Goal: Communication & Community: Answer question/provide support

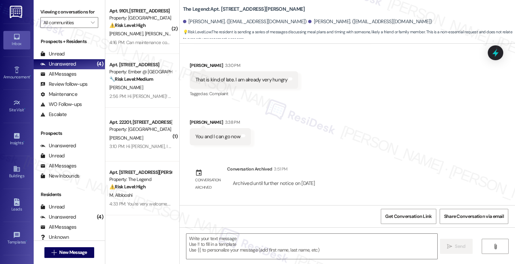
scroll to position [3186, 0]
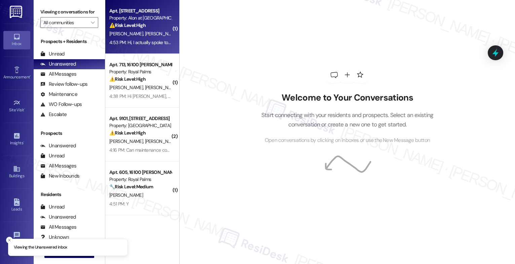
click at [143, 48] on div "Apt. 313, [STREET_ADDRESS] Property: Alon at [GEOGRAPHIC_DATA] ⚠️ Risk Level: H…" at bounding box center [142, 27] width 74 height 54
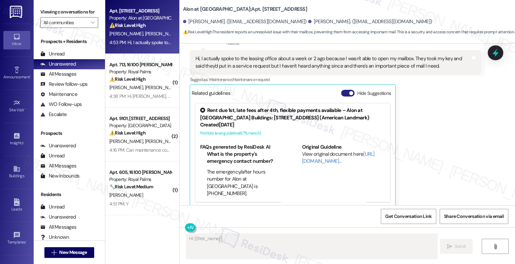
click at [342, 90] on button "Hide Suggestions" at bounding box center [347, 93] width 13 height 7
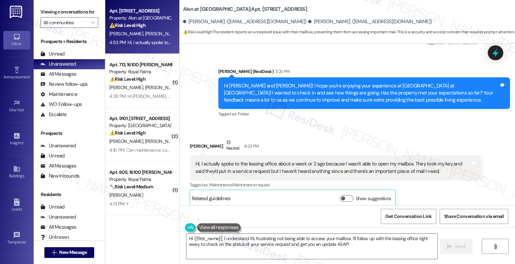
click at [283, 114] on div "Sent via SMS Sarah (ResiDesk) 3:25 PM Hi Emily and Valerie! I hope you're enjoy…" at bounding box center [364, 93] width 302 height 61
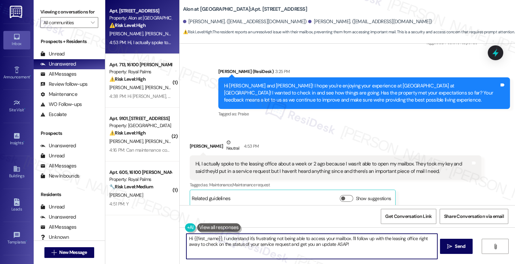
click at [219, 239] on textarea "Hi {{first_name}}, I understand it's frustrating not being able to access your …" at bounding box center [311, 246] width 251 height 25
click at [365, 249] on textarea "Hi {{first_name}}, I understand it's frustrating not being able to access your …" at bounding box center [311, 246] width 251 height 25
click at [226, 226] on button at bounding box center [219, 227] width 44 height 8
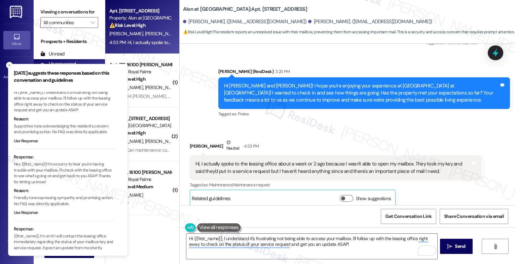
scroll to position [54, 0]
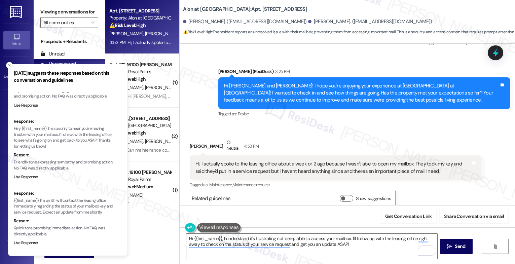
click at [296, 134] on div "Received via SMS Valerie Martinez Neutral 4:53 PM Hi, I actually spoke to the l…" at bounding box center [336, 173] width 302 height 78
click at [9, 65] on icon "Close toast" at bounding box center [9, 65] width 4 height 4
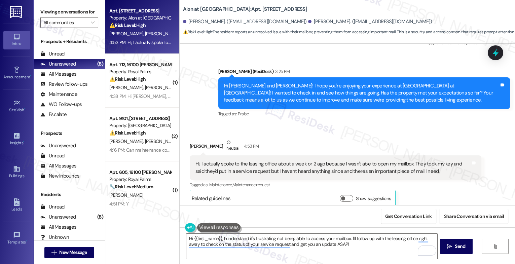
click at [281, 139] on div "Valerie Martinez Neutral 4:53 PM" at bounding box center [336, 147] width 292 height 16
click at [320, 248] on textarea "Hi {{first_name}}, I understand it's frustrating not being able to access your …" at bounding box center [311, 246] width 251 height 25
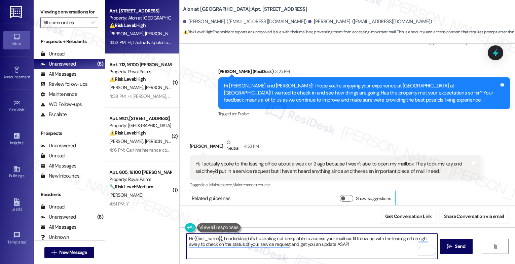
click at [213, 228] on button at bounding box center [219, 227] width 44 height 8
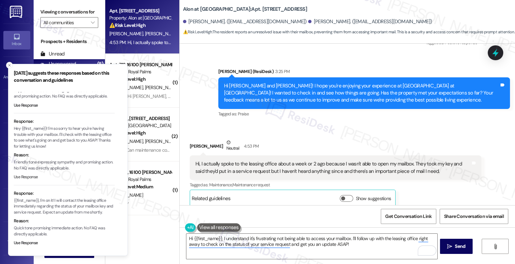
click at [29, 174] on button "Use Response" at bounding box center [26, 177] width 24 height 6
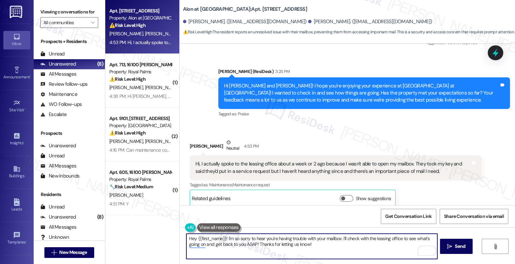
drag, startPoint x: 223, startPoint y: 238, endPoint x: 162, endPoint y: 237, distance: 61.3
click at [162, 237] on div "Apt. 313, 1835 Lockhill Selma Rd Property: Alon at Castle Hills ⚠️ Risk Level: …" at bounding box center [310, 132] width 410 height 264
click at [166, 238] on div "Apt. 313, 1835 Lockhill Selma Rd Property: Alon at Castle Hills ⚠️ Risk Level: …" at bounding box center [310, 132] width 410 height 264
click at [296, 247] on textarea "Valerie, I'm sorry to hear you're having trouble with your mailbox. I'll check …" at bounding box center [311, 246] width 251 height 25
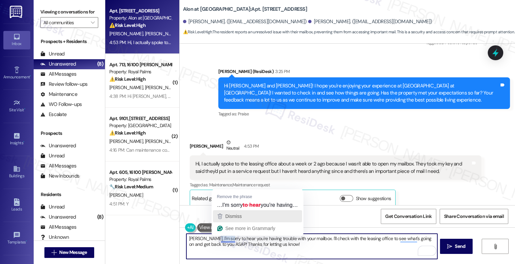
click at [241, 220] on div "Dismiss" at bounding box center [233, 216] width 18 height 10
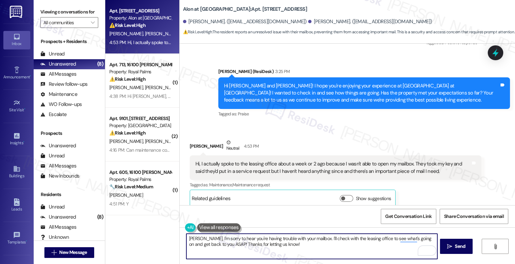
click at [284, 249] on textarea "Valerie, I'm sorry to hear you're having trouble with your mailbox. I'll check …" at bounding box center [311, 246] width 251 height 25
drag, startPoint x: 310, startPoint y: 240, endPoint x: 314, endPoint y: 249, distance: 9.8
click at [314, 249] on textarea "Valerie, I'm sorry to hear you're having trouble with your mailbox. I'll check …" at bounding box center [311, 246] width 251 height 25
click at [428, 251] on div "1" at bounding box center [427, 250] width 7 height 7
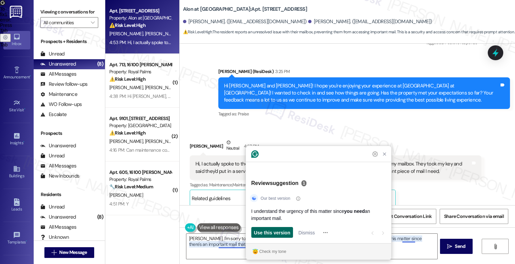
click at [275, 230] on span "Use this version" at bounding box center [272, 232] width 36 height 7
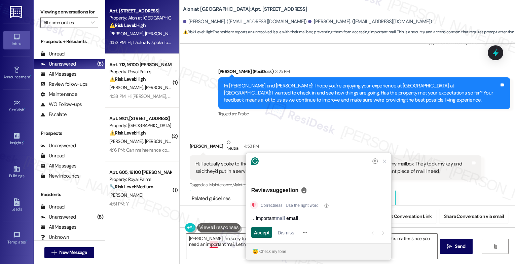
click at [252, 233] on button "Accept" at bounding box center [261, 232] width 21 height 11
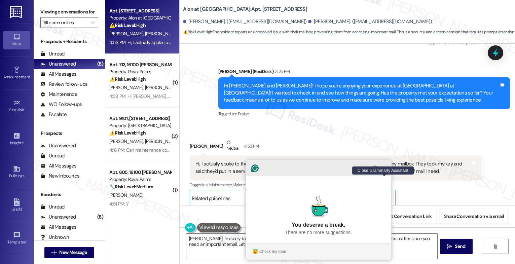
click at [383, 170] on icon "Close Grammarly Assistant" at bounding box center [384, 168] width 3 height 3
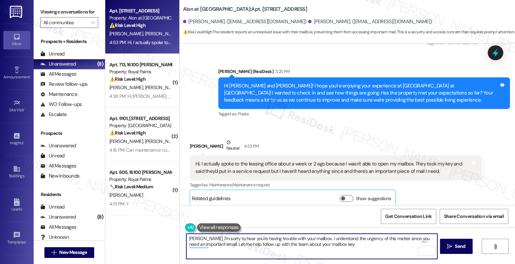
click at [208, 243] on textarea "Valerie, I'm sorry to hear you're having trouble with your mailbox. I understan…" at bounding box center [311, 246] width 251 height 25
click at [381, 247] on textarea "Valerie, I'm sorry to hear you're having trouble with your mailbox. I understan…" at bounding box center [311, 246] width 251 height 25
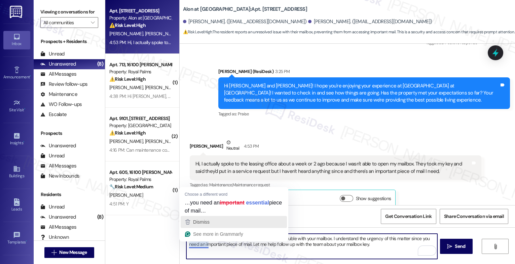
click at [205, 219] on div "Dismiss" at bounding box center [201, 222] width 18 height 10
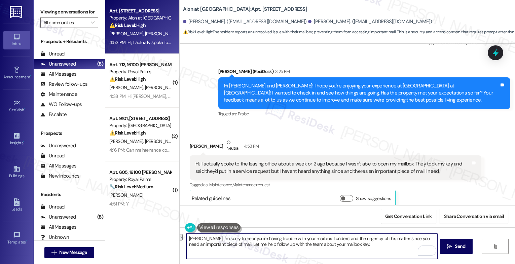
drag, startPoint x: 415, startPoint y: 239, endPoint x: 387, endPoint y: 238, distance: 27.6
click at [387, 238] on textarea "Valerie, I'm sorry to hear you're having trouble with your mailbox. I understan…" at bounding box center [311, 246] width 251 height 25
drag, startPoint x: 209, startPoint y: 246, endPoint x: 231, endPoint y: 248, distance: 22.3
click at [209, 246] on textarea "Valerie, I'm sorry to hear you're having trouble with your mailbox. I understan…" at bounding box center [311, 246] width 251 height 25
click at [380, 247] on textarea "Valerie, I'm sorry to hear you're having trouble with your mailbox. I understan…" at bounding box center [311, 246] width 251 height 25
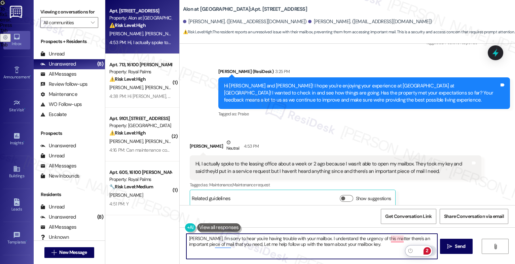
click at [426, 249] on div "2" at bounding box center [427, 250] width 7 height 7
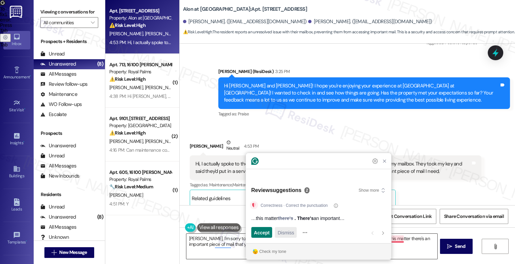
click at [287, 229] on span "Dismiss" at bounding box center [286, 232] width 16 height 7
click at [256, 232] on span "Accept" at bounding box center [262, 232] width 16 height 7
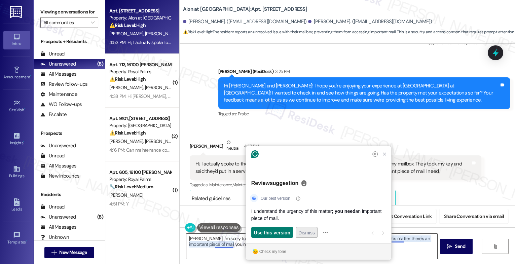
click at [301, 230] on span "Dismiss" at bounding box center [306, 232] width 16 height 7
click at [306, 230] on span "Dismiss" at bounding box center [310, 232] width 16 height 7
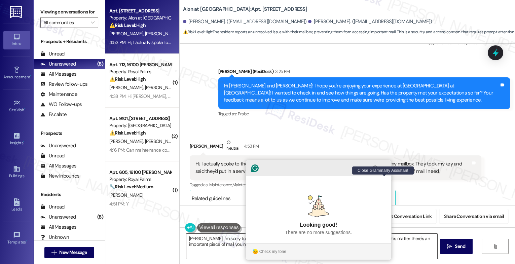
click at [386, 172] on icon "Close Grammarly Assistant" at bounding box center [384, 168] width 8 height 8
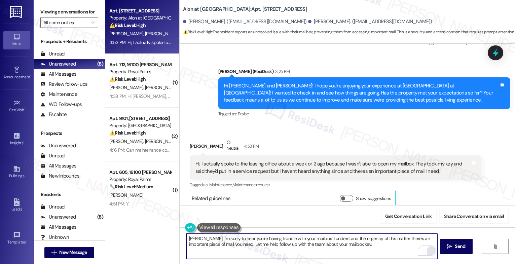
click at [387, 239] on textarea "Valerie, I'm sorry to hear you're having trouble with your mailbox. I understan…" at bounding box center [311, 246] width 251 height 25
click at [368, 247] on textarea "Valerie, I'm sorry to hear you're having trouble with your mailbox. I understan…" at bounding box center [311, 246] width 251 height 25
click at [387, 237] on textarea "Valerie, I'm sorry to hear you're having trouble with your mailbox. I understan…" at bounding box center [311, 246] width 251 height 25
drag, startPoint x: 387, startPoint y: 239, endPoint x: 339, endPoint y: 240, distance: 47.1
click at [339, 240] on textarea "Valerie, I'm sorry to hear you're having trouble with your mailbox. I understan…" at bounding box center [311, 246] width 251 height 25
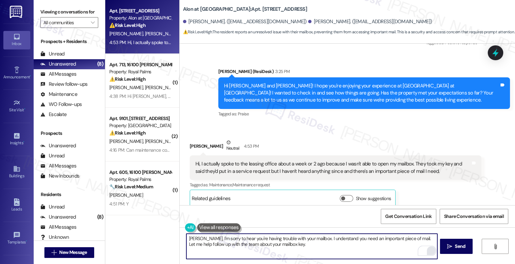
click at [329, 254] on textarea "Valerie, I'm sorry to hear you're having trouble with your mailbox. I understan…" at bounding box center [311, 246] width 251 height 25
click at [303, 248] on textarea "Valerie, I'm sorry to hear you're having trouble with your mailbox. I understan…" at bounding box center [311, 246] width 251 height 25
drag, startPoint x: 283, startPoint y: 244, endPoint x: 453, endPoint y: 245, distance: 170.6
click at [453, 245] on div "Valerie, I'm sorry to hear you're having trouble with your mailbox. I understan…" at bounding box center [347, 252] width 335 height 50
type textarea "Valerie, I'm sorry to hear you're having trouble with your mailbox. I understan…"
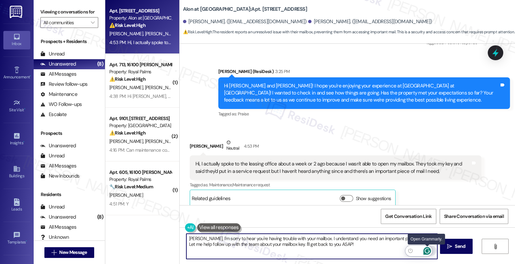
click at [428, 249] on icon "Open Grammarly. 0 Suggestions." at bounding box center [427, 250] width 5 height 5
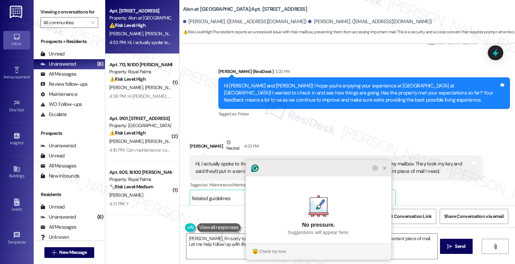
click at [383, 171] on icon "Close Grammarly Assistant" at bounding box center [384, 168] width 5 height 5
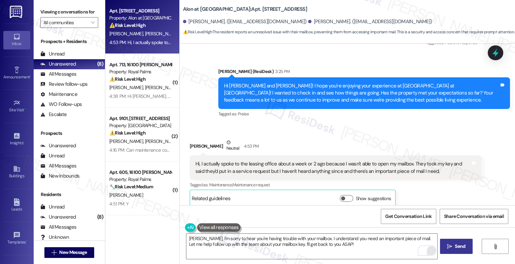
click at [459, 244] on span "Send" at bounding box center [460, 246] width 10 height 7
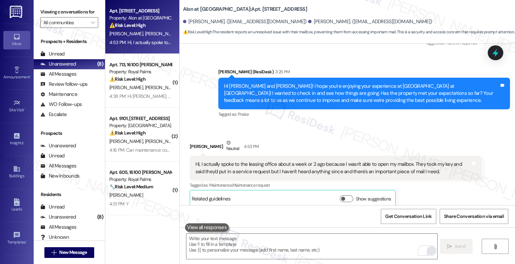
scroll to position [473, 0]
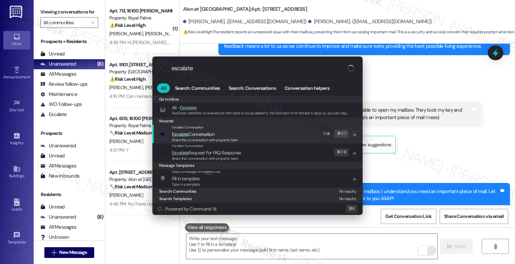
type input "escalate"
click at [201, 136] on span "Escalate Conversation" at bounding box center [193, 134] width 42 height 6
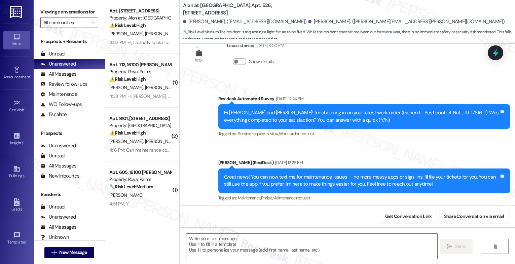
type textarea "Fetching suggested responses. Please feel free to read through the conversation…"
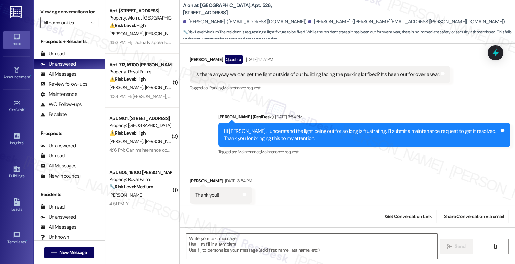
scroll to position [334, 0]
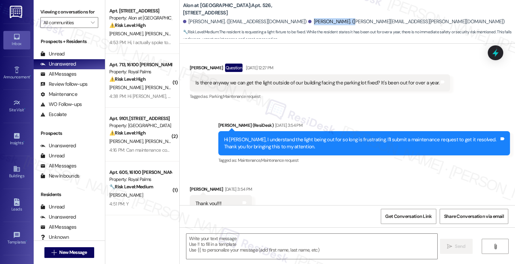
drag, startPoint x: 287, startPoint y: 21, endPoint x: 313, endPoint y: 21, distance: 26.2
click at [313, 21] on div "Randall Galbraith. (colton.galbraith@yahoo.com)" at bounding box center [406, 21] width 196 height 7
copy div "Randall Galbraith"
click at [305, 117] on div "Sent via SMS Sarah (ResiDesk) Sep 18, 2025 at 3:54 PM Hi Hailee, I understand t…" at bounding box center [364, 144] width 302 height 54
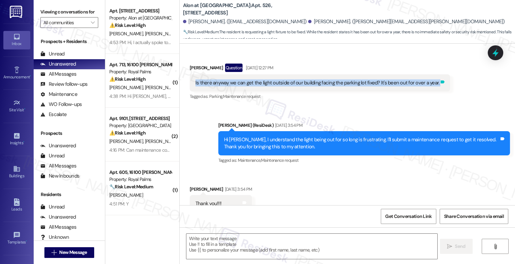
drag, startPoint x: 188, startPoint y: 73, endPoint x: 433, endPoint y: 75, distance: 244.9
click at [433, 75] on div "Is there anyway we can get the light outside of our building facing the parking…" at bounding box center [320, 82] width 260 height 17
copy div "Is there anyway we can get the light outside of our building facing the parking…"
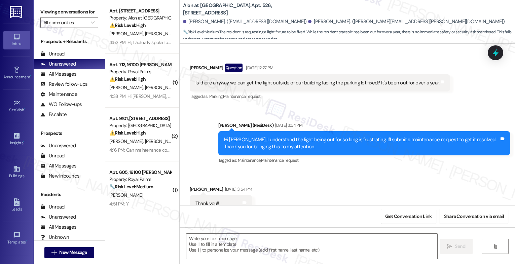
click at [335, 107] on div "Sent via SMS Sarah (ResiDesk) Sep 18, 2025 at 3:54 PM Hi Hailee, I understand t…" at bounding box center [347, 139] width 335 height 64
drag, startPoint x: 296, startPoint y: 22, endPoint x: 314, endPoint y: 22, distance: 18.2
click at [314, 22] on div "Randall Galbraith. (colton.galbraith@yahoo.com)" at bounding box center [406, 21] width 196 height 7
copy div "Randall Galbraith"
click at [314, 107] on div "Sent via SMS Sarah (ResiDesk) Sep 18, 2025 at 3:54 PM Hi Hailee, I understand t…" at bounding box center [347, 139] width 335 height 64
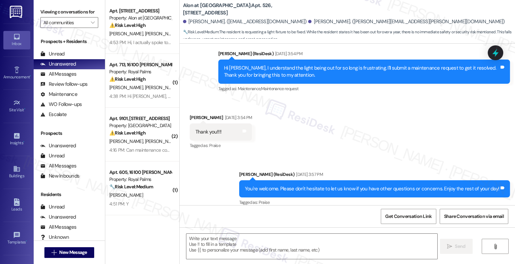
scroll to position [332, 0]
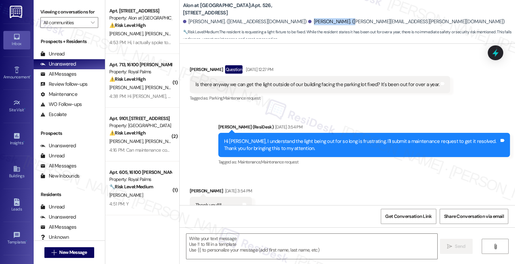
drag, startPoint x: 279, startPoint y: 20, endPoint x: 314, endPoint y: 21, distance: 35.0
click at [314, 21] on div "Randall Galbraith. (colton.galbraith@yahoo.com)" at bounding box center [406, 21] width 196 height 7
copy div "Randall Galbraith"
click at [343, 118] on div "Sent via SMS Sarah (ResiDesk) Sep 18, 2025 at 3:54 PM Hi Hailee, I understand t…" at bounding box center [364, 145] width 302 height 54
drag, startPoint x: 320, startPoint y: 22, endPoint x: 377, endPoint y: 23, distance: 56.9
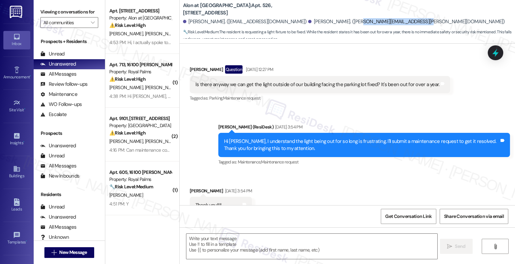
click at [377, 23] on div "Randall Galbraith. (colton.galbraith@yahoo.com)" at bounding box center [406, 21] width 196 height 7
copy div "colton.galbraith@yahoo.com"
drag, startPoint x: 287, startPoint y: 187, endPoint x: 201, endPoint y: 173, distance: 86.9
click at [287, 187] on div "Received via SMS Hailee Schauer Sep 18, 2025 at 3:54 PM Thank you!!!! Tags and …" at bounding box center [347, 200] width 335 height 57
drag, startPoint x: 280, startPoint y: 21, endPoint x: 314, endPoint y: 20, distance: 33.6
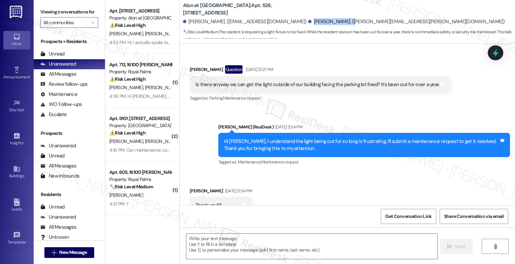
click at [314, 20] on div "Randall Galbraith. (colton.galbraith@yahoo.com)" at bounding box center [406, 21] width 196 height 7
copy div "Randall Galbraith"
click at [324, 118] on div "Sent via SMS Sarah (ResiDesk) Sep 18, 2025 at 3:54 PM Hi Hailee, I understand t…" at bounding box center [364, 145] width 302 height 54
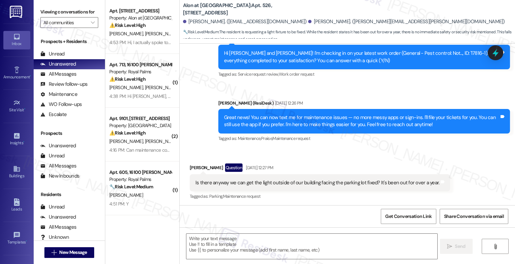
scroll to position [406, 0]
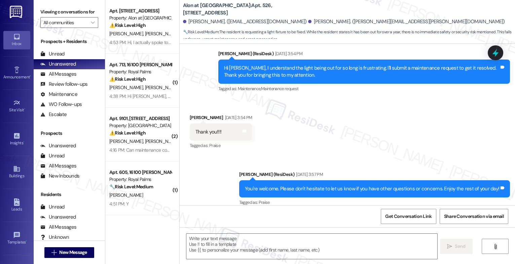
click at [283, 121] on div "Received via SMS Hailee Schauer Sep 18, 2025 at 3:54 PM Thank you!!!! Tags and …" at bounding box center [347, 127] width 335 height 57
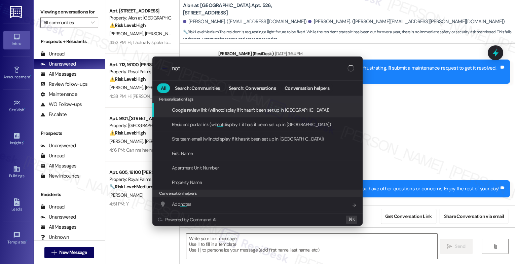
type input "note"
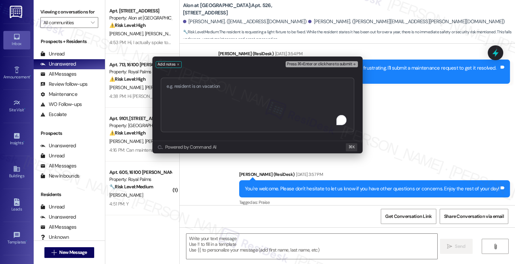
click at [180, 90] on textarea "To enrich screen reader interactions, please activate Accessibility in Grammarl…" at bounding box center [257, 105] width 193 height 54
click at [220, 98] on textarea "To enrich screen reader interactions, please activate Accessibility in Grammarl…" at bounding box center [257, 105] width 193 height 55
click at [217, 92] on textarea "To enrich screen reader interactions, please activate Accessibility in Grammarl…" at bounding box center [257, 105] width 193 height 55
type textarea "Submitted WO 17876-1"
click at [350, 63] on span "Press ⌘+Enter or click here to submit" at bounding box center [319, 64] width 65 height 5
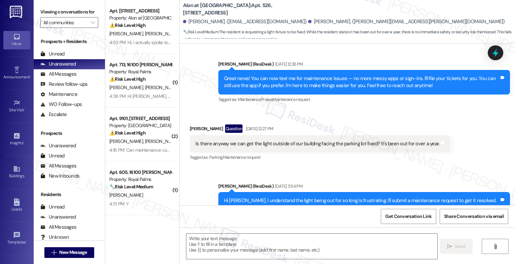
type textarea "Fetching suggested responses. Please feel free to read through the conversation…"
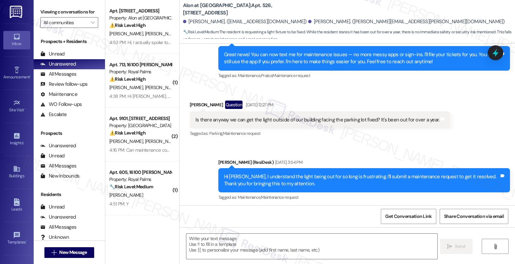
scroll to position [463, 0]
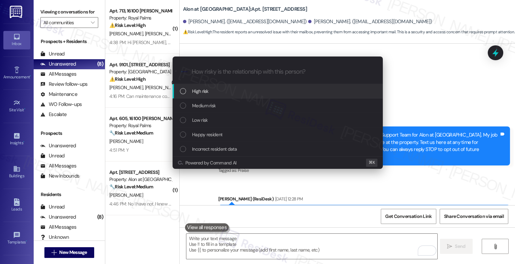
scroll to position [473, 0]
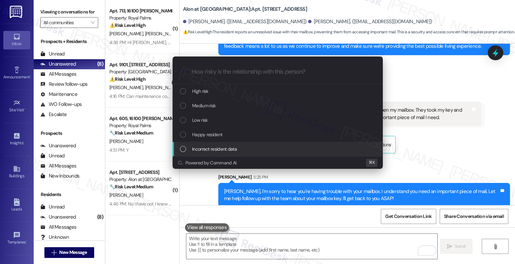
click at [191, 190] on div "Escalate Conversation How risky is the relationship with this person? Topics (e…" at bounding box center [257, 132] width 515 height 264
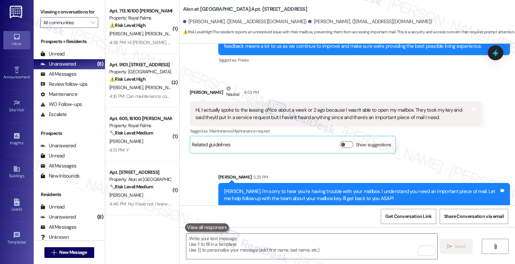
click at [291, 174] on div "Sarah 5:25 PM" at bounding box center [364, 178] width 292 height 9
click at [265, 174] on div "Sarah 5:25 PM" at bounding box center [364, 178] width 292 height 9
click at [278, 158] on div "Sent via SMS Sarah 5:25 PM Valerie, I'm sorry to hear you're having trouble wit…" at bounding box center [347, 185] width 335 height 54
click at [276, 158] on div "Sent via SMS Sarah 5:25 PM Valerie, I'm sorry to hear you're having trouble wit…" at bounding box center [347, 185] width 335 height 54
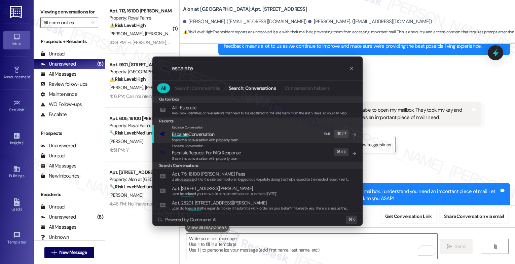
type input "escalate"
click at [203, 134] on span "Escalate Conversation" at bounding box center [193, 134] width 42 height 6
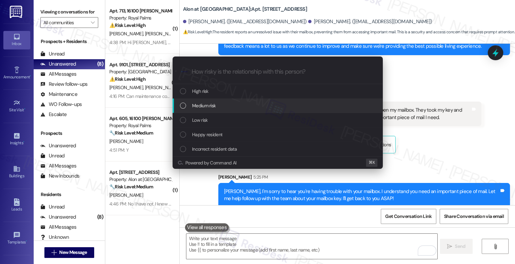
click at [208, 102] on span "Medium risk" at bounding box center [204, 105] width 24 height 7
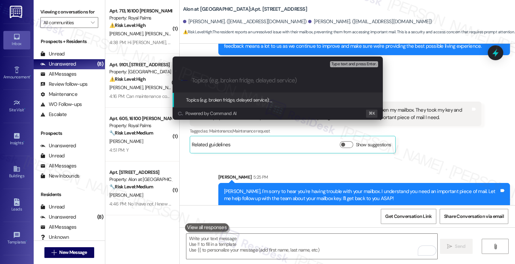
click at [208, 82] on input "Topics (e.g. broken fridge, delayed service)" at bounding box center [283, 80] width 183 height 7
type input "Mailbox Key Follow-up"
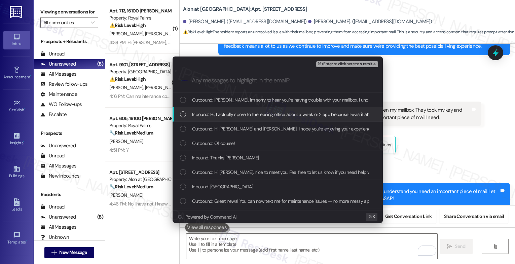
click at [235, 115] on span "Inbound: Hi, I actually spoke to the leasing office about a week or 2 ago becau…" at bounding box center [437, 114] width 490 height 7
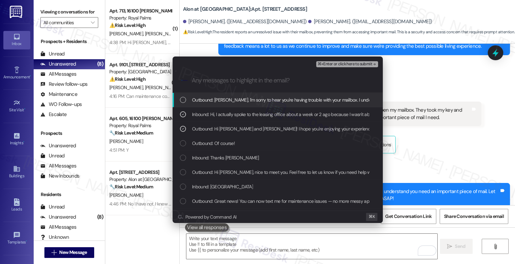
click at [246, 100] on span "Outbound: Valerie, I'm sorry to hear you're having trouble with your mailbox. I…" at bounding box center [407, 99] width 430 height 7
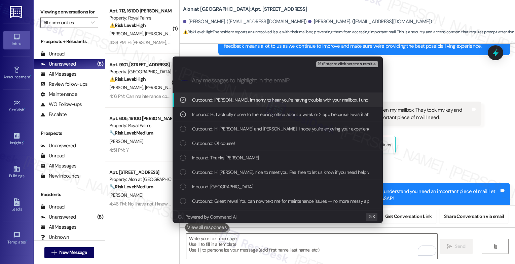
click at [362, 63] on span "⌘+Enter or click here to submit" at bounding box center [345, 64] width 54 height 5
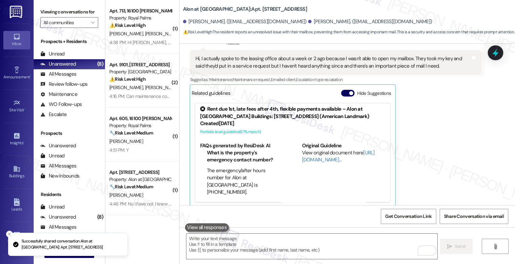
scroll to position [2, 0]
click at [343, 90] on button "Hide Suggestions" at bounding box center [347, 93] width 13 height 7
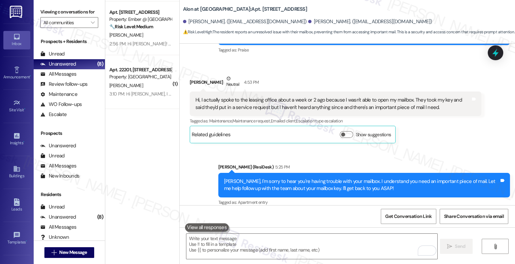
scroll to position [0, 0]
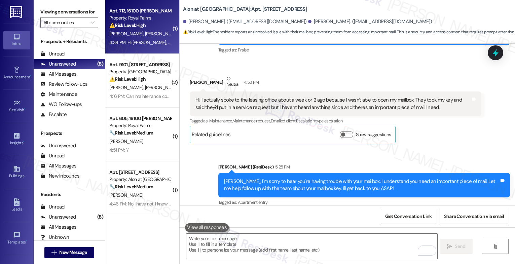
click at [135, 30] on div "J. Fischer J. Fischer" at bounding box center [141, 34] width 64 height 8
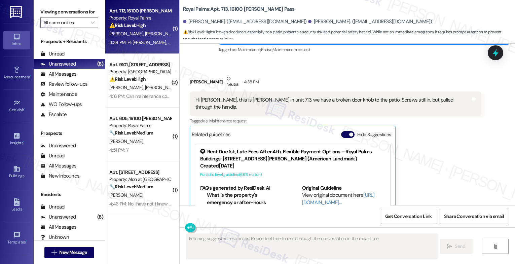
scroll to position [293, 0]
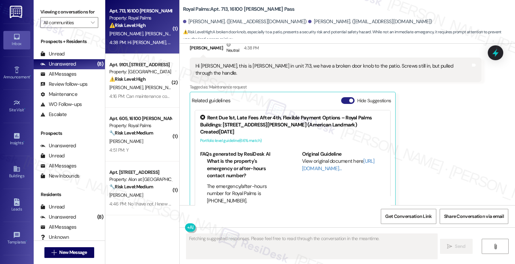
click at [341, 97] on button "Hide Suggestions" at bounding box center [347, 100] width 13 height 7
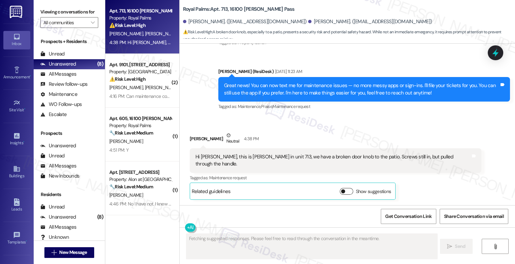
scroll to position [187, 0]
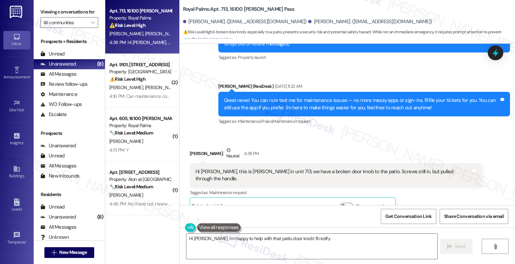
click at [291, 132] on div "Received via SMS John Fischer Neutral 4:38 PM Hi Sarah, this is John in unit 71…" at bounding box center [347, 176] width 335 height 88
click at [201, 238] on textarea "Hi John, I'm happy to help with that patio door knob! I'll notify the Royal Pal…" at bounding box center [311, 246] width 251 height 25
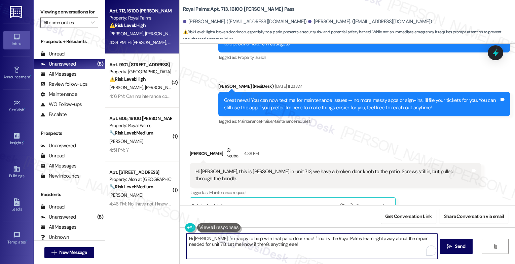
click at [201, 238] on textarea "Hi John, I'm happy to help with that patio door knob! I'll notify the Royal Pal…" at bounding box center [311, 246] width 251 height 25
click at [214, 227] on button at bounding box center [219, 227] width 44 height 8
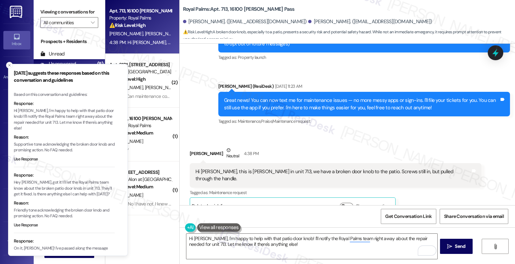
scroll to position [42, 0]
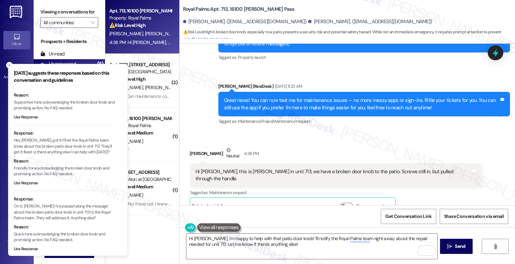
drag, startPoint x: 8, startPoint y: 63, endPoint x: 182, endPoint y: 119, distance: 182.5
click at [8, 63] on icon "Close toast" at bounding box center [9, 65] width 4 height 4
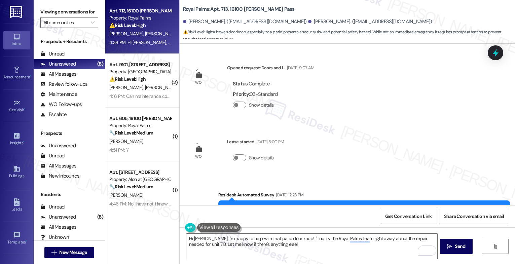
scroll to position [187, 0]
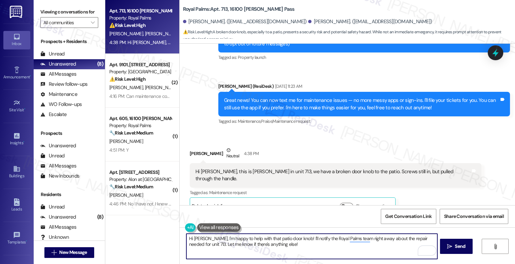
drag, startPoint x: 201, startPoint y: 237, endPoint x: 259, endPoint y: 246, distance: 58.7
click at [258, 246] on textarea "Hi John, I'm happy to help with that patio door knob! I'll notify the Royal Pal…" at bounding box center [311, 246] width 251 height 25
drag, startPoint x: 241, startPoint y: 246, endPoint x: 200, endPoint y: 238, distance: 42.2
click at [200, 238] on textarea "Hi John, I'm happy to help with that patio door knob! I'll notify the Royal Pal…" at bounding box center [311, 246] width 251 height 25
drag, startPoint x: 223, startPoint y: 241, endPoint x: 201, endPoint y: 239, distance: 22.6
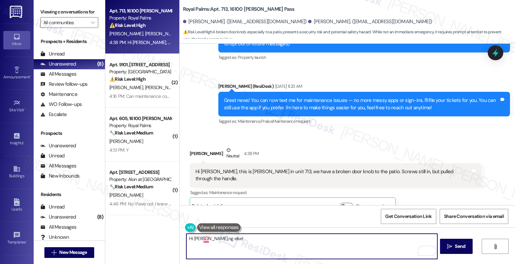
click at [201, 239] on textarea "Hi John,ng else!" at bounding box center [311, 246] width 251 height 25
drag, startPoint x: 227, startPoint y: 240, endPoint x: 303, endPoint y: 242, distance: 76.1
click at [303, 242] on textarea "Hi John, thank you for getting in touch." at bounding box center [311, 246] width 251 height 25
drag, startPoint x: 334, startPoint y: 240, endPoint x: 401, endPoint y: 245, distance: 66.4
click at [401, 245] on textarea "Hi John, thank you for reaching out. I'm happy to help with your maintenance co…" at bounding box center [311, 246] width 251 height 25
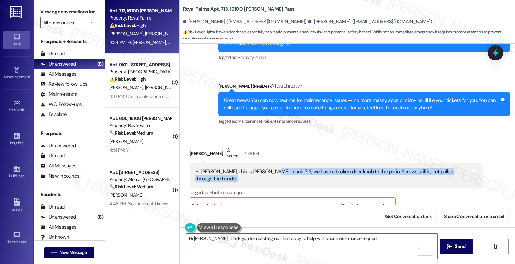
drag, startPoint x: 258, startPoint y: 163, endPoint x: 452, endPoint y: 165, distance: 194.5
click at [452, 165] on div "Received via SMS John Fischer Neutral 4:38 PM Hi Sarah, this is John in unit 71…" at bounding box center [347, 176] width 335 height 88
copy div "we have a broken door knob to the patio. Screws still in, but pulled through th…"
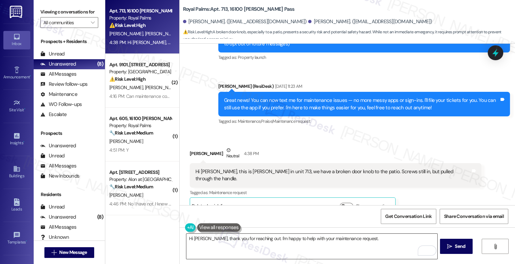
click at [364, 243] on textarea "Hi John, thank you for reaching out. I'm happy to help with your maintenance re…" at bounding box center [311, 246] width 251 height 25
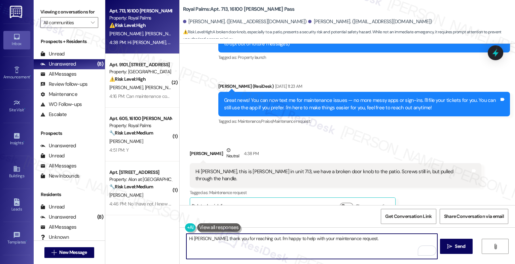
paste textarea "Is the door knob completely detached, or is it still partially functional (e.g.…"
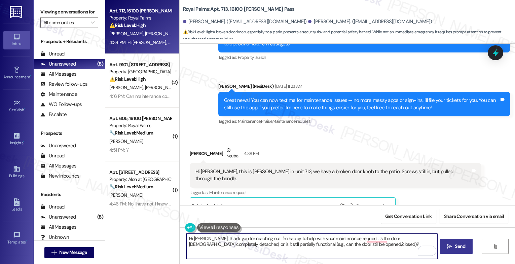
type textarea "Hi [PERSON_NAME], thank you for reaching out. I'm happy to help with your maint…"
click at [456, 249] on span "Send" at bounding box center [460, 246] width 10 height 7
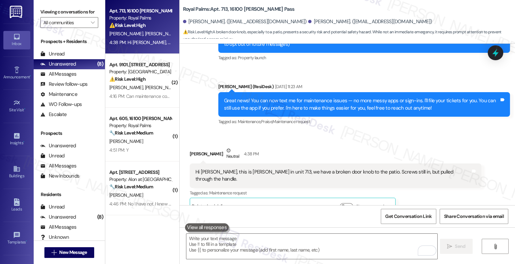
scroll to position [241, 0]
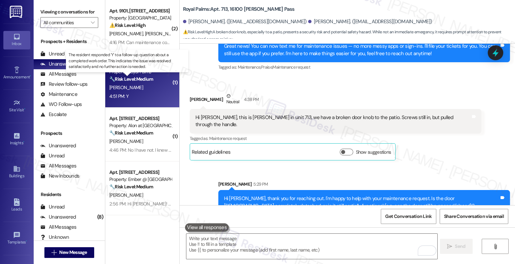
click at [149, 80] on strong "🔧 Risk Level: Medium" at bounding box center [131, 79] width 44 height 6
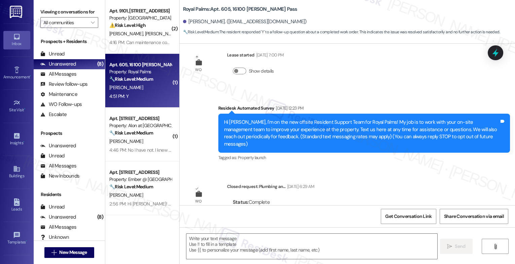
type textarea "Fetching suggested responses. Please feel free to read through the conversation…"
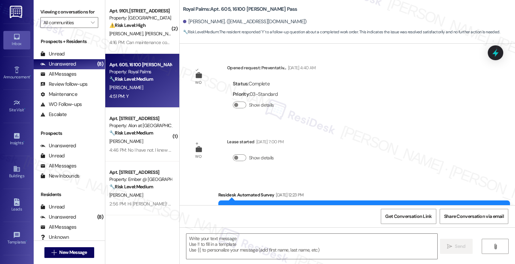
scroll to position [375, 0]
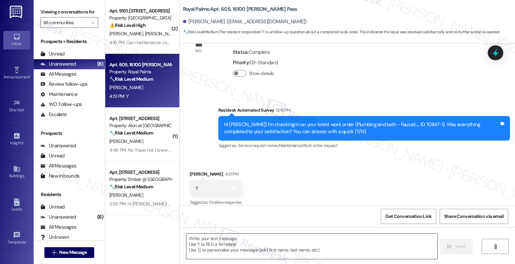
click at [211, 241] on textarea at bounding box center [311, 246] width 251 height 25
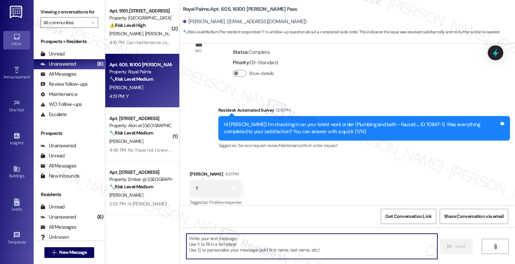
paste textarea "Hey {{first_name}}, that's great news! Thank you for confirming that the work o…"
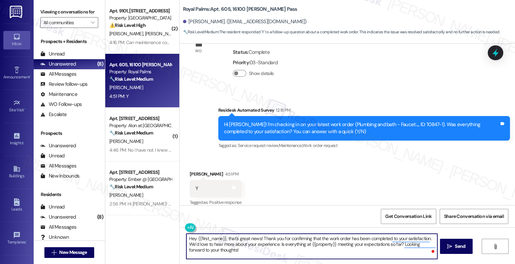
click at [274, 254] on textarea "Hey {{first_name}}, that's great news! Thank you for confirming that the work o…" at bounding box center [311, 246] width 251 height 25
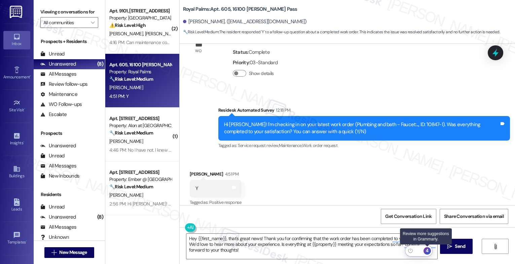
click at [429, 251] on div "4" at bounding box center [427, 250] width 7 height 7
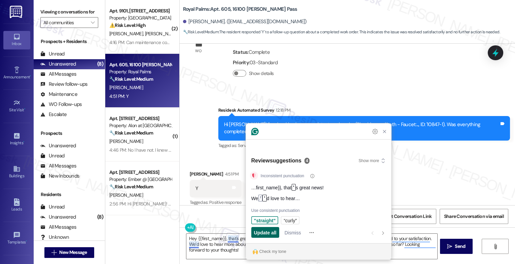
click at [265, 235] on span "Update all" at bounding box center [265, 232] width 23 height 7
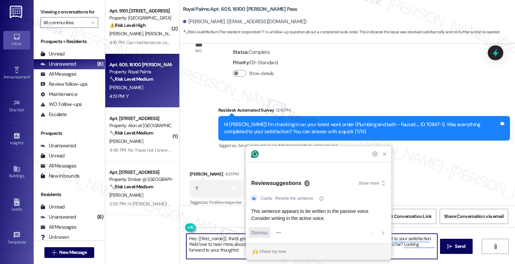
click at [260, 234] on span "Dismiss" at bounding box center [259, 232] width 16 height 7
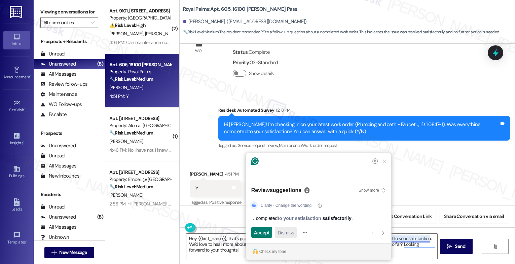
click at [284, 237] on div "Dismiss" at bounding box center [286, 232] width 16 height 11
click at [262, 233] on span "Accept" at bounding box center [262, 232] width 16 height 7
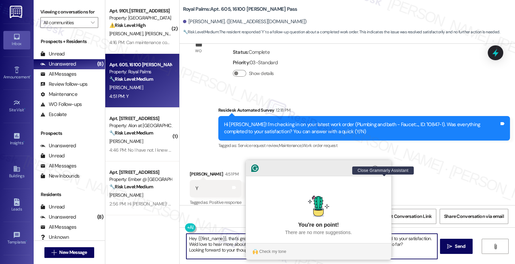
click at [385, 170] on icon "Close Grammarly Assistant" at bounding box center [384, 168] width 3 height 3
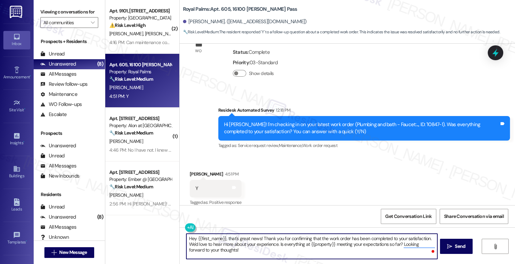
click at [241, 253] on textarea "Hey {{first_name}}, that's great news! Thank you for confirming that the work o…" at bounding box center [311, 246] width 251 height 25
type textarea "Hey {{first_name}}, that's great news! Thank you for confirming that the work o…"
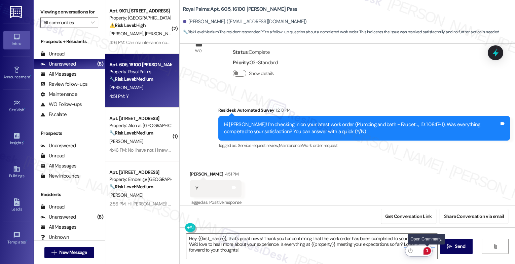
click at [427, 250] on div "1" at bounding box center [427, 250] width 7 height 7
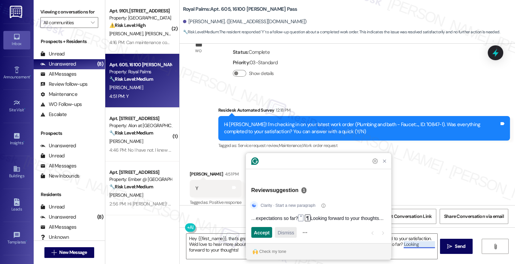
click at [287, 233] on span "Dismiss" at bounding box center [286, 232] width 16 height 7
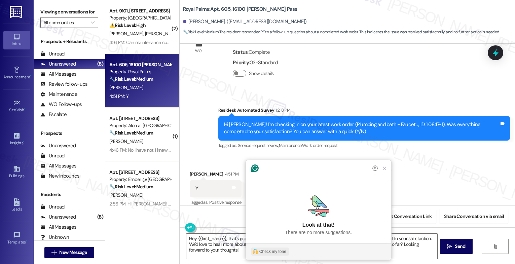
click at [275, 250] on div "Check my tone" at bounding box center [272, 252] width 27 height 6
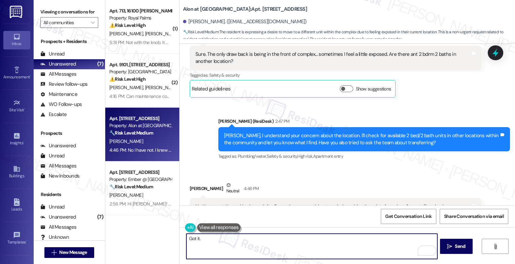
scroll to position [502, 0]
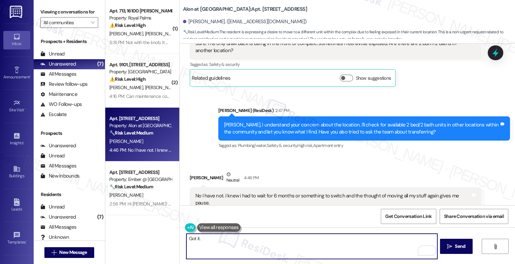
click at [274, 156] on div "Received via SMS [PERSON_NAME] Neutral 4:46 PM No I have not. I knew i had to w…" at bounding box center [347, 191] width 335 height 71
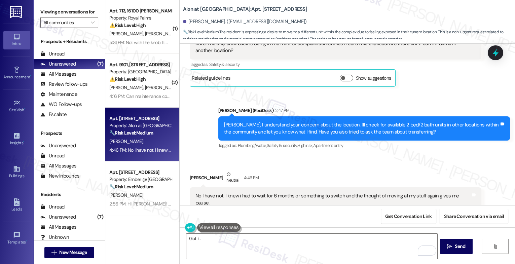
click at [272, 166] on div "Received via SMS [PERSON_NAME] Neutral 4:46 PM No I have not. I knew i had to w…" at bounding box center [336, 196] width 302 height 61
click at [221, 244] on textarea "Got it." at bounding box center [311, 246] width 251 height 25
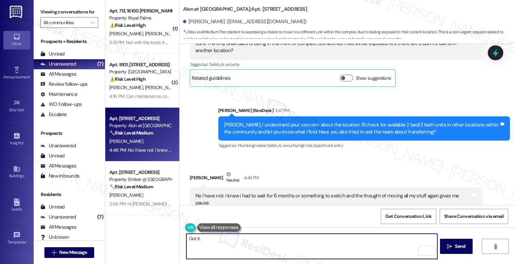
click at [213, 239] on textarea "Got it." at bounding box center [311, 246] width 251 height 25
drag, startPoint x: 208, startPoint y: 238, endPoint x: 158, endPoint y: 237, distance: 49.5
click at [158, 237] on div "( 1 ) Apt. 713, 16100 [PERSON_NAME] Pass Property: Royal Palms ⚠️ Risk Level: H…" at bounding box center [310, 132] width 410 height 264
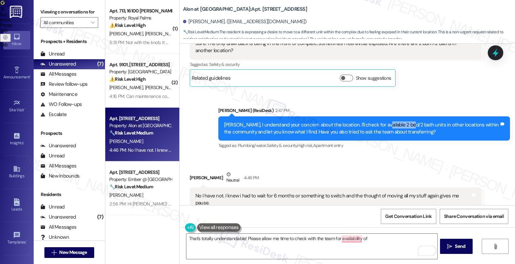
drag, startPoint x: 374, startPoint y: 111, endPoint x: 401, endPoint y: 110, distance: 26.2
click at [401, 121] on div "[PERSON_NAME], I understand your concern about the location. I'll check for ava…" at bounding box center [361, 128] width 275 height 14
copy div "2 bed/2 bath"
click at [384, 240] on textarea "That's totally understandable! Please allow me time to check with the team for …" at bounding box center [311, 246] width 251 height 25
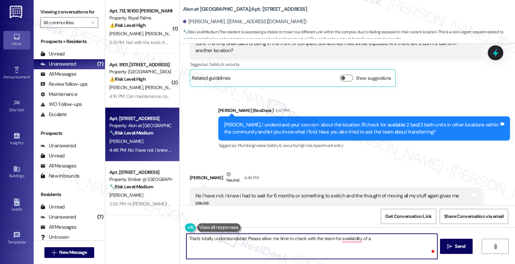
paste textarea "2 bed/2 bath"
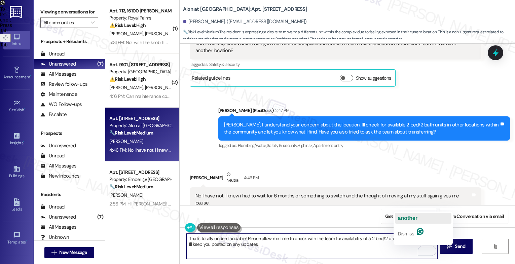
click at [412, 217] on span "another" at bounding box center [408, 218] width 20 height 6
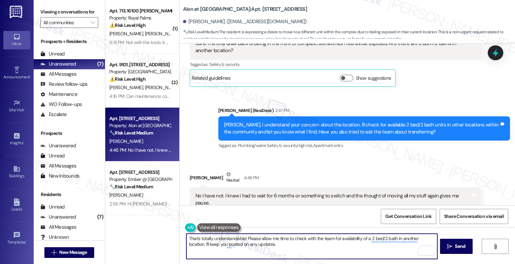
click at [299, 243] on textarea "That's totally understandable! Please allow me time to check with the team for …" at bounding box center [311, 246] width 251 height 25
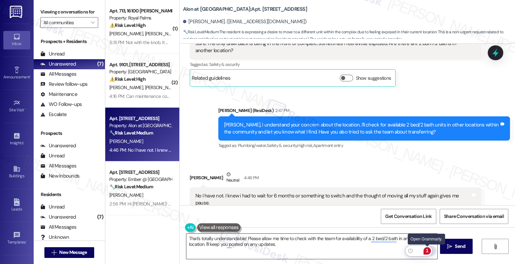
click at [426, 249] on div "1" at bounding box center [427, 250] width 7 height 7
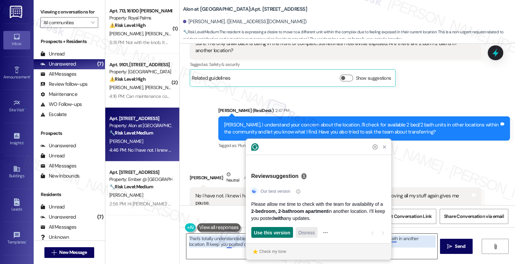
click at [301, 232] on span "Dismiss" at bounding box center [306, 232] width 16 height 7
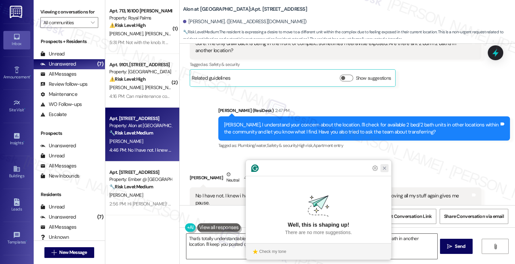
click at [383, 170] on icon "Close Grammarly Assistant" at bounding box center [384, 168] width 3 height 3
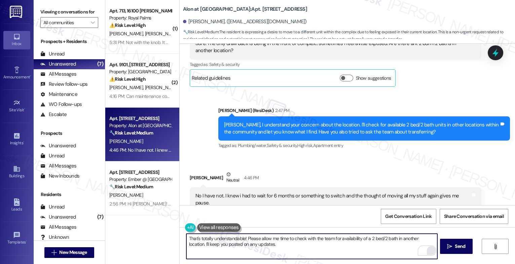
click at [275, 249] on textarea "That's totally understandable! Please allow me time to check with the team for …" at bounding box center [311, 246] width 251 height 25
click at [259, 246] on textarea "That's totally understandable! Please allow me time to check with the team for …" at bounding box center [311, 246] width 251 height 25
type textarea "That's totally understandable! Please allow me time to check with the team for …"
click at [452, 244] on span " Send" at bounding box center [456, 246] width 21 height 7
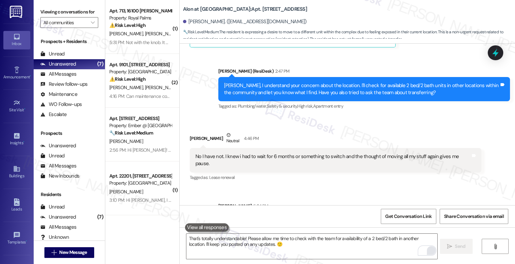
scroll to position [555, 0]
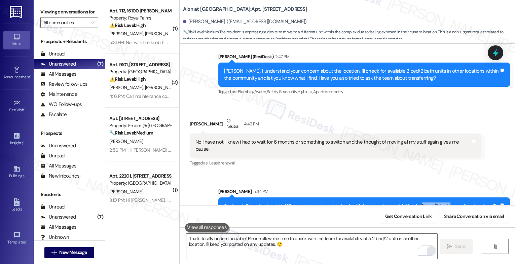
drag, startPoint x: 415, startPoint y: 183, endPoint x: 439, endPoint y: 183, distance: 23.6
click at [443, 203] on div "That's totally understandable! Please allow me time to check with the team for …" at bounding box center [361, 210] width 275 height 14
copy div "2 bed/2 bath"
click at [293, 183] on div "Sent via SMS [PERSON_NAME] 5:34 PM That's totally understandable! Please allow …" at bounding box center [364, 205] width 302 height 44
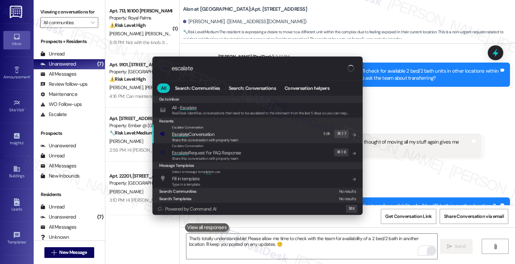
type input "escalate"
click at [209, 134] on span "Escalate Conversation" at bounding box center [193, 134] width 42 height 6
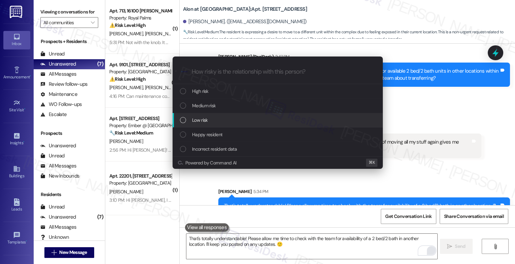
click at [210, 115] on div "Low risk" at bounding box center [278, 120] width 210 height 14
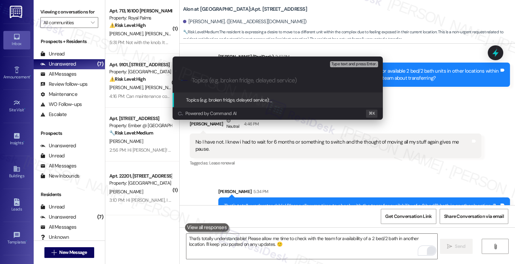
click at [215, 81] on input "Topics (e.g. broken fridge, delayed service)" at bounding box center [283, 80] width 183 height 7
drag, startPoint x: 197, startPoint y: 81, endPoint x: 185, endPoint y: 81, distance: 12.1
click at [188, 81] on div ".cls-1{fill:#0a055f;}.cls-2{fill:#0cc4c4;} resideskLogoBlueOrange Checking" at bounding box center [278, 81] width 210 height 24
paste input "2 bed/2 bath"
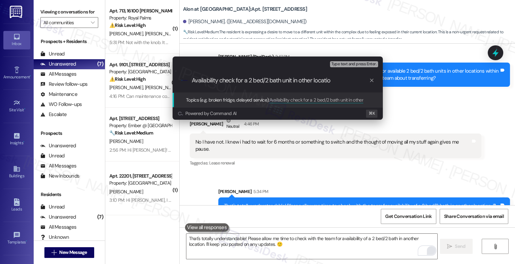
type input "Availability check for a 2 bed/2 bath unit in other location"
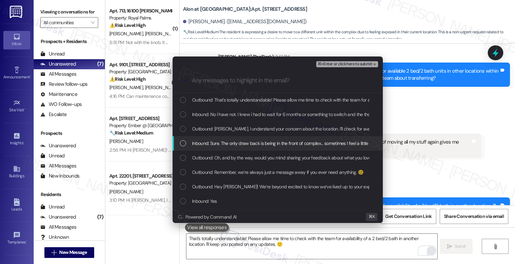
click at [227, 142] on span "Inbound: Sure. The only draw back is being in the front of complex... sometimes…" at bounding box center [338, 143] width 292 height 7
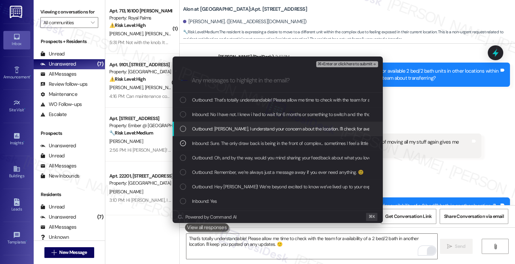
drag, startPoint x: 229, startPoint y: 128, endPoint x: 231, endPoint y: 113, distance: 15.0
click at [231, 117] on div "Outbound: That's totally understandable! Please allow me time to check with the…" at bounding box center [278, 172] width 210 height 159
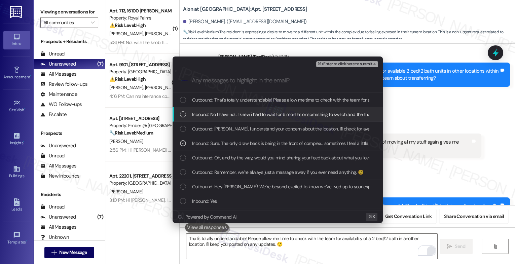
click at [231, 113] on span "Inbound: No I have not. I knew i had to wait for 6 months or something to switc…" at bounding box center [329, 114] width 274 height 7
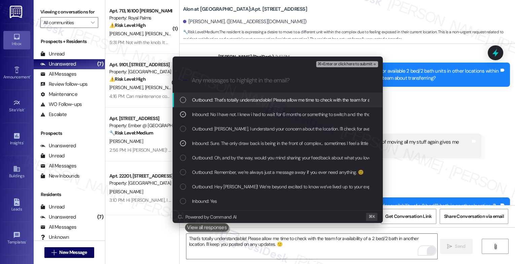
click at [238, 97] on span "Outbound: That's totally understandable! Please allow me time to check with the…" at bounding box center [365, 99] width 346 height 7
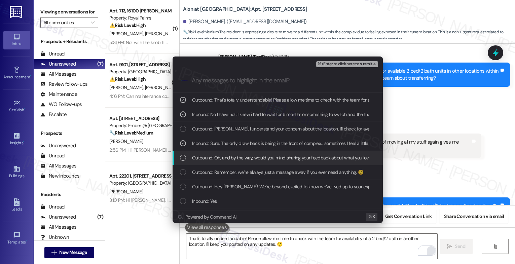
click at [257, 162] on div "Outbound: Oh, and by the way, would you mind sharing your feedback about what y…" at bounding box center [278, 158] width 210 height 14
click at [270, 159] on span "Outbound: Oh, and by the way, would you mind sharing your feedback about what y…" at bounding box center [350, 157] width 317 height 7
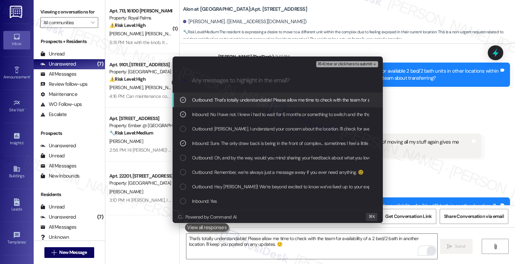
click at [365, 65] on span "⌘+Enter or click here to submit" at bounding box center [345, 64] width 54 height 5
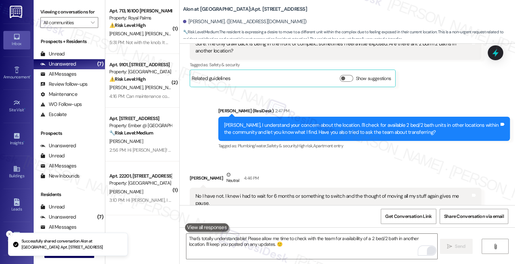
scroll to position [555, 0]
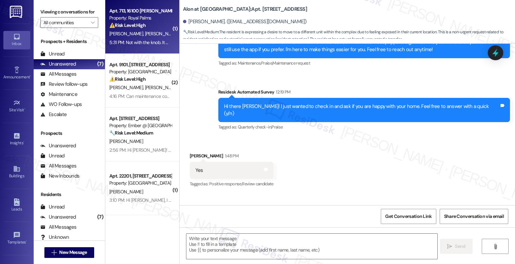
type textarea "Fetching suggested responses. Please feel free to read through the conversation…"
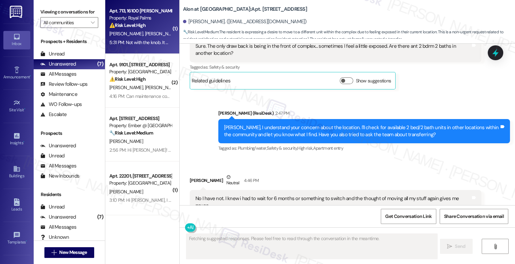
scroll to position [501, 0]
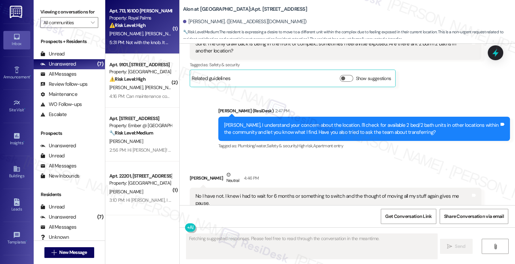
click at [149, 19] on div "Property: Royal Palms" at bounding box center [140, 17] width 62 height 7
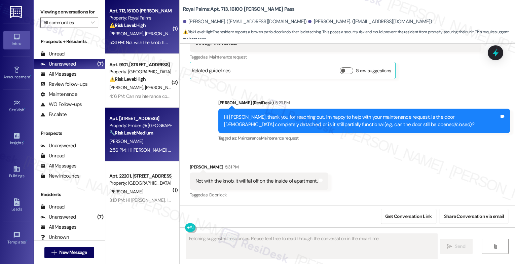
scroll to position [308, 0]
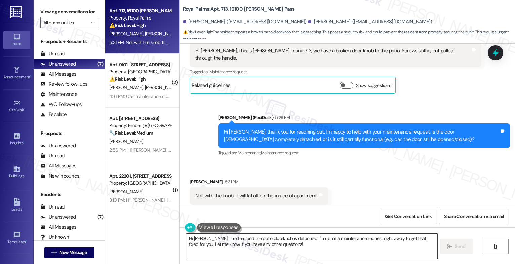
click at [230, 237] on textarea "Hi John, I understand the patio doorknob is detached. I'll submit a maintenance…" at bounding box center [311, 246] width 251 height 25
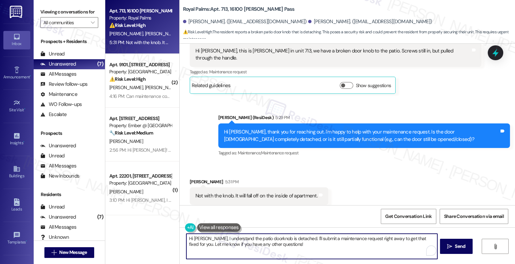
click at [230, 237] on textarea "Hi John, I understand the patio doorknob is detached. I'll submit a maintenance…" at bounding box center [311, 246] width 251 height 25
type textarea "Got it. I'll submit a work order so maintenance can fix it. Do we have your per…"
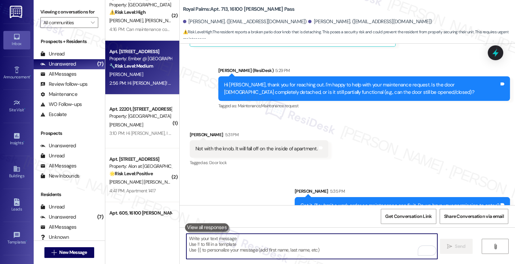
scroll to position [160, 0]
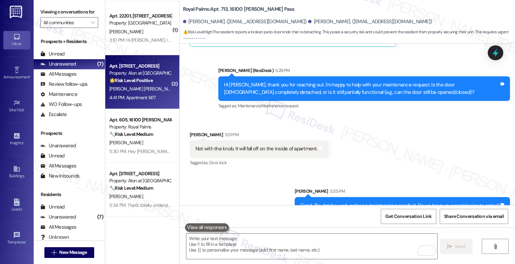
click at [139, 92] on div "D. Moran Matos" at bounding box center [141, 89] width 64 height 8
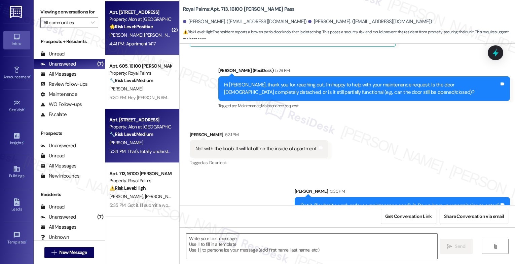
type textarea "Fetching suggested responses. Please feel free to read through the conversation…"
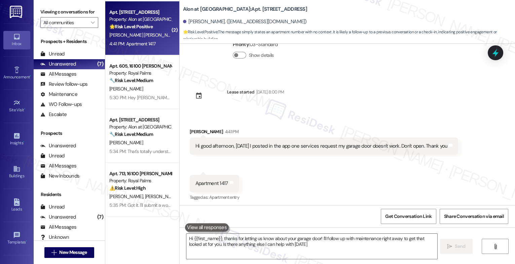
scroll to position [52, 0]
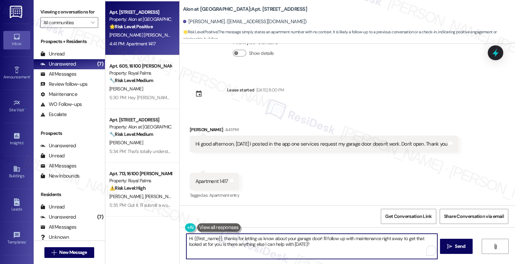
drag, startPoint x: 240, startPoint y: 237, endPoint x: 347, endPoint y: 257, distance: 108.5
click at [347, 257] on textarea "Hi {{first_name}}, thanks for letting us know about your garage door! I'll foll…" at bounding box center [311, 246] width 251 height 25
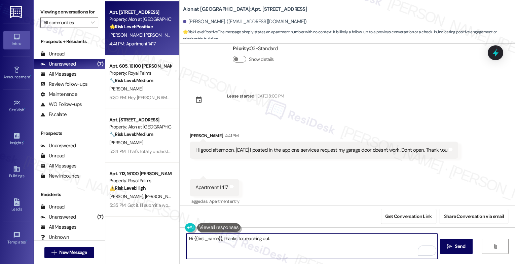
scroll to position [52, 0]
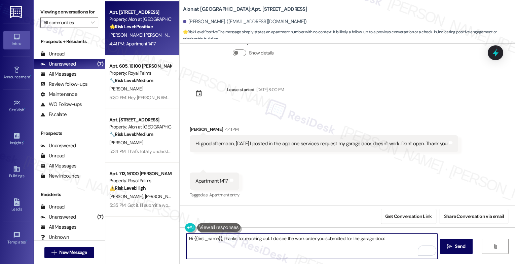
click at [400, 241] on textarea "Hi {{first_name}}, thanks for reaching out. I do see the work order you submitt…" at bounding box center [311, 246] width 251 height 25
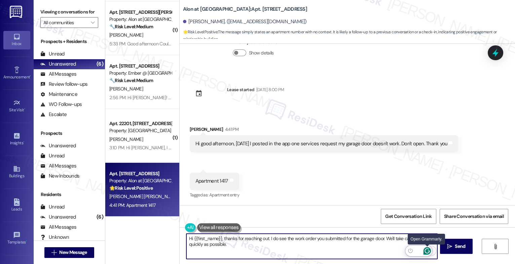
click at [428, 251] on icon "Open Grammarly. 0 Suggestions." at bounding box center [427, 250] width 5 height 5
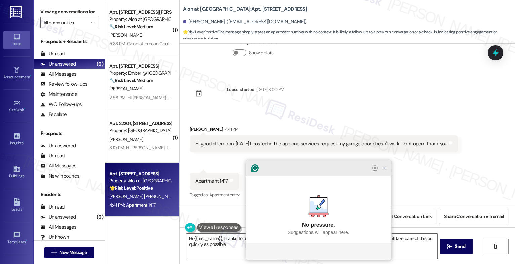
click at [383, 171] on icon "Close Grammarly Assistant" at bounding box center [384, 168] width 5 height 5
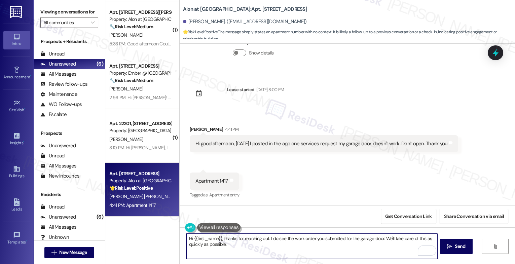
click at [245, 243] on textarea "Hi {{first_name}}, thanks for reaching out. I do see the work order you submitt…" at bounding box center [311, 246] width 251 height 25
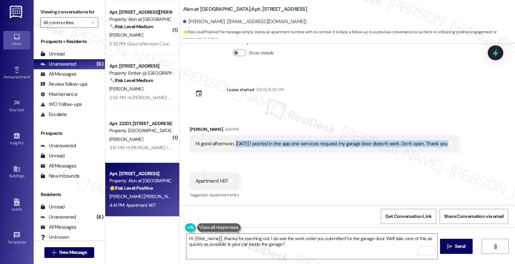
drag, startPoint x: 255, startPoint y: 147, endPoint x: 464, endPoint y: 144, distance: 208.3
click at [464, 144] on div "Received via SMS Daniela Moran Matos 4:41 PM Hi good afternoon, yesterday I pos…" at bounding box center [347, 158] width 335 height 94
copy div "yesterday I posted in the app one services request my garage door doesn't work.…"
click at [351, 102] on div "WO Opened request: Plumbing an... Jun 12, 2023 at 2:04 PM Status : Complete Pri…" at bounding box center [347, 124] width 335 height 161
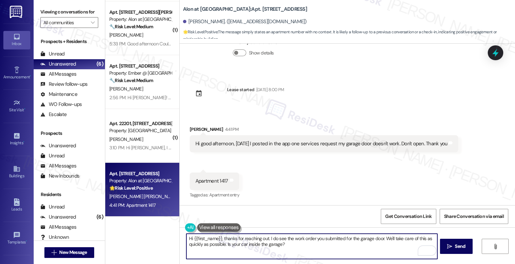
drag, startPoint x: 381, startPoint y: 238, endPoint x: 386, endPoint y: 244, distance: 7.9
click at [386, 244] on textarea "Hi {{first_name}}, thanks for reaching out. I do see the work order you submitt…" at bounding box center [311, 246] width 251 height 25
drag, startPoint x: 284, startPoint y: 253, endPoint x: 235, endPoint y: 251, distance: 49.5
click at [284, 253] on textarea "Hi {{first_name}}, thanks for reaching out. I do see the work order you submitt…" at bounding box center [311, 246] width 251 height 25
drag, startPoint x: 223, startPoint y: 244, endPoint x: 344, endPoint y: 248, distance: 121.2
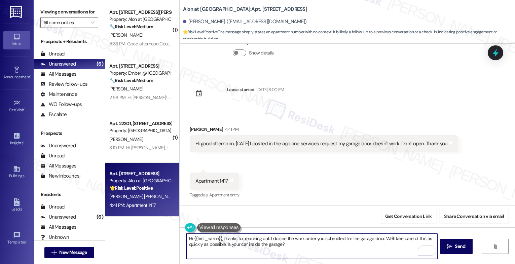
click at [344, 248] on textarea "Hi {{first_name}}, thanks for reaching out. I do see the work order you submitt…" at bounding box center [311, 246] width 251 height 25
paste textarea "Is the issue with the wall button, remote, keypad, or all of them?"
click at [286, 245] on textarea "Hi {{first_name}}, thanks for reaching out. I do see the work order you submitt…" at bounding box center [311, 246] width 251 height 25
drag, startPoint x: 300, startPoint y: 245, endPoint x: 306, endPoint y: 244, distance: 5.7
click at [301, 245] on textarea "Hi {{first_name}}, thanks for reaching out. I do see the work order you submitt…" at bounding box center [311, 246] width 251 height 25
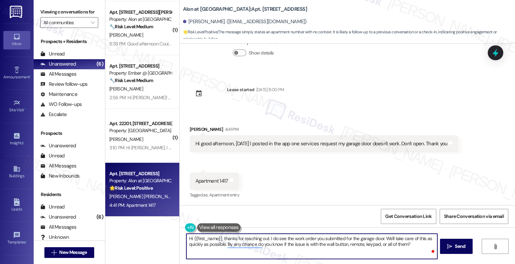
drag, startPoint x: 413, startPoint y: 247, endPoint x: 416, endPoint y: 247, distance: 3.4
click at [413, 247] on textarea "Hi {{first_name}}, thanks for reaching out. I do see the work order you submitt…" at bounding box center [311, 246] width 251 height 25
type textarea "Hi {{first_name}}, thanks for reaching out. I do see the work order you submitt…"
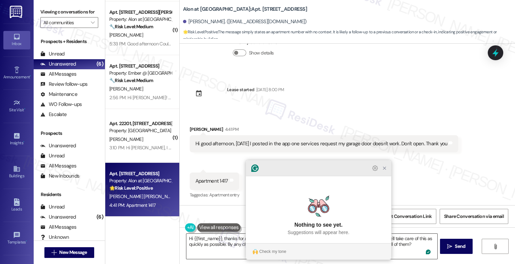
click at [381, 172] on icon "Close Grammarly Assistant" at bounding box center [384, 168] width 8 height 8
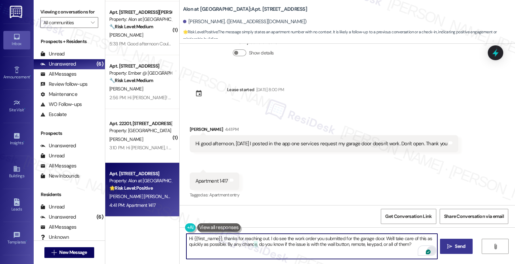
click at [465, 244] on span "Send" at bounding box center [459, 246] width 13 height 7
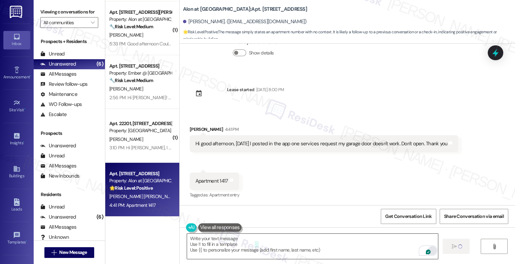
type textarea "Fetching suggested responses. Please feel free to read through the conversation…"
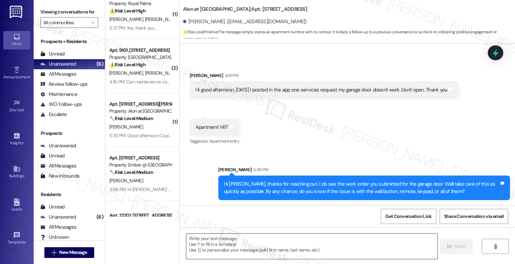
scroll to position [0, 0]
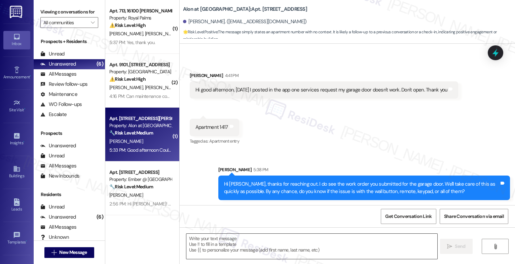
click at [144, 138] on div "[PERSON_NAME]" at bounding box center [141, 141] width 64 height 8
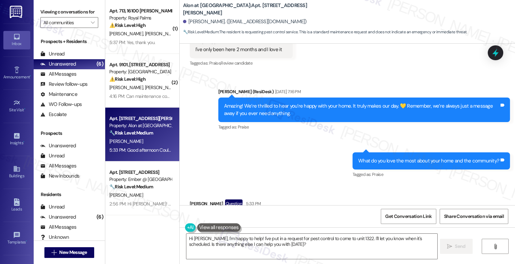
scroll to position [373, 0]
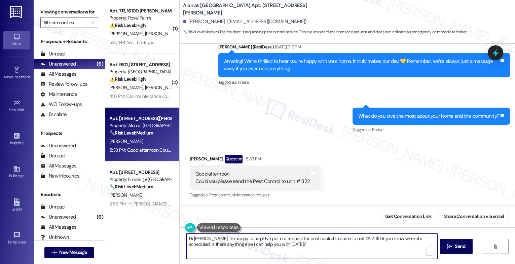
drag, startPoint x: 243, startPoint y: 238, endPoint x: 311, endPoint y: 248, distance: 68.7
click at [310, 248] on textarea "Hi Denise, I'm happy to help! I've put in a request for pest control to come to…" at bounding box center [311, 246] width 251 height 25
type textarea "Hi Denise, I'm happy to help! I'll place a work order for Pest Control. May I k…"
click at [428, 250] on div "1" at bounding box center [427, 250] width 7 height 7
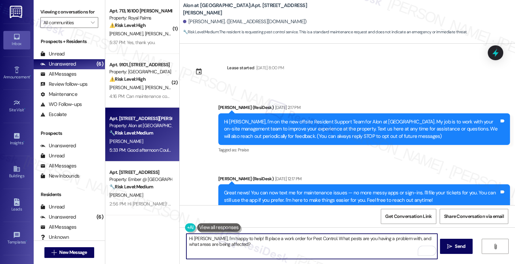
scroll to position [373, 0]
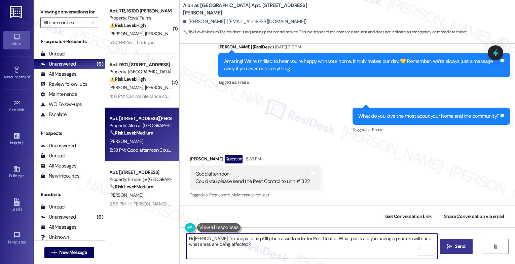
type textarea "Hi [PERSON_NAME], I'm happy to help! I'll place a work order for Pest Control. …"
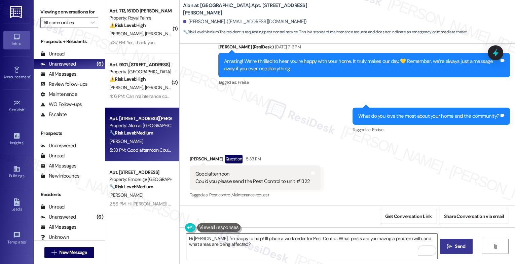
click at [457, 247] on span "Send" at bounding box center [460, 246] width 10 height 7
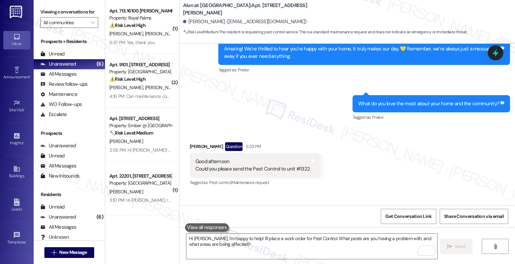
scroll to position [427, 0]
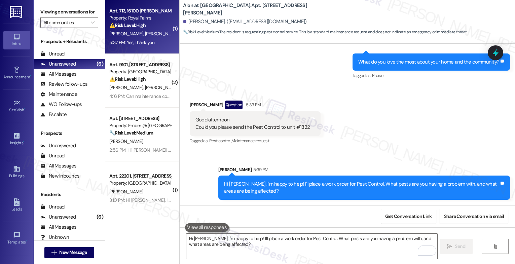
click at [142, 31] on div "[PERSON_NAME] [PERSON_NAME]" at bounding box center [141, 34] width 64 height 8
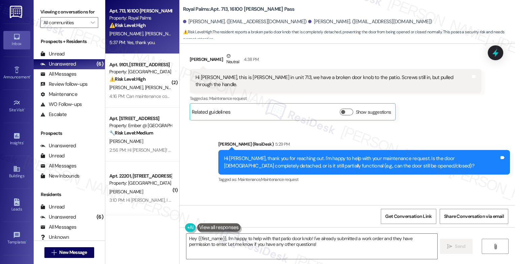
scroll to position [280, 0]
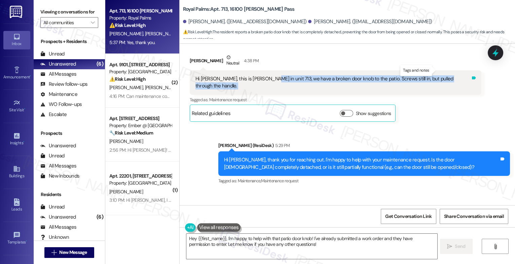
drag, startPoint x: 257, startPoint y: 71, endPoint x: 436, endPoint y: 71, distance: 179.3
click at [436, 71] on div "Hi Sarah, this is John in unit 713, we have a broken door knob to the patio. Sc…" at bounding box center [336, 82] width 292 height 25
copy div "we have a broken door knob to the patio. Screws still in, but pulled through th…"
click at [272, 191] on div "Received via SMS John Fischer 5:31 PM Not with the knob. It will fall off on th…" at bounding box center [347, 219] width 335 height 57
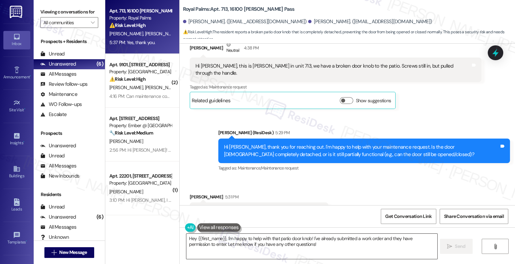
scroll to position [293, 0]
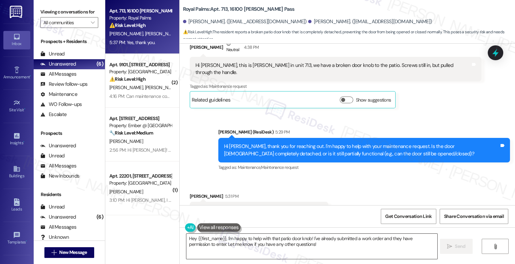
click at [226, 251] on textarea "Hey {{first_name}}, I'm happy to help with that patio door knob! I've already s…" at bounding box center [311, 246] width 251 height 25
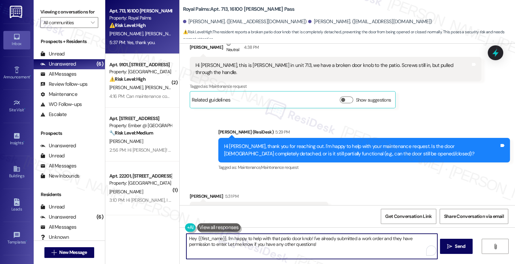
click at [226, 251] on textarea "Hey {{first_name}}, I'm happy to help with that patio door knob! I've already s…" at bounding box center [311, 246] width 251 height 25
paste textarea "we have a broken door knob to the patio. Screws still in, but pulled through th…"
click at [187, 237] on textarea "we have a broken door knob to the patio. Screws still in, but pulled through th…" at bounding box center [311, 246] width 251 height 25
click at [369, 242] on textarea "We have a broken door knob to the patio. Screws still in, but pulled through th…" at bounding box center [311, 246] width 251 height 25
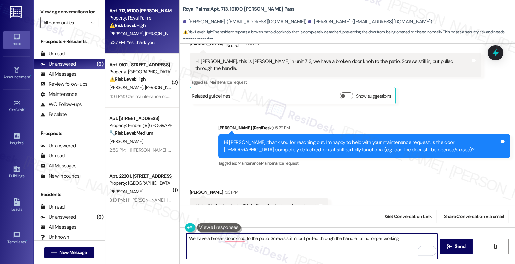
scroll to position [309, 0]
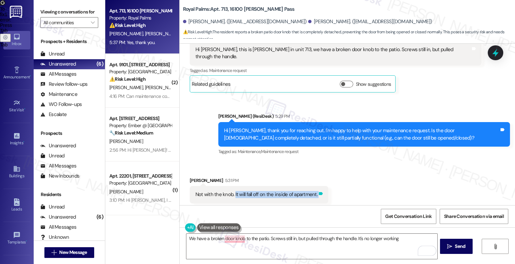
drag, startPoint x: 230, startPoint y: 179, endPoint x: 313, endPoint y: 179, distance: 83.4
click at [313, 186] on div "Not with the knob. It will fall off on the inside of apartment. Tags and notes" at bounding box center [259, 194] width 139 height 17
copy div "It will fall off on the inside of apartment. Tags and notes"
click at [405, 240] on textarea "We have a broken door knob to the patio. Screws still in, but pulled through th…" at bounding box center [311, 246] width 251 height 25
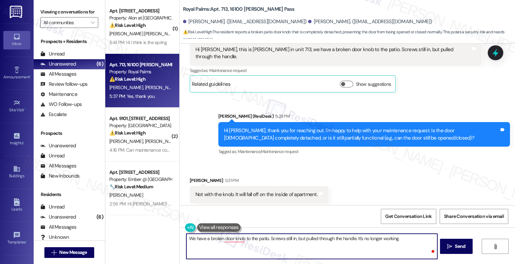
paste textarea "It will fall off on the inside of apartment."
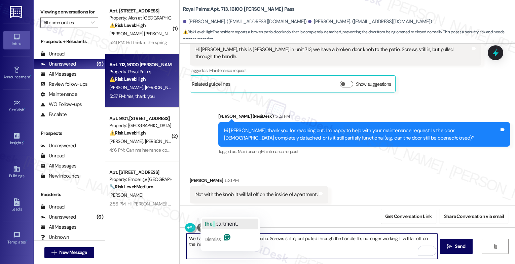
click at [220, 220] on div "the partment." at bounding box center [222, 224] width 34 height 11
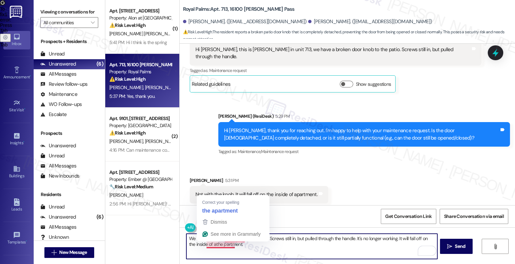
click at [206, 244] on textarea "We have a broken doorknob to the patio. Screws still in, but pulled through the…" at bounding box center [311, 246] width 251 height 25
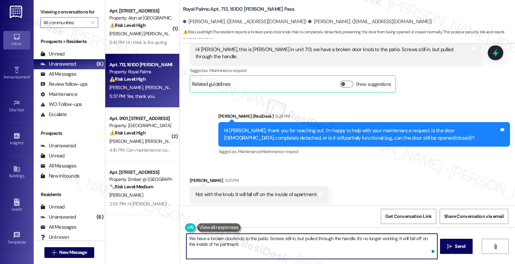
type textarea "We have a broken doorknob to the patio. Screws still in, but pulled through the…"
click at [231, 246] on textarea "We have a broken doorknob to the patio. Screws still in, but pulled through the…" at bounding box center [311, 246] width 251 height 25
drag, startPoint x: 228, startPoint y: 246, endPoint x: 183, endPoint y: 238, distance: 46.4
click at [183, 238] on div "We have a broken doorknob to the patio. Screws still in, but pulled through the…" at bounding box center [347, 252] width 335 height 50
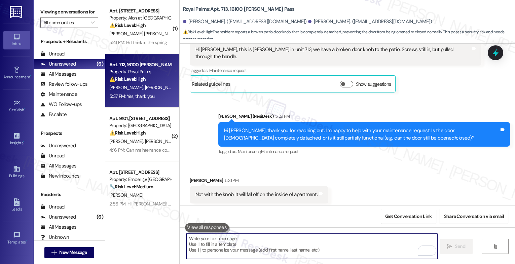
scroll to position [422, 0]
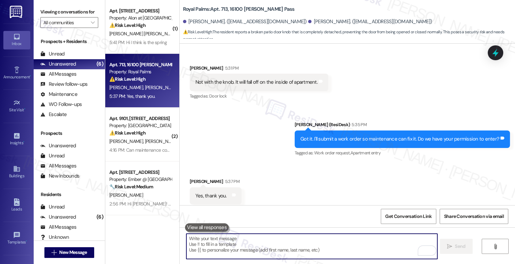
click at [222, 245] on textarea "To enrich screen reader interactions, please activate Accessibility in Grammarl…" at bounding box center [311, 246] width 251 height 25
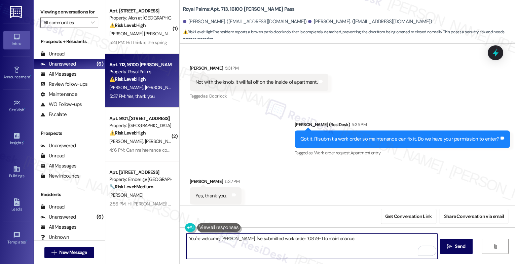
drag, startPoint x: 227, startPoint y: 241, endPoint x: 247, endPoint y: 238, distance: 20.1
click at [239, 240] on textarea "You're welcome, John. I've submitted work order 10879-1 to maintenance." at bounding box center [311, 246] width 251 height 25
drag, startPoint x: 227, startPoint y: 239, endPoint x: 266, endPoint y: 242, distance: 39.1
click at [228, 239] on textarea "You're welcome, John. I've submitted work order 10879-1 to maintenance." at bounding box center [311, 246] width 251 height 25
click at [349, 243] on textarea "You're welcome, John! I've submitted work order 10879-1 to maintenance." at bounding box center [311, 246] width 251 height 25
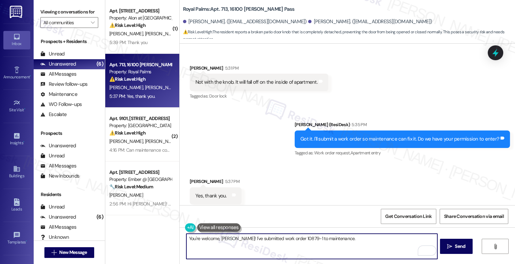
drag, startPoint x: 295, startPoint y: 239, endPoint x: 391, endPoint y: 244, distance: 96.0
click at [390, 244] on textarea "You're welcome, John! I've submitted work order 10879-1 to maintenance." at bounding box center [311, 246] width 251 height 25
click at [388, 241] on textarea "You're welcome, John! I've submitted work order 10879-1 so maintenance can sche…" at bounding box center [311, 246] width 251 height 25
paste textarea "Feel free to let us know if you have other questions or concerns so we can assi…"
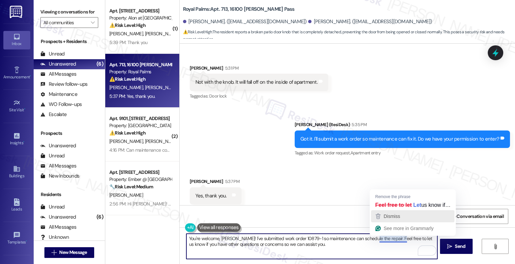
click at [394, 215] on span "Dismiss" at bounding box center [392, 216] width 16 height 5
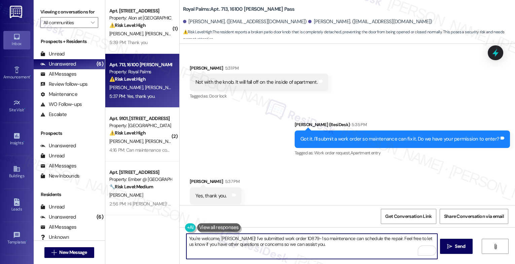
click at [307, 247] on textarea "You're welcome, John! I've submitted work order 10879-1 so maintenance can sche…" at bounding box center [311, 246] width 251 height 25
type textarea "You're welcome, John! I've submitted work order 10879-1 so maintenance can sche…"
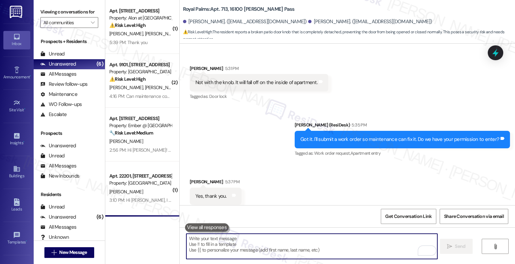
scroll to position [476, 0]
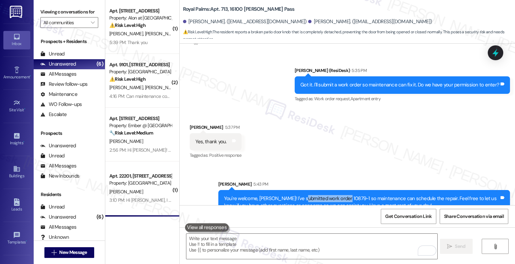
drag, startPoint x: 298, startPoint y: 184, endPoint x: 338, endPoint y: 184, distance: 40.0
click at [338, 195] on div "You're welcome, John! I've submitted work order 10879-1 so maintenance can sche…" at bounding box center [361, 202] width 275 height 14
copy div "work order 10879-1"
click at [305, 130] on div "Received via SMS John Fischer 5:37 PM Yes, thank you. Tags and notes Tagged as:…" at bounding box center [347, 137] width 335 height 57
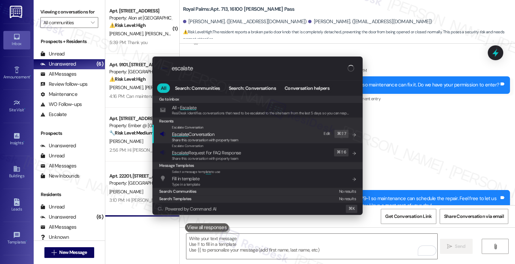
type input "escalate"
click at [208, 131] on span "Escalate Conversation" at bounding box center [193, 134] width 42 height 7
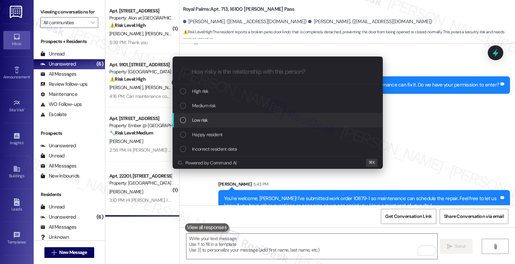
drag, startPoint x: 208, startPoint y: 120, endPoint x: 210, endPoint y: 110, distance: 10.3
click at [208, 118] on div "Low risk" at bounding box center [278, 119] width 197 height 7
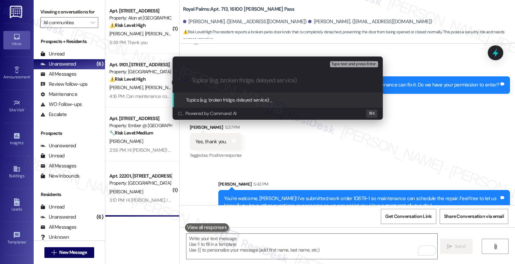
click at [208, 81] on input "Topics (e.g. broken fridge, delayed service)" at bounding box center [283, 80] width 183 height 7
paste input "work order 10879-1"
type input "New work order 10879-1 filed by ResiDesk"
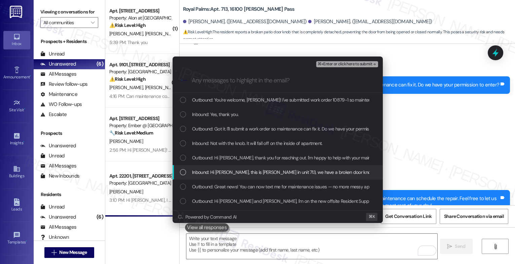
drag, startPoint x: 232, startPoint y: 175, endPoint x: 232, endPoint y: 172, distance: 3.7
click at [232, 173] on span "Inbound: Hi Sarah, this is John in unit 713, we have a broken door knob to the …" at bounding box center [338, 172] width 293 height 7
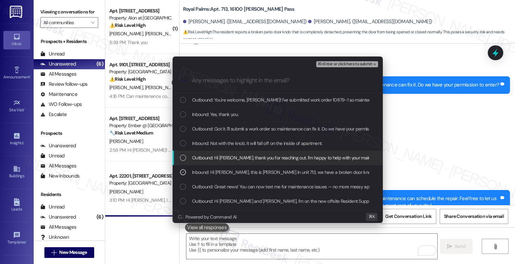
drag, startPoint x: 231, startPoint y: 161, endPoint x: 231, endPoint y: 142, distance: 19.2
click at [231, 157] on div "Outbound: Hi John, thank you for reaching out. I'm happy to help with your main…" at bounding box center [278, 158] width 210 height 14
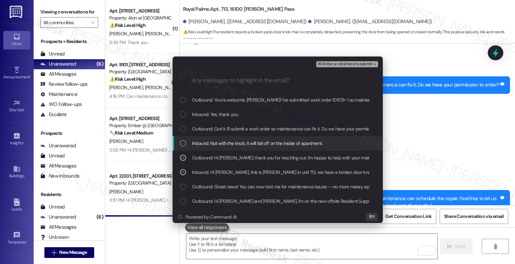
drag, startPoint x: 231, startPoint y: 142, endPoint x: 232, endPoint y: 130, distance: 12.5
click at [231, 140] on span "Inbound: Not with the knob. It will fall off on the inside of apartment." at bounding box center [257, 143] width 131 height 7
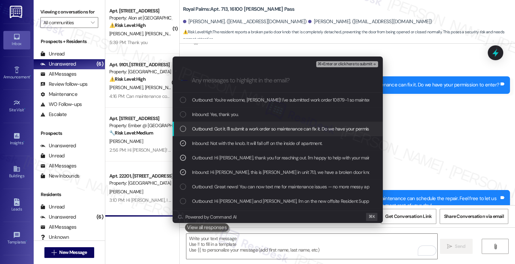
drag, startPoint x: 232, startPoint y: 130, endPoint x: 231, endPoint y: 117, distance: 12.1
click at [232, 129] on span "Outbound: Got it. I'll submit a work order so maintenance can fix it. Do we hav…" at bounding box center [293, 128] width 203 height 7
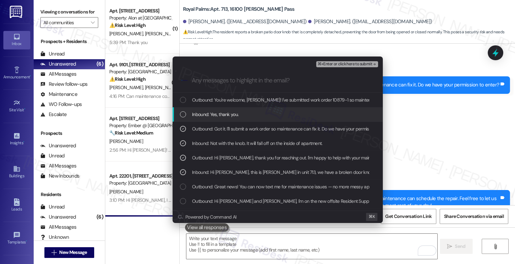
drag, startPoint x: 230, startPoint y: 116, endPoint x: 234, endPoint y: 107, distance: 9.5
click at [230, 115] on span "Inbound: Yes, thank you." at bounding box center [215, 114] width 46 height 7
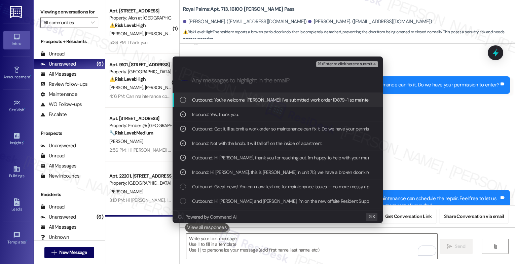
click at [236, 103] on span "Outbound: You're welcome, John! I've submitted work order 10879-1 so maintenanc…" at bounding box center [423, 99] width 462 height 7
click at [355, 63] on span "⌘+Enter or click here to submit" at bounding box center [345, 64] width 54 height 5
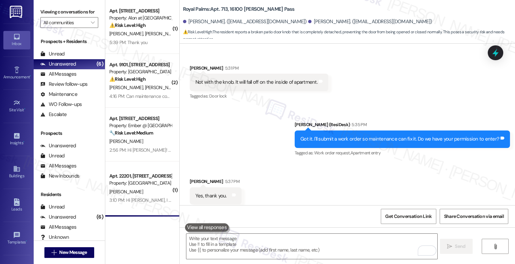
scroll to position [421, 0]
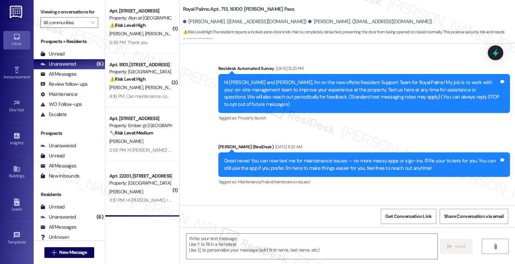
type textarea "Fetching suggested responses. Please feel free to read through the conversation…"
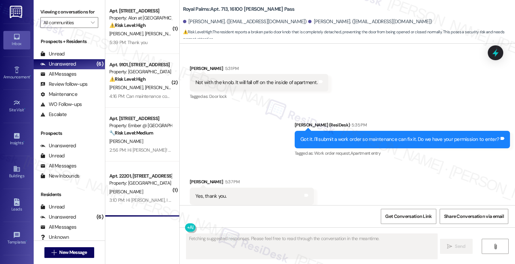
scroll to position [485, 0]
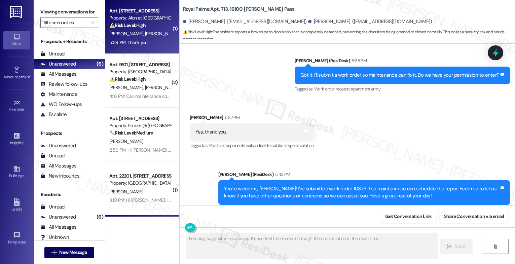
click at [147, 37] on div "V. Martinez E. Ayala" at bounding box center [141, 34] width 64 height 8
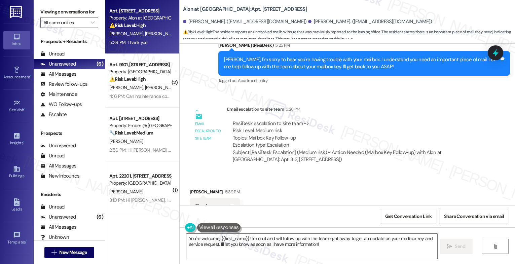
scroll to position [622, 0]
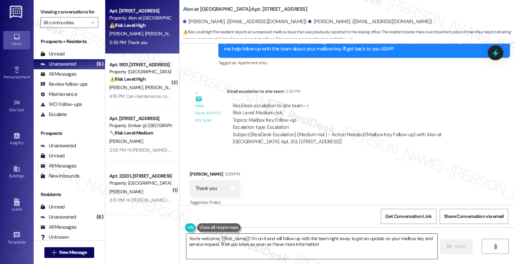
click at [236, 245] on textarea "You're welcome, {{first_name}}! I'm on it and will follow up with the team righ…" at bounding box center [311, 246] width 251 height 25
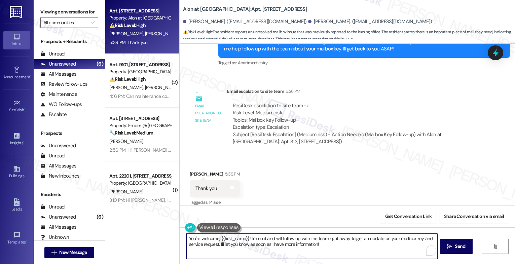
click at [236, 245] on textarea "You're welcome, {{first_name}}! I'm on it and will follow up with the team righ…" at bounding box center [311, 246] width 251 height 25
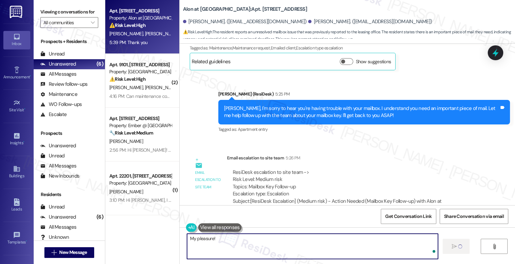
scroll to position [468, 0]
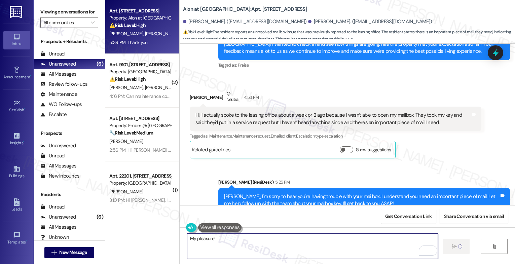
type textarea "My pleasure!"
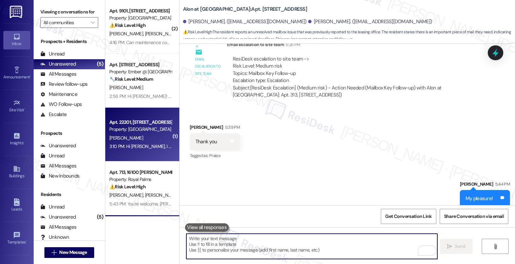
scroll to position [52, 0]
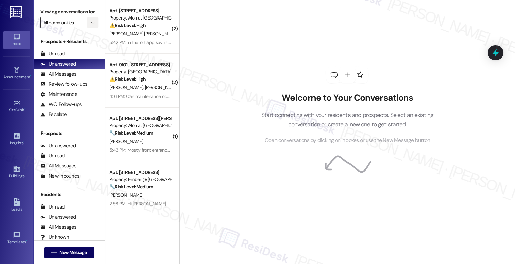
click at [91, 25] on icon "" at bounding box center [93, 22] width 4 height 5
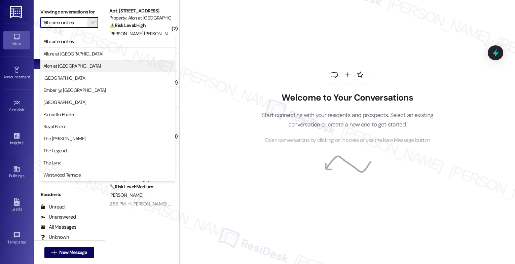
click at [66, 64] on span "Alon at [GEOGRAPHIC_DATA]" at bounding box center [72, 66] width 58 height 7
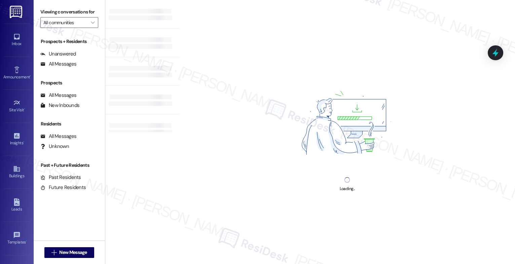
type input "Alon at [GEOGRAPHIC_DATA]"
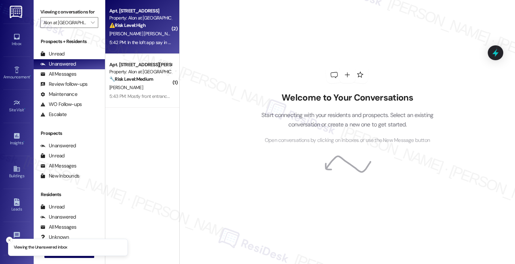
click at [139, 46] on div "5:42 PM: In the loft app say in progress 5:42 PM: In the loft app say in progre…" at bounding box center [141, 42] width 64 height 8
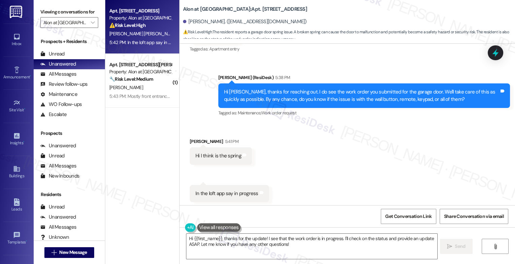
scroll to position [210, 0]
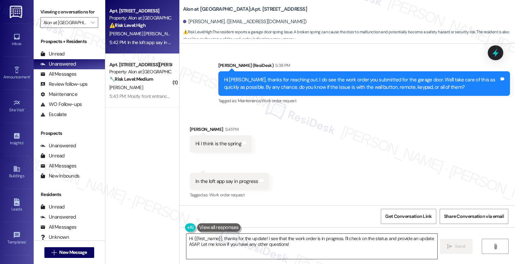
click at [237, 237] on textarea "Hi {{first_name}}, thanks for the update! I see that the work order is in progr…" at bounding box center [311, 246] width 251 height 25
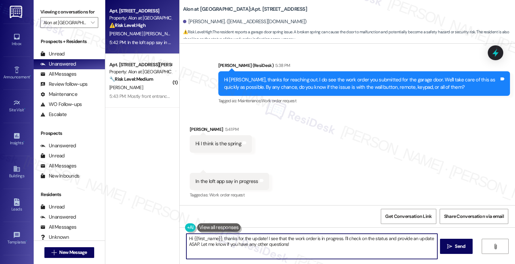
click at [237, 237] on textarea "Hi {{first_name}}, thanks for the update! I see that the work order is in progr…" at bounding box center [311, 246] width 251 height 25
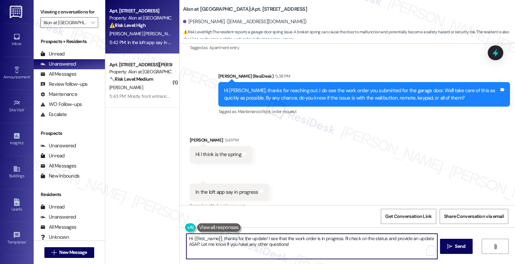
scroll to position [199, 0]
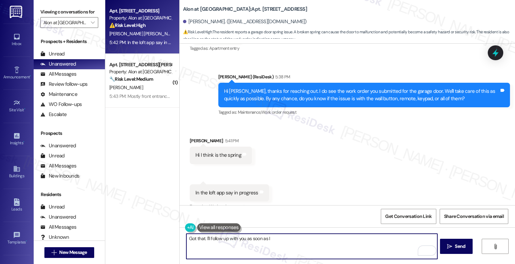
drag, startPoint x: 235, startPoint y: 238, endPoint x: 371, endPoint y: 249, distance: 136.0
click at [364, 247] on textarea "Got that. I'll follow up with you as soon as I" at bounding box center [311, 246] width 251 height 25
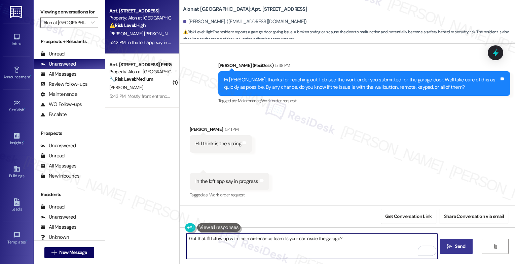
type textarea "Got that. I'll follow up with the maintenance team. Is your car inside the gara…"
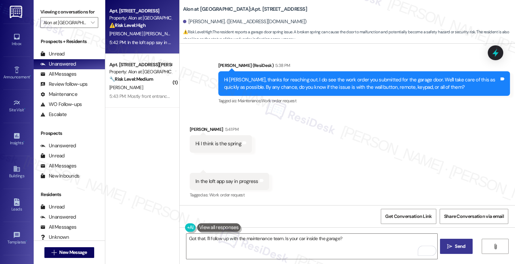
click at [453, 250] on span "Send" at bounding box center [459, 246] width 13 height 7
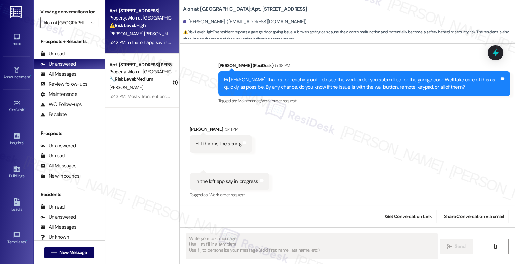
scroll to position [210, 0]
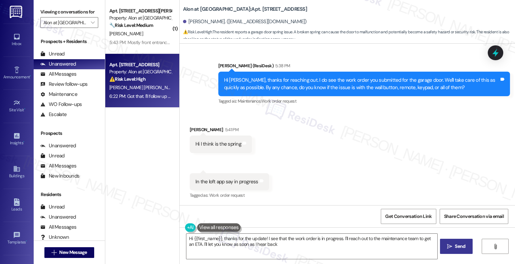
type textarea "Hi {{first_name}}, thanks for the update! I see that the work order is in progr…"
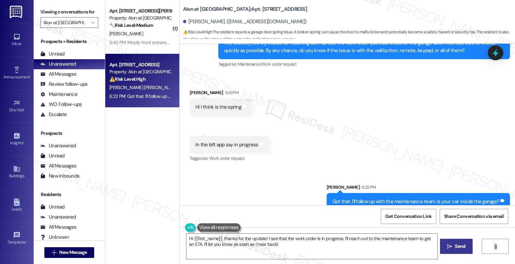
scroll to position [257, 0]
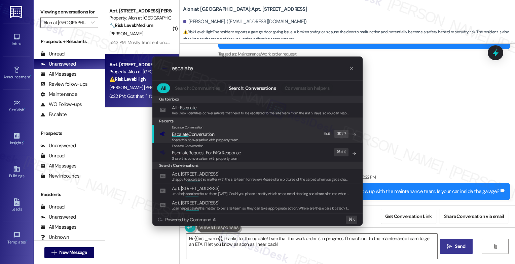
type input "escalate"
click at [209, 134] on span "Escalate Conversation" at bounding box center [193, 134] width 42 height 6
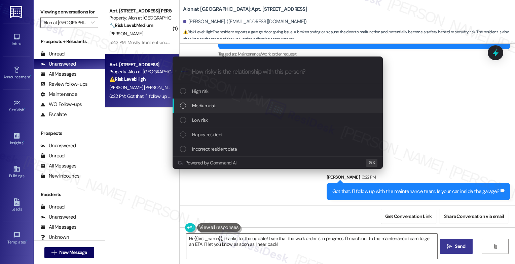
click at [218, 103] on div "Medium risk" at bounding box center [278, 105] width 197 height 7
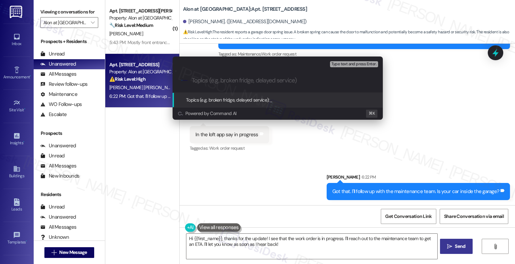
click at [217, 79] on input "Topics (e.g. broken fridge, delayed service)" at bounding box center [283, 80] width 183 height 7
drag, startPoint x: 230, startPoint y: 80, endPoint x: 182, endPoint y: 78, distance: 48.2
click at [182, 78] on div ".cls-1{fill:#0a055f;}.cls-2{fill:#0cc4c4;} resideskLogoBlueOrange Following up …" at bounding box center [278, 81] width 210 height 24
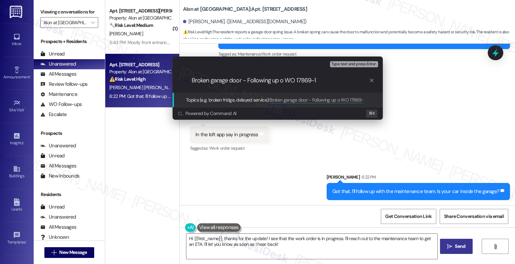
type input "Broken garage door - Following up on WO 17869-1"
click at [328, 83] on input "Broken garage door - Following up on WO 17869-1" at bounding box center [280, 80] width 177 height 7
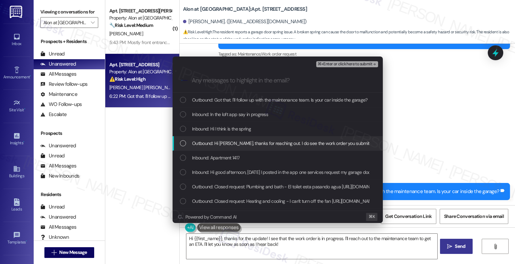
click at [233, 143] on span "Outbound: Hi Daniela, thanks for reaching out. I do see the work order you subm…" at bounding box center [439, 143] width 494 height 7
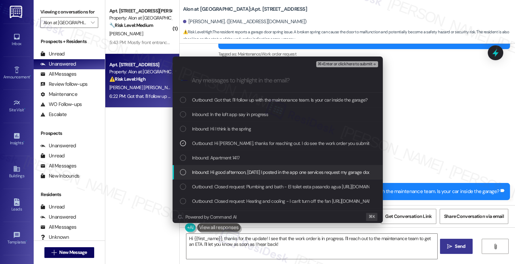
drag, startPoint x: 231, startPoint y: 172, endPoint x: 229, endPoint y: 133, distance: 39.1
click at [231, 172] on span "Inbound: Hi good afternoon, yesterday I posted in the app one services request …" at bounding box center [317, 172] width 250 height 7
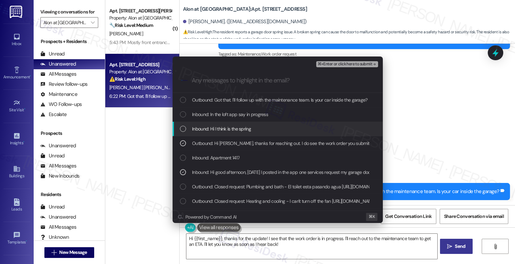
click at [231, 124] on div "Inbound: Hi I think is the spring" at bounding box center [278, 129] width 210 height 14
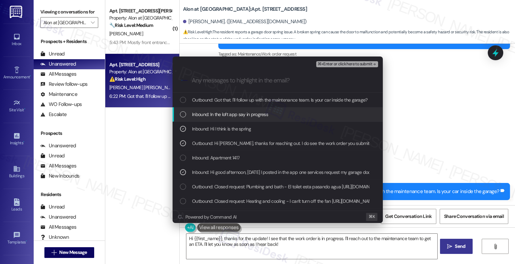
drag, startPoint x: 235, startPoint y: 112, endPoint x: 238, endPoint y: 100, distance: 11.8
click at [235, 112] on span "Inbound: In the loft app say in progress" at bounding box center [230, 114] width 76 height 7
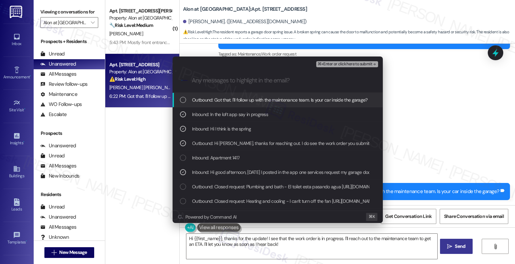
click at [238, 100] on span "Outbound: Got that. I'll follow up with the maintenance team. Is your car insid…" at bounding box center [280, 99] width 176 height 7
click at [367, 63] on span "⌘+Enter or click here to submit" at bounding box center [345, 64] width 54 height 5
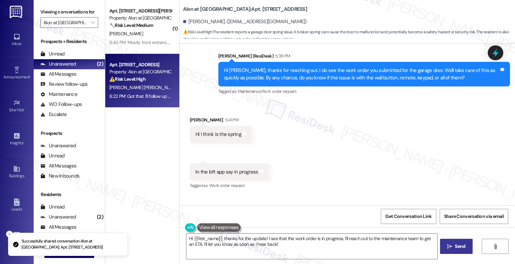
scroll to position [210, 0]
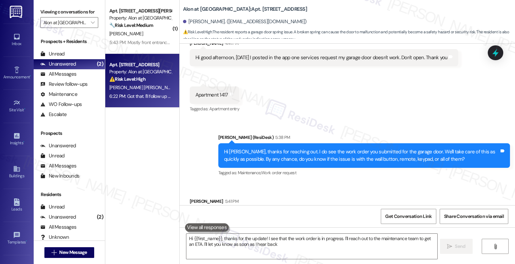
type textarea "Hi {{first_name}}, thanks for the update! I see that the work order is in progr…"
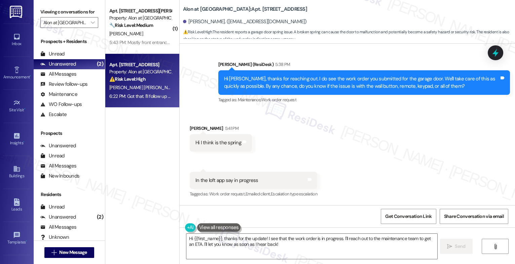
scroll to position [267, 0]
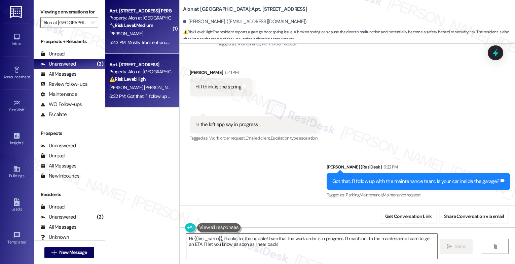
click at [120, 39] on div "5:43 PM: Mostly front entrance and kitchen Small black bugs Hadn't seen anythin…" at bounding box center [207, 42] width 196 height 6
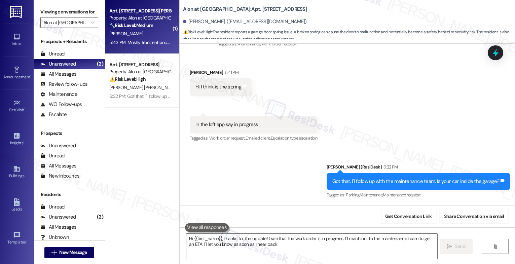
type textarea "Hi {{first_name}}, thanks for the update! I see that the work order is in progr…"
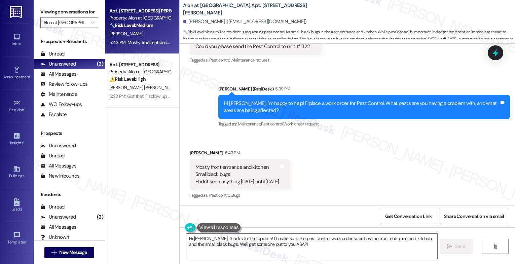
scroll to position [508, 0]
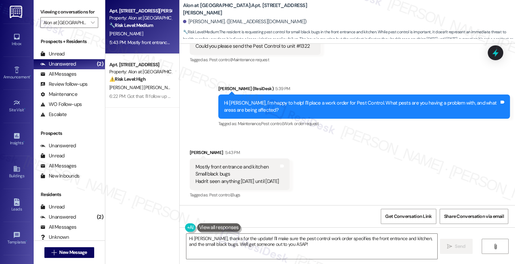
click at [311, 147] on div "Received via SMS Denise Ruiz 5:43 PM Mostly front entrance and kitchen Small bl…" at bounding box center [347, 169] width 335 height 71
click at [242, 243] on textarea "Hi Denise, thanks for the update! I'll make sure the pest control work order sp…" at bounding box center [311, 246] width 251 height 25
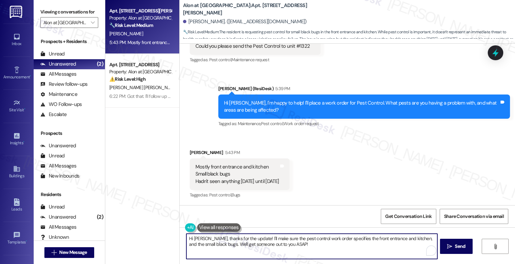
click at [242, 243] on textarea "Hi Denise, thanks for the update! I'll make sure the pest control work order sp…" at bounding box center [311, 246] width 251 height 25
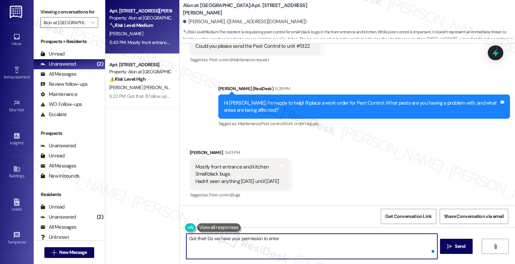
type textarea "Got that! Do we have your permission to enter?"
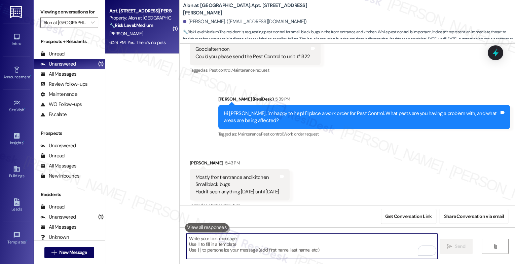
scroll to position [527, 0]
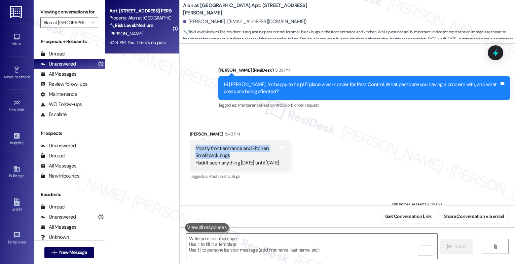
drag, startPoint x: 226, startPoint y: 154, endPoint x: 186, endPoint y: 147, distance: 40.3
click at [190, 147] on div "Mostly front entrance and kitchen Small black bugs Hadn't seen anything in 2 we…" at bounding box center [240, 156] width 100 height 32
copy div "Mostly front entrance and kitchen Small black bugs"
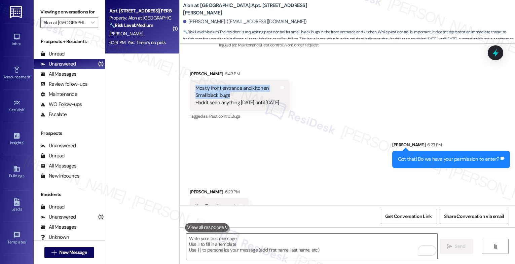
scroll to position [602, 0]
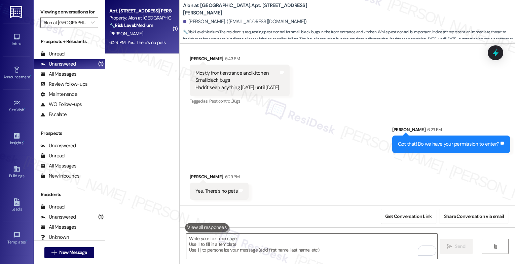
click at [299, 178] on div "Received via SMS Denise Ruiz 6:29 PM Yes. There’s no pets Tags and notes" at bounding box center [347, 181] width 335 height 47
click at [233, 88] on div "Mostly front entrance and kitchen Small black bugs Hadn't seen anything in 2 we…" at bounding box center [236, 81] width 83 height 22
copy div "Hadn't seen anything in 2 weeks until yesterday Tags and notes"
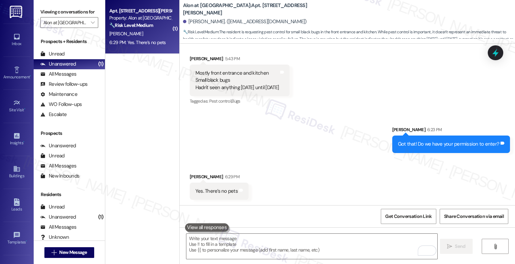
click at [250, 152] on div "Sent via SMS Sarah 6:23 PM Got that! Do we have your permission to enter? Tags …" at bounding box center [347, 134] width 335 height 47
click at [214, 240] on textarea "To enrich screen reader interactions, please activate Accessibility in Grammarl…" at bounding box center [311, 246] width 251 height 25
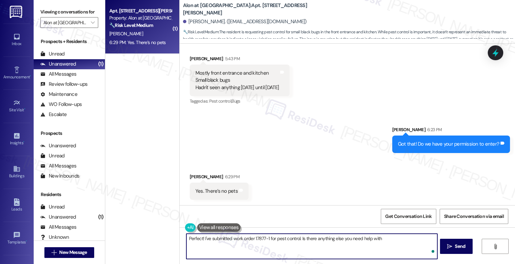
type textarea "Perfect! I've submitted work order 17877-1 for pest control. Is there anything …"
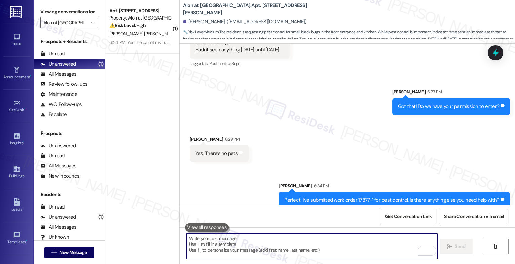
scroll to position [649, 0]
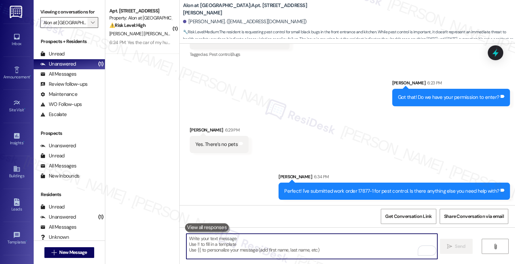
click at [91, 25] on icon "" at bounding box center [93, 22] width 4 height 5
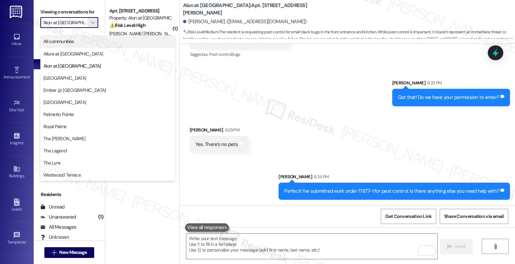
click at [82, 39] on span "All communities" at bounding box center [107, 41] width 129 height 7
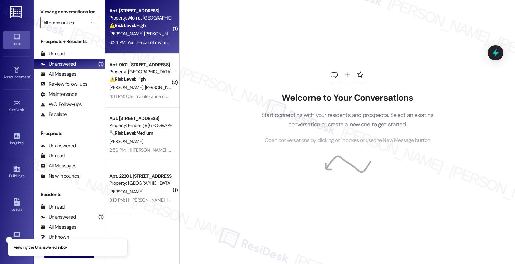
click at [149, 33] on div "D. Moran Matos" at bounding box center [141, 34] width 64 height 8
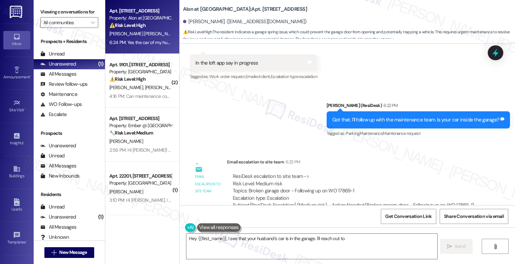
scroll to position [407, 0]
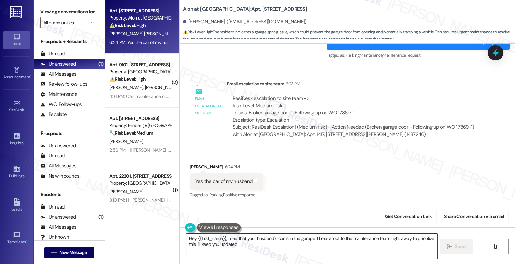
click at [220, 246] on textarea "Hey {{first_name}}, I see that your husband's car is in the garage. I'll reach …" at bounding box center [311, 246] width 251 height 25
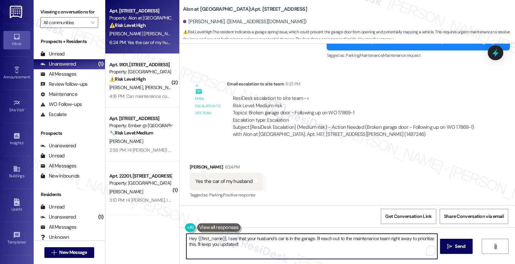
click at [220, 246] on textarea "Hey {{first_name}}, I see that your husband's car is in the garage. I'll reach …" at bounding box center [311, 246] width 251 height 25
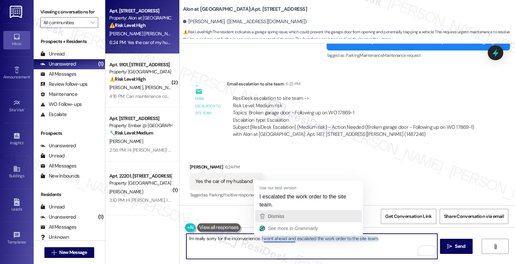
click at [277, 217] on span "Dismiss" at bounding box center [276, 216] width 16 height 5
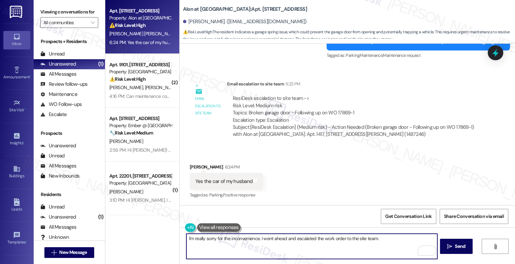
click at [385, 239] on textarea "I'm really sorry for the inconvenience. I went ahead and escalated the work ord…" at bounding box center [311, 246] width 251 height 25
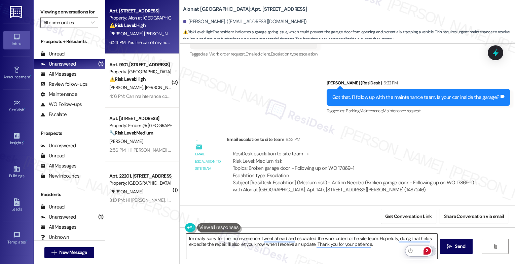
click at [428, 249] on div "2" at bounding box center [427, 250] width 7 height 7
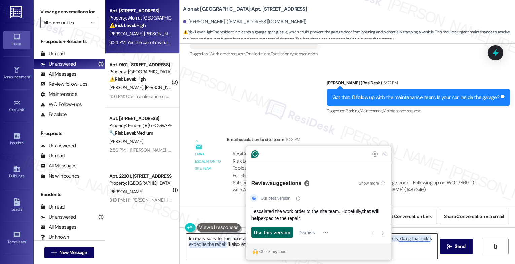
click at [277, 234] on span "Use this version" at bounding box center [272, 232] width 36 height 7
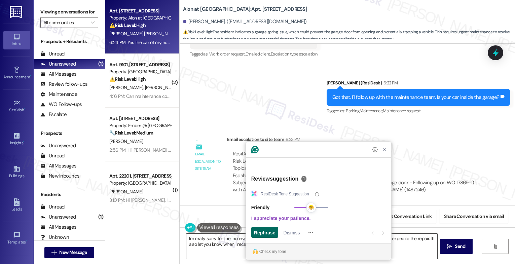
click at [263, 233] on span "Rephrase" at bounding box center [265, 232] width 22 height 7
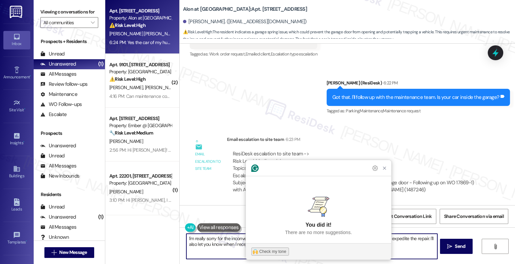
type textarea "I'm really sorry for the inconvenience. I escalated the work order to the site …"
click at [265, 250] on div "Check my tone" at bounding box center [272, 252] width 27 height 6
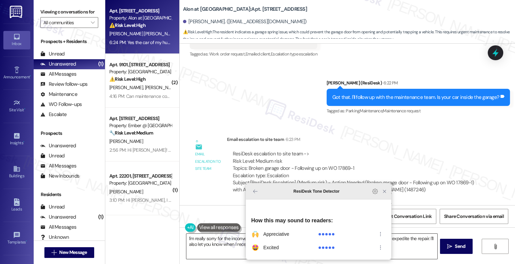
click at [382, 195] on icon "Close Grammarly Assistant" at bounding box center [384, 191] width 8 height 8
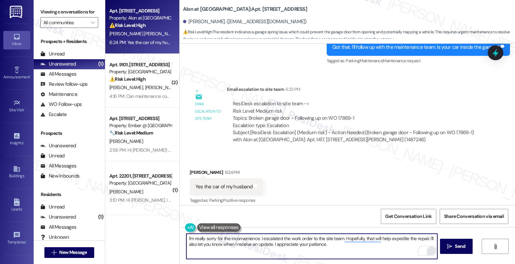
scroll to position [407, 0]
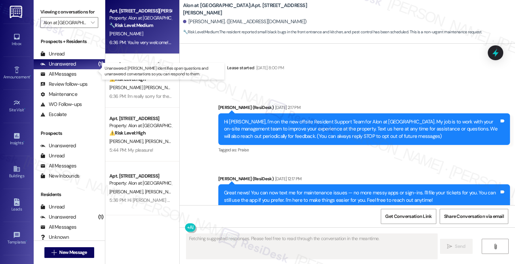
scroll to position [749, 0]
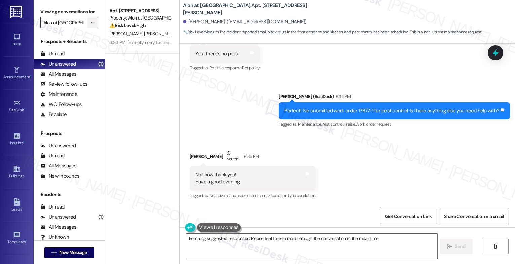
click at [89, 28] on span "" at bounding box center [92, 22] width 6 height 11
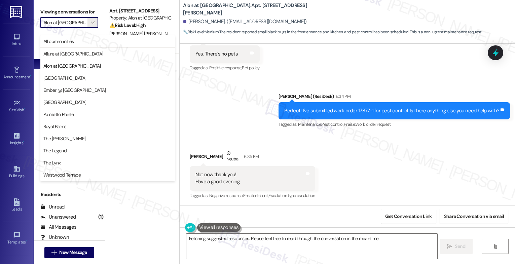
click at [247, 93] on div "Sent via SMS [PERSON_NAME] (ResiDesk) 6:34 PM Perfect! I've submitted work orde…" at bounding box center [347, 106] width 335 height 57
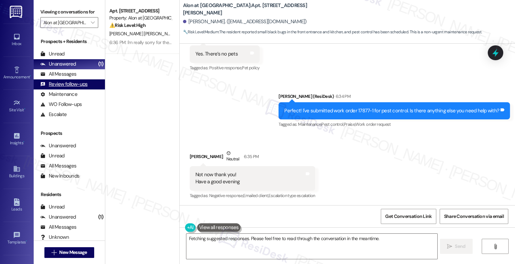
click at [72, 88] on div "Review follow-ups" at bounding box center [63, 84] width 47 height 7
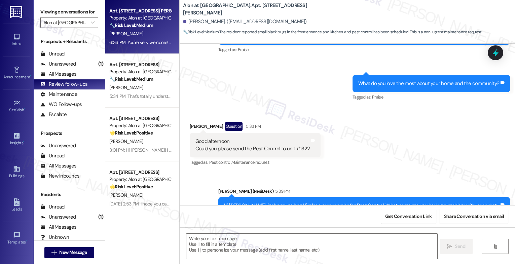
type textarea "Fetching suggested responses. Please feel free to read through the conversation…"
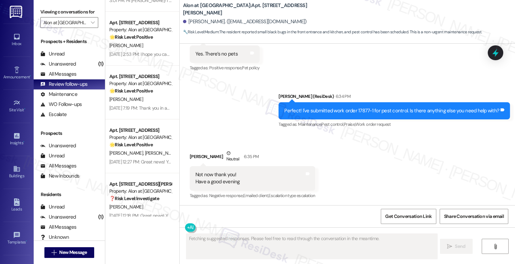
scroll to position [160, 0]
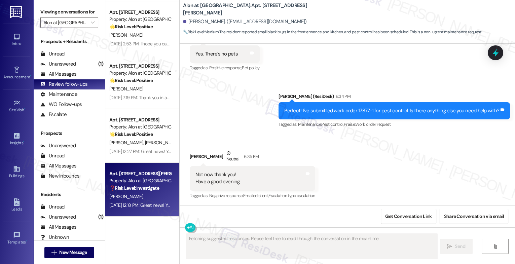
click at [141, 187] on strong "❓ Risk Level: Investigate" at bounding box center [134, 188] width 50 height 6
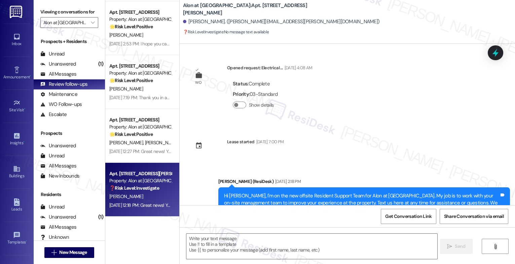
scroll to position [784, 0]
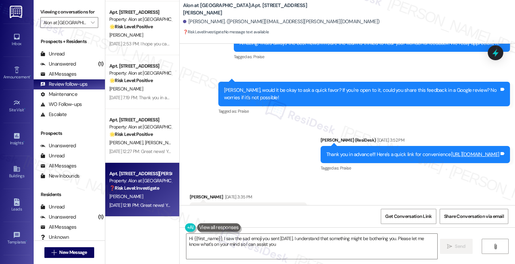
type textarea "Hi {{first_name}}, I saw the sad emoji you sent on Saturday. I understand that …"
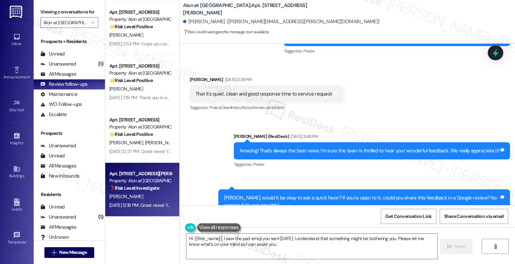
scroll to position [292, 0]
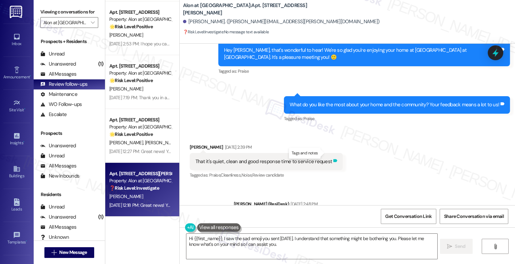
click at [333, 159] on icon at bounding box center [335, 160] width 4 height 3
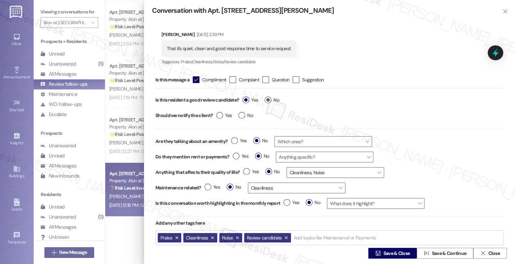
click at [267, 100] on label "No" at bounding box center [272, 100] width 14 height 7
click at [267, 100] on input "No" at bounding box center [272, 101] width 14 height 9
radio input "true"
click at [387, 251] on span "Save & Close" at bounding box center [397, 253] width 27 height 7
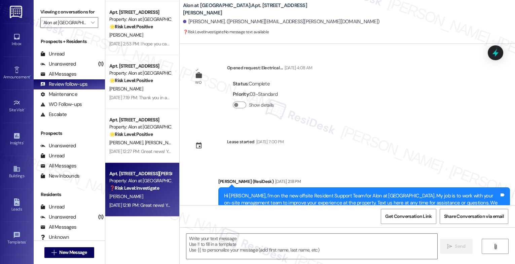
scroll to position [784, 0]
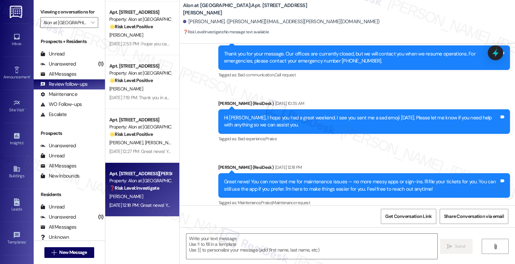
type textarea "Fetching suggested responses. Please feel free to read through the conversation…"
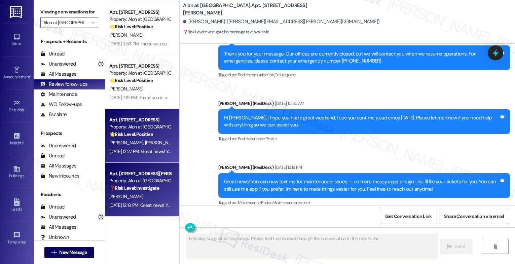
click at [145, 140] on span "M. Santos" at bounding box center [162, 143] width 34 height 6
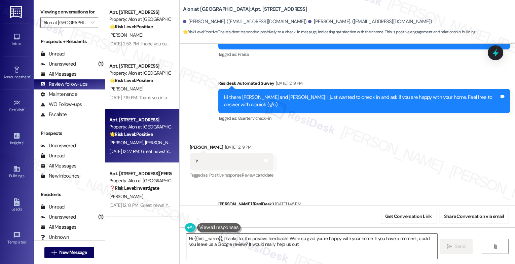
scroll to position [190, 0]
click at [208, 242] on textarea "Hi {{first_name}}, thanks for the positive feedback! We're so glad you're happy…" at bounding box center [311, 246] width 251 height 25
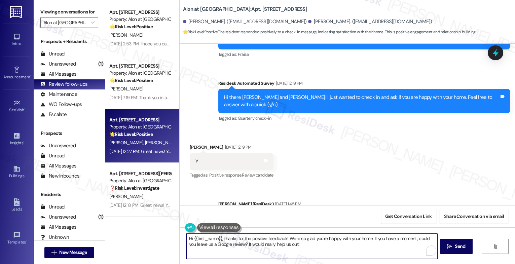
click at [208, 242] on textarea "Hi {{first_name}}, thanks for the positive feedback! We're so glad you're happy…" at bounding box center [311, 246] width 251 height 25
paste textarea "ey {{first_name}}! Hope you're doing great 😊 Just wanted to see if you’ve had a…"
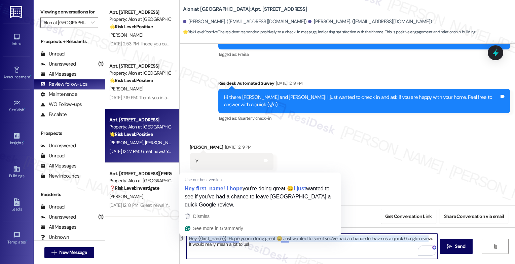
drag, startPoint x: 222, startPoint y: 239, endPoint x: 187, endPoint y: 239, distance: 34.3
click at [187, 239] on textarea "Hey {{first_name}}! Hope you're doing great 😊 Just wanted to see if you’ve had …" at bounding box center [311, 246] width 251 height 25
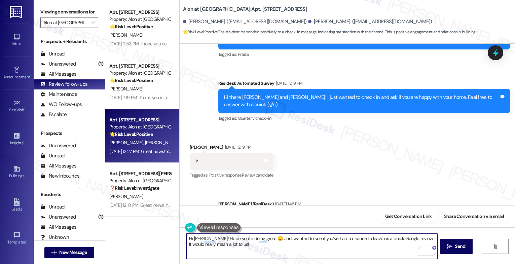
click at [316, 251] on textarea "Hi Mary! Hope you're doing great 😊 Just wanted to see if you’ve had a chance to…" at bounding box center [311, 246] width 251 height 25
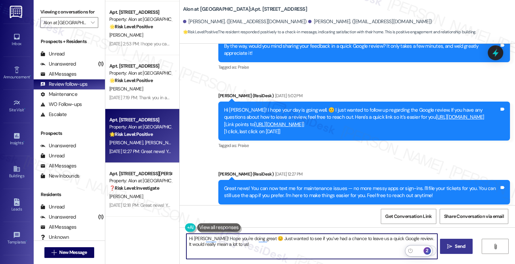
type textarea "Hi Mary! Hope you're doing great 😊 Just wanted to see if you’ve had a chance to…"
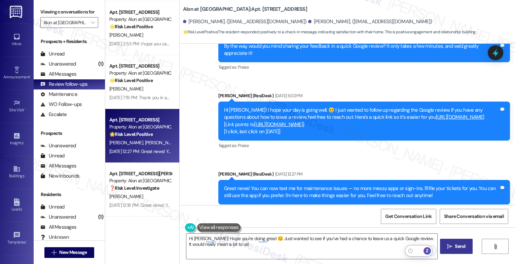
click at [455, 246] on span "Send" at bounding box center [460, 246] width 10 height 7
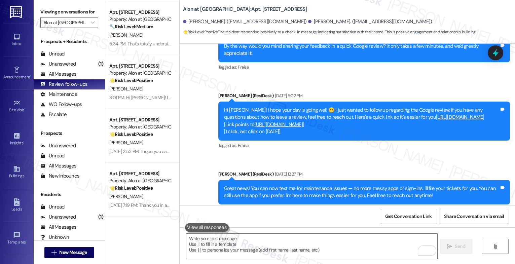
scroll to position [471, 0]
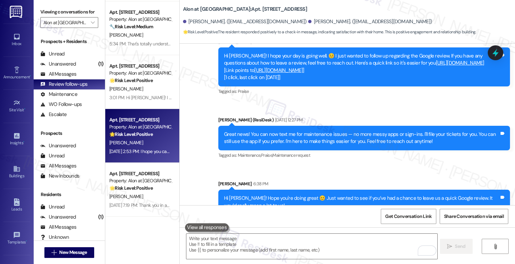
click at [139, 133] on strong "🌟 Risk Level: Positive" at bounding box center [130, 134] width 43 height 6
type textarea "Fetching suggested responses. Please feel free to read through the conversation…"
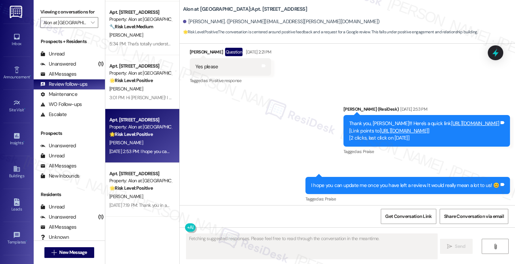
scroll to position [684, 0]
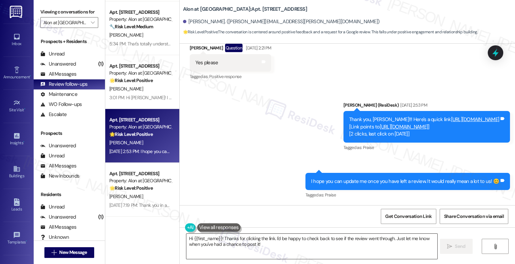
click at [213, 242] on textarea "Hi {{first_name}}! Thanks for clicking the link. I'd be happy to check back to …" at bounding box center [311, 246] width 251 height 25
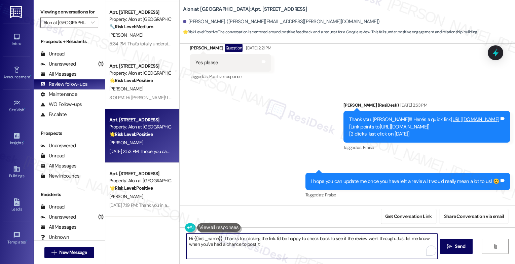
click at [213, 242] on textarea "Hi {{first_name}}! Thanks for clicking the link. I'd be happy to check back to …" at bounding box center [311, 246] width 251 height 25
paste textarea "ey {{first_name}}! Hope you're doing great 😊 Just wanted to see if you’ve had a…"
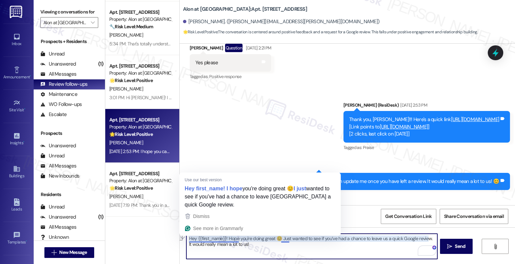
drag, startPoint x: 222, startPoint y: 239, endPoint x: 249, endPoint y: 240, distance: 26.6
click at [188, 238] on textarea "Hey {{first_name}}! Hope you're doing great 😊 Just wanted to see if you’ve had …" at bounding box center [311, 246] width 251 height 25
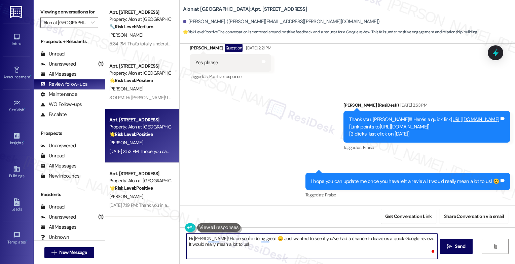
click at [270, 250] on textarea "Hi Alyssa! Hope you're doing great 😊 Just wanted to see if you’ve had a chance …" at bounding box center [311, 246] width 251 height 25
type textarea "Hi Alyssa! Hope you're doing great 😊 Just wanted to see if you’ve had a chance …"
click at [451, 242] on button " Send" at bounding box center [456, 246] width 33 height 15
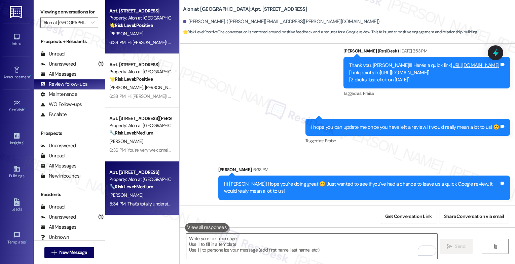
scroll to position [106, 0]
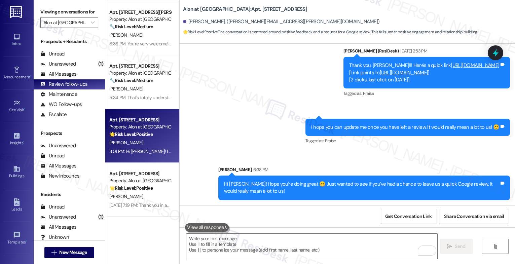
click at [142, 127] on div "Property: Alon at [GEOGRAPHIC_DATA]" at bounding box center [140, 126] width 62 height 7
type textarea "Fetching suggested responses. Please feel free to read through the conversation…"
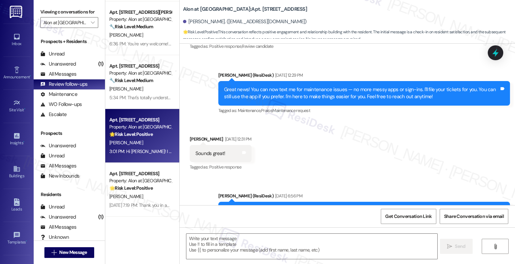
scroll to position [399, 0]
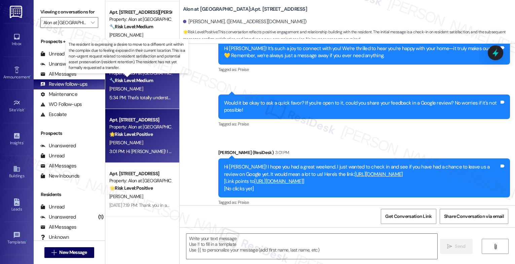
click at [131, 80] on strong "🔧 Risk Level: Medium" at bounding box center [131, 80] width 44 height 6
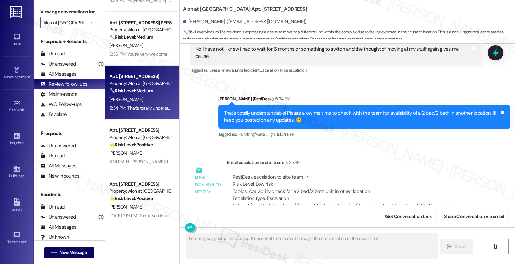
scroll to position [70, 0]
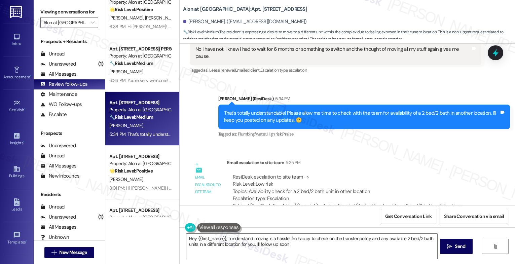
type textarea "Hey {{first_name}}, I understand moving is a hassle! I'm happy to check on the …"
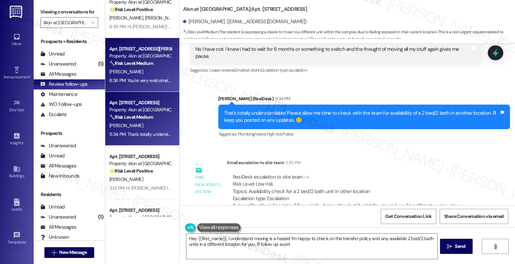
scroll to position [0, 0]
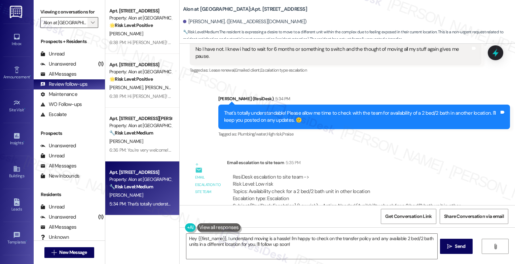
click at [91, 28] on span "" at bounding box center [92, 22] width 6 height 11
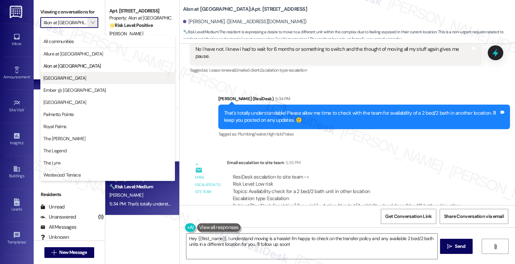
click at [65, 76] on span "[GEOGRAPHIC_DATA]" at bounding box center [64, 78] width 43 height 7
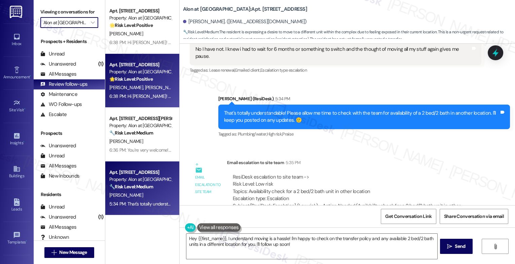
type input "[GEOGRAPHIC_DATA]"
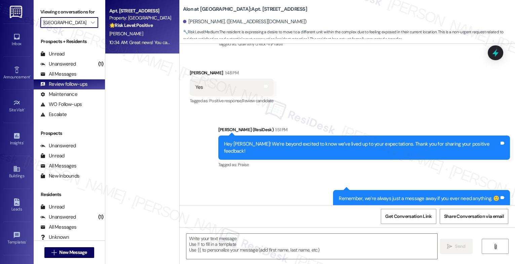
type textarea "Fetching suggested responses. Please feel free to read through the conversation…"
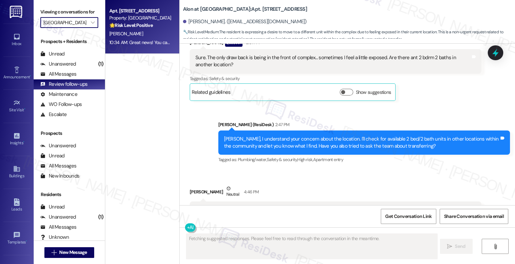
click at [147, 39] on div "10:34 AM: Great news! You can now text me for maintenance issues — no more mess…" at bounding box center [331, 42] width 445 height 6
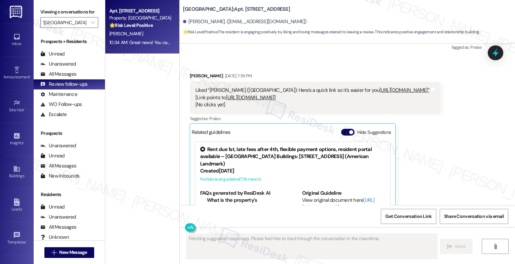
scroll to position [995, 0]
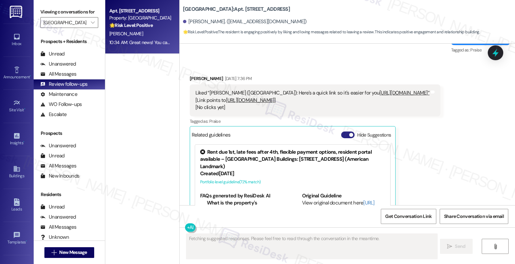
click at [341, 132] on button "Hide Suggestions" at bounding box center [347, 135] width 13 height 7
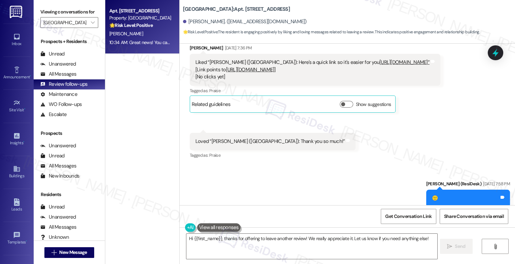
scroll to position [1085, 0]
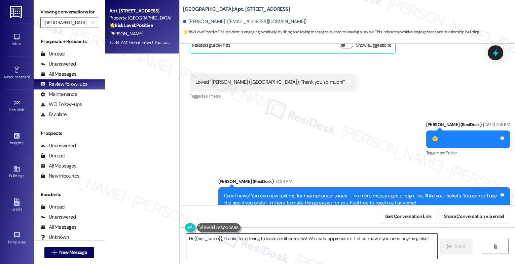
click at [222, 242] on textarea "Hi {{first_name}}, thanks for offering to leave another review! We really appre…" at bounding box center [311, 246] width 251 height 25
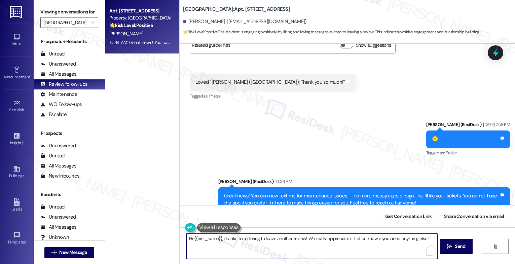
click at [222, 242] on textarea "Hi {{first_name}}, thanks for offering to leave another review! We really appre…" at bounding box center [311, 246] width 251 height 25
paste textarea "ey {{first_name}}! Hope you're doing great 😊 Just wanted to see if you’ve had a…"
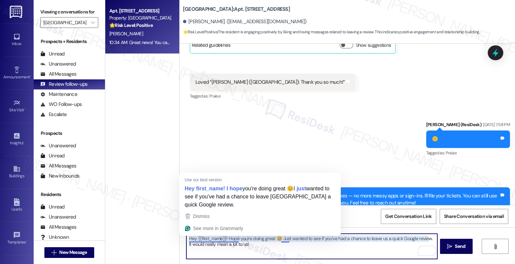
click at [191, 239] on textarea "Hey {{first_name}}! Hope you're doing great 😊 Just wanted to see if you’ve had …" at bounding box center [311, 246] width 251 height 25
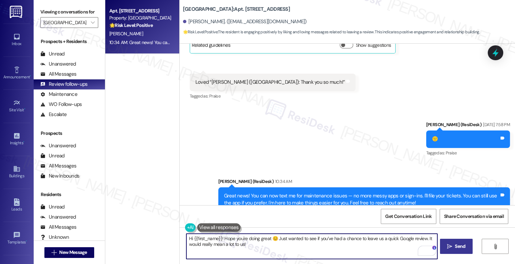
type textarea "Hi {{first_name}}! Hope you're doing great 😊 Just wanted to see if you’ve had a…"
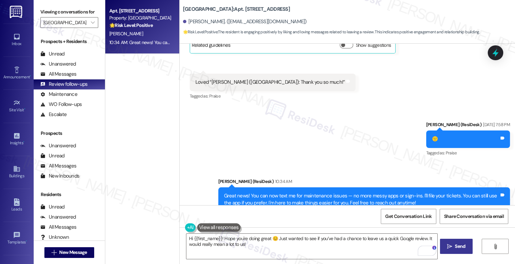
click at [449, 244] on icon "" at bounding box center [449, 246] width 5 height 5
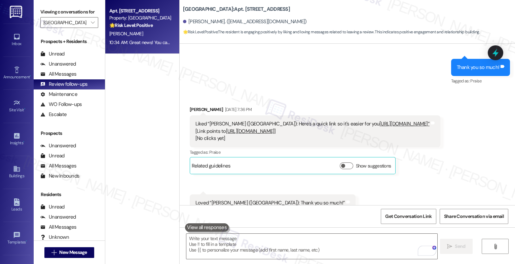
scroll to position [964, 0]
click at [91, 25] on icon "" at bounding box center [93, 22] width 4 height 5
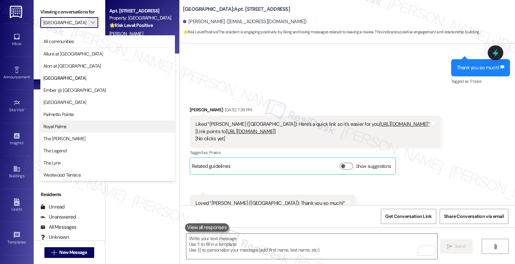
click at [64, 127] on span "Royal Palms" at bounding box center [54, 126] width 23 height 7
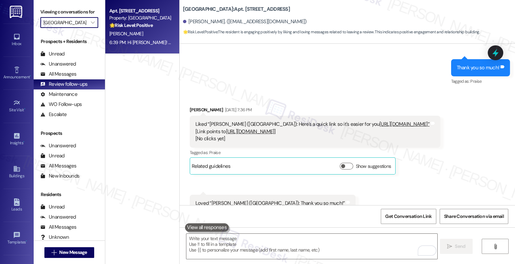
type input "Royal Palms"
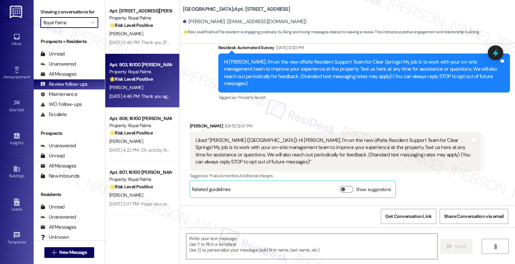
scroll to position [534, 0]
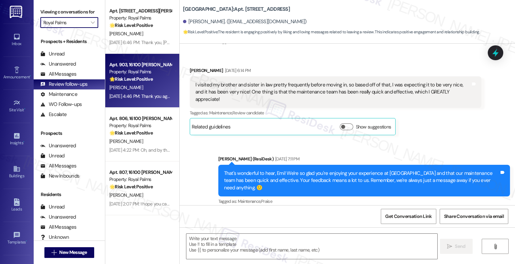
type textarea "Fetching suggested responses. Please feel free to read through the conversation…"
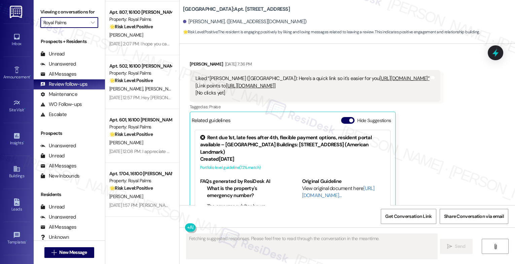
scroll to position [1069, 0]
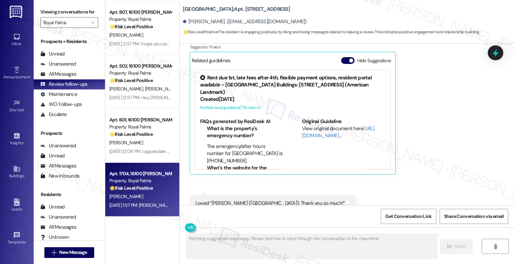
click at [131, 186] on strong "🌟 Risk Level: Positive" at bounding box center [130, 188] width 43 height 6
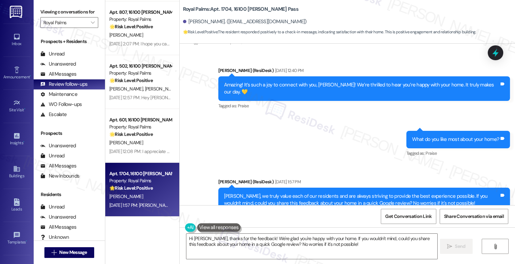
scroll to position [300, 0]
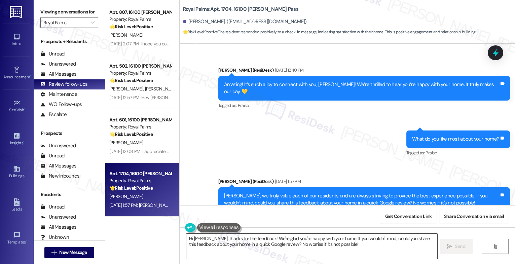
click at [223, 242] on textarea "Hi Roxanne, thanks for the feedback! We're glad you're happy with your home. If…" at bounding box center [311, 246] width 251 height 25
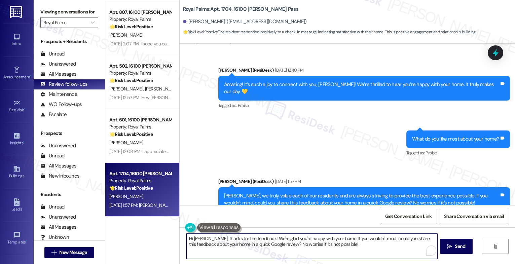
click at [223, 242] on textarea "Hi Roxanne, thanks for the feedback! We're glad you're happy with your home. If…" at bounding box center [311, 246] width 251 height 25
paste textarea "{{first_name}}! I hope your day is going well. 😊 I just wanted to follow up reg…"
click at [380, 249] on textarea "Hi {{first_name}}! I hope your day is going well. 😊 I just wanted to follow up …" at bounding box center [311, 246] width 251 height 25
type textarea "Hi {{first_name}}! I hope your day is going well. 😊 I just wanted to follow up …"
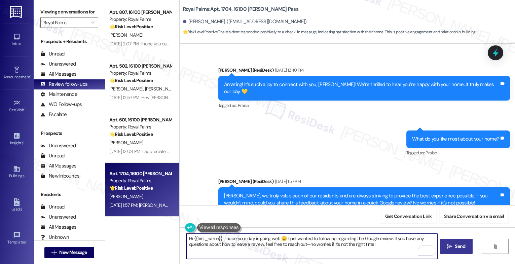
click at [450, 242] on button " Send" at bounding box center [456, 246] width 33 height 15
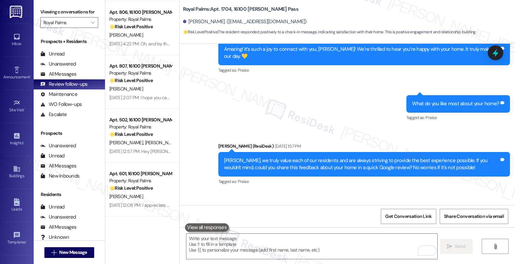
scroll to position [355, 0]
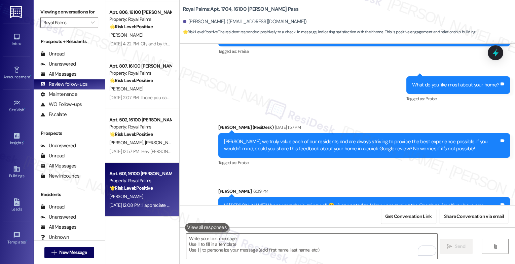
click at [130, 181] on div "Property: Royal Palms" at bounding box center [140, 180] width 62 height 7
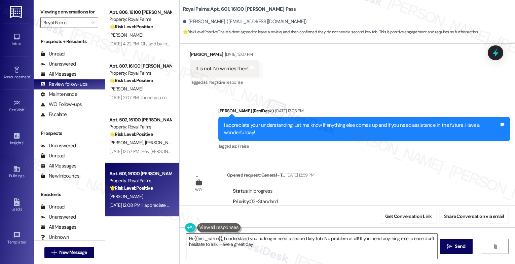
scroll to position [1254, 0]
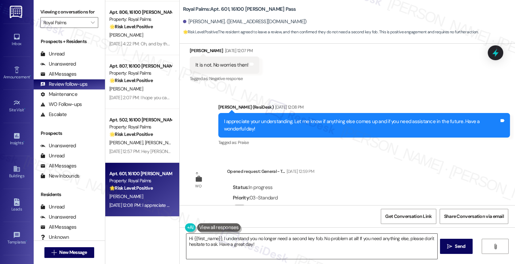
click at [223, 238] on textarea "Hi {{first_name}}, I understand you no longer need a second key fob. No problem…" at bounding box center [311, 246] width 251 height 25
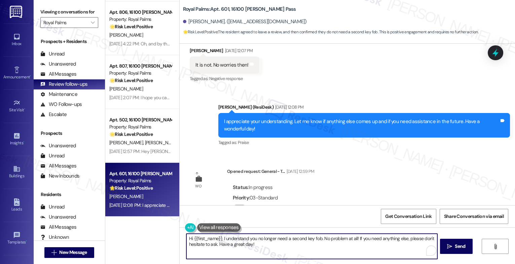
click at [223, 238] on textarea "Hi {{first_name}}, I understand you no longer need a second key fob. No problem…" at bounding box center [311, 246] width 251 height 25
paste textarea "! I hope your day is going well. 😊 I just wanted to follow up regarding the Goo…"
drag, startPoint x: 275, startPoint y: 238, endPoint x: 243, endPoint y: 238, distance: 32.6
click at [243, 238] on textarea "Hi {{first_name}}! I hope your day is going well. 😊 I just wanted to follow up …" at bounding box center [311, 246] width 251 height 25
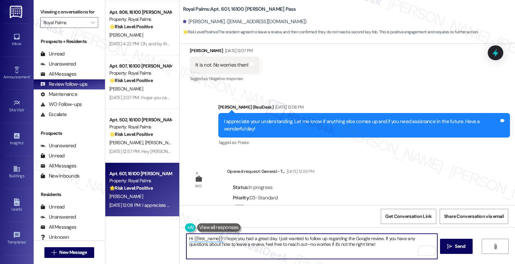
click at [370, 248] on textarea "Hi {{first_name}}! I hope you had a great day. I just wanted to follow up regar…" at bounding box center [311, 246] width 251 height 25
type textarea "Hi {{first_name}}! I hope you had a great day. I just wanted to follow up regar…"
click at [429, 249] on div "1" at bounding box center [427, 250] width 7 height 7
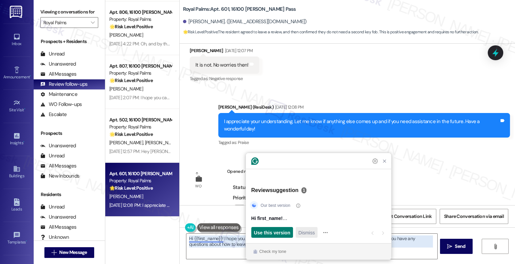
click at [304, 232] on span "Dismiss" at bounding box center [306, 232] width 16 height 7
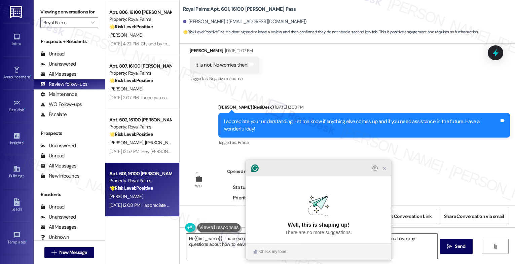
click at [382, 171] on icon "Close Grammarly Assistant" at bounding box center [384, 168] width 5 height 5
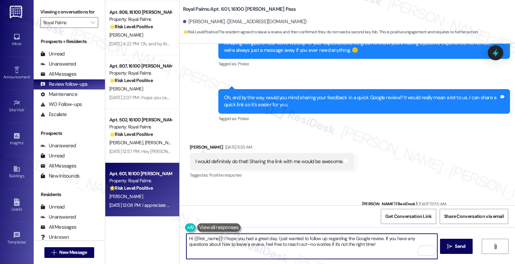
scroll to position [935, 0]
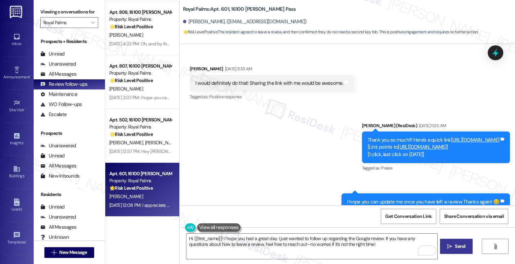
click at [459, 243] on span "Send" at bounding box center [460, 246] width 10 height 7
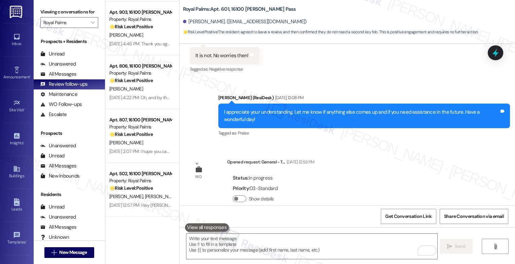
scroll to position [1308, 0]
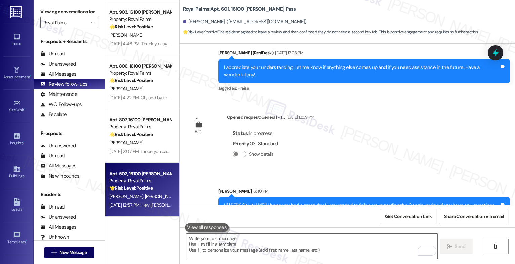
click at [122, 187] on strong "🌟 Risk Level: Positive" at bounding box center [130, 188] width 43 height 6
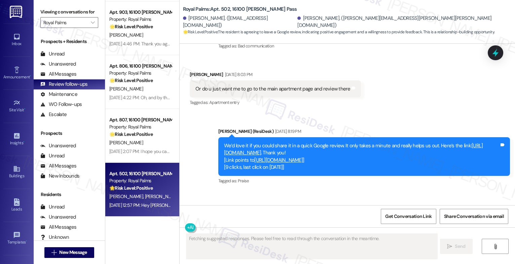
scroll to position [915, 0]
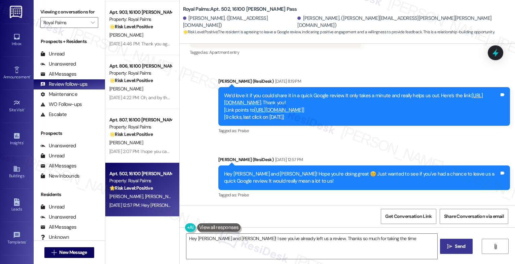
type textarea "Hey Nathan and Jessica! I see you've already left us a review. Thanks so much f…"
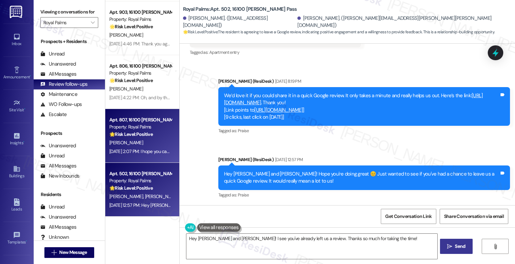
click at [150, 137] on div "🌟 Risk Level: Positive The conversation reflects positive engagement and relati…" at bounding box center [140, 134] width 62 height 7
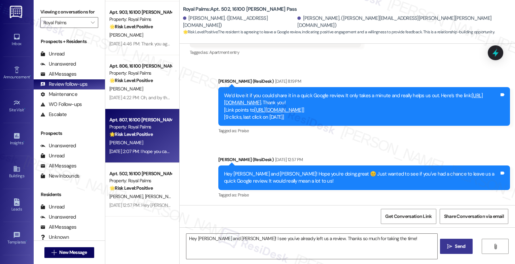
type textarea "Fetching suggested responses. Please feel free to read through the conversation…"
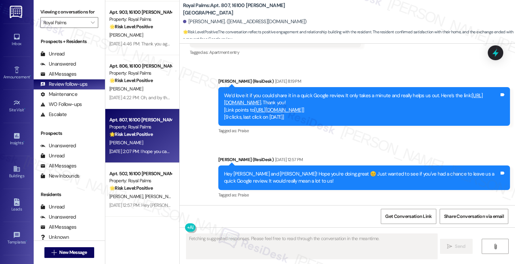
scroll to position [439, 0]
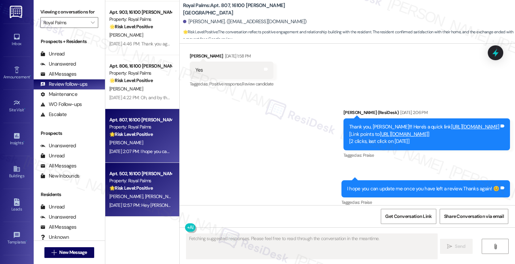
click at [138, 194] on div "J. Sosa N. Russell" at bounding box center [141, 196] width 64 height 8
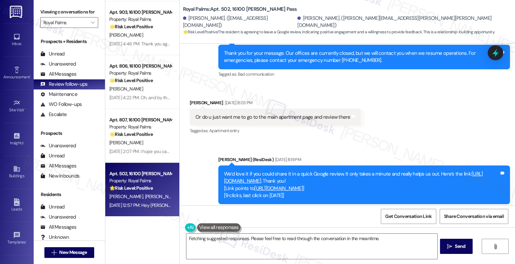
scroll to position [915, 0]
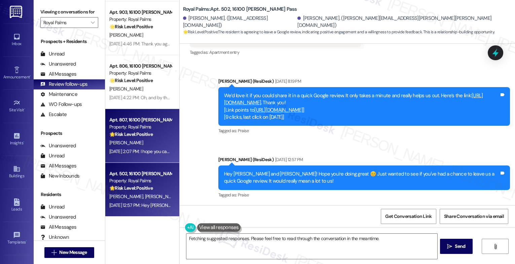
click at [146, 136] on strong "🌟 Risk Level: Positive" at bounding box center [130, 134] width 43 height 6
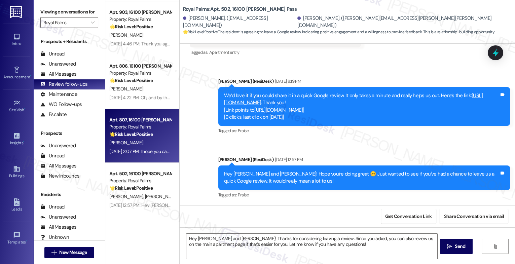
type textarea "Fetching suggested responses. Please feel free to read through the conversation…"
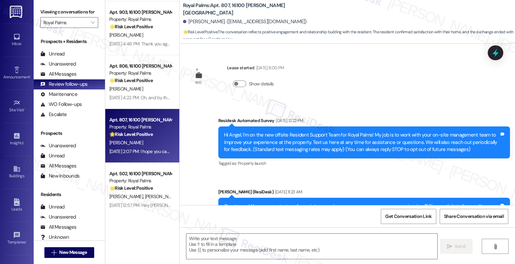
type textarea "Fetching suggested responses. Please feel free to read through the conversation…"
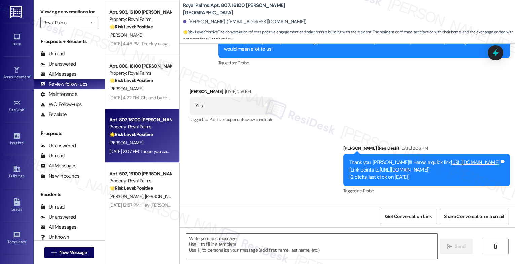
scroll to position [439, 0]
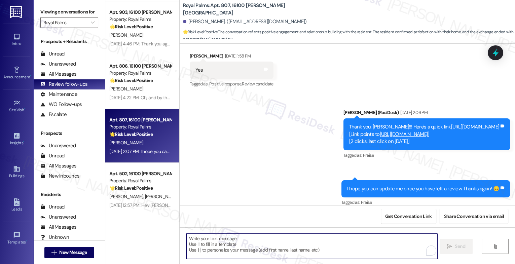
click at [230, 253] on textarea "To enrich screen reader interactions, please activate Accessibility in Grammarl…" at bounding box center [311, 246] width 251 height 25
paste textarea "Hey {{first_name}}! Hope you're doing great 😊 Just wanted to see if you’ve had …"
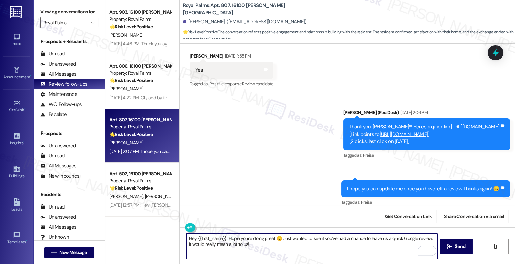
click at [193, 238] on textarea "Hey {{first_name}}! Hope you're doing great 😊 Just wanted to see if you’ve had …" at bounding box center [311, 246] width 251 height 25
click at [255, 247] on textarea "Hi {{first_name}}! Hope you're doing great 😊 Just wanted to see if you’ve had a…" at bounding box center [311, 246] width 251 height 25
type textarea "Hi {{first_name}}! Hope you're doing great 😊 Just wanted to see if you’ve had a…"
click at [460, 249] on span "Send" at bounding box center [460, 246] width 10 height 7
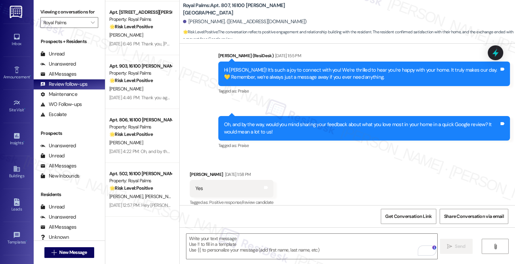
scroll to position [494, 0]
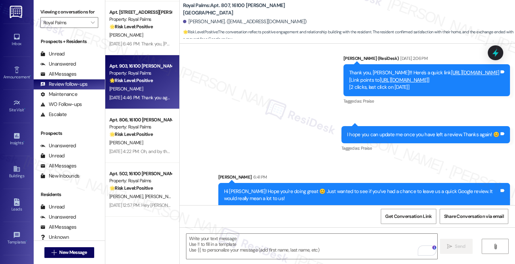
click at [132, 82] on strong "🌟 Risk Level: Positive" at bounding box center [130, 80] width 43 height 6
type textarea "Fetching suggested responses. Please feel free to read through the conversation…"
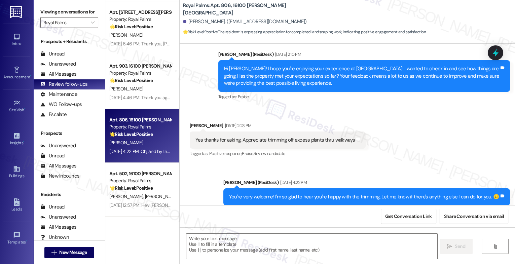
scroll to position [459, 0]
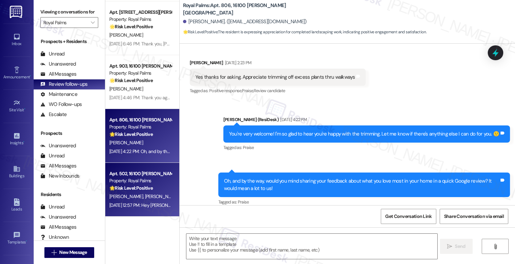
click at [133, 192] on div "Apt. 502, 16100 Henderson Pass Property: Royal Palms 🌟 Risk Level: Positive The…" at bounding box center [141, 181] width 64 height 23
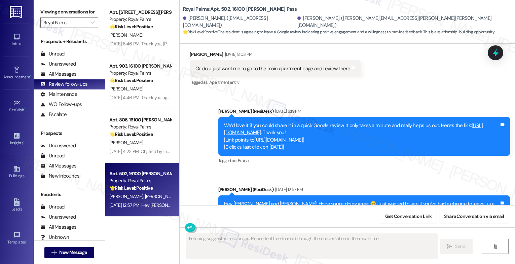
scroll to position [915, 0]
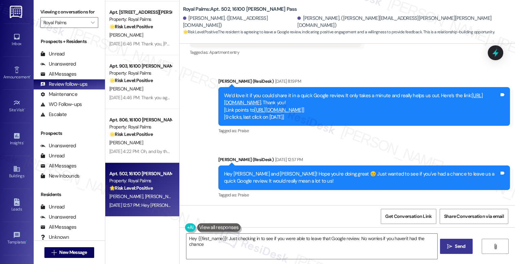
type textarea "Hey {{first_name}}! Just checking in to see if you were able to leave that Goog…"
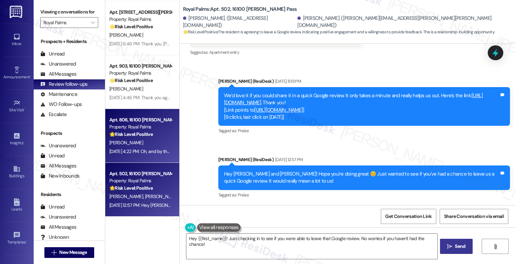
click at [128, 130] on div "Property: Royal Palms" at bounding box center [140, 126] width 62 height 7
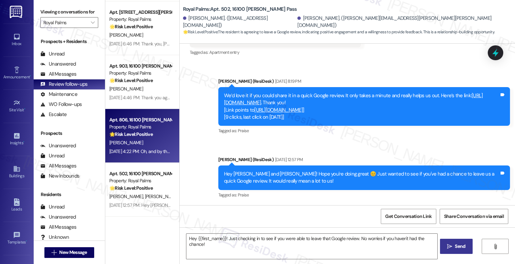
type textarea "Fetching suggested responses. Please feel free to read through the conversation…"
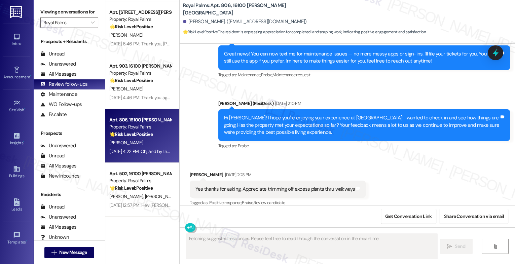
scroll to position [459, 0]
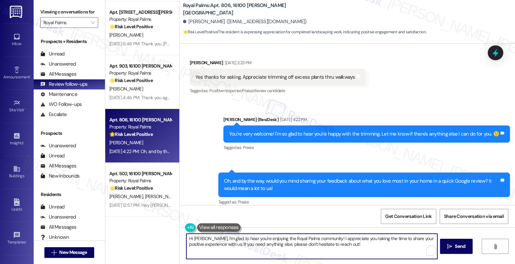
click at [242, 243] on textarea "Hi Miguel, I'm glad to hear you're enjoying the Royal Palms community! I apprec…" at bounding box center [311, 246] width 251 height 25
paste textarea "ey {{first_name}}! Hope you're doing great 😊 Just wanted to see if you’ve had a…"
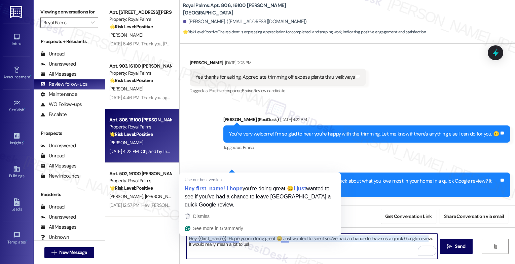
click at [192, 237] on textarea "Hey {{first_name}}! Hope you're doing great 😊 Just wanted to see if you’ve had …" at bounding box center [311, 246] width 251 height 25
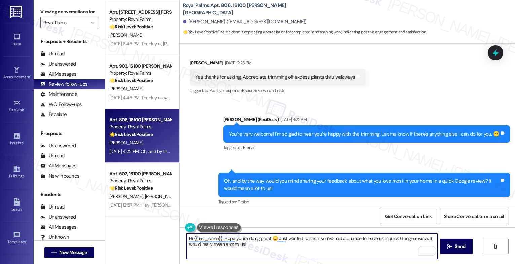
click at [256, 247] on textarea "Hi {{first_name}}! Hope you're doing great 😊 Just wanted to see if you’ve had a…" at bounding box center [311, 246] width 251 height 25
drag, startPoint x: 422, startPoint y: 239, endPoint x: 425, endPoint y: 242, distance: 4.6
click at [425, 242] on textarea "Hi {{first_name}}! Hope you're doing great 😊 Just wanted to see if you’ve had a…" at bounding box center [311, 246] width 251 height 25
click at [429, 250] on div "2" at bounding box center [427, 250] width 7 height 7
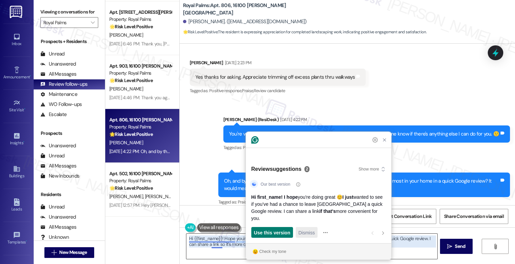
click at [306, 230] on span "Dismiss" at bounding box center [306, 232] width 16 height 7
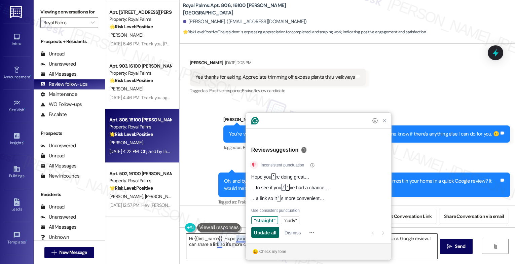
click at [257, 231] on span "Update all" at bounding box center [265, 232] width 23 height 7
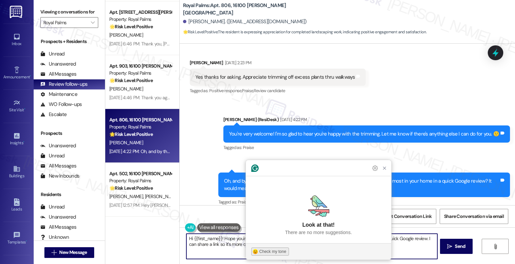
type textarea "Hi {{first_name}}! Hope you're doing great 😊 Just wanted to see if you've had a…"
click at [265, 250] on div "Check my tone" at bounding box center [272, 252] width 27 height 6
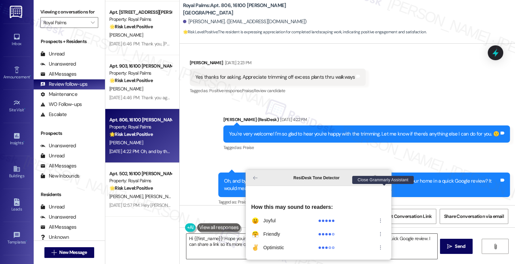
click at [386, 181] on icon "Close Grammarly Assistant" at bounding box center [384, 177] width 5 height 5
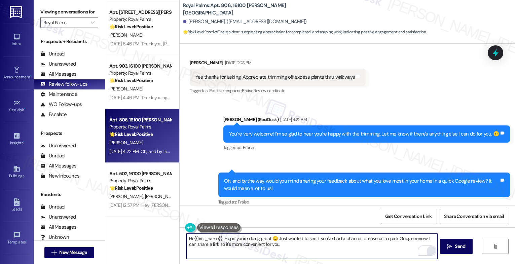
click at [288, 246] on textarea "Hi {{first_name}}! Hope you're doing great 😊 Just wanted to see if you've had a…" at bounding box center [311, 246] width 251 height 25
click at [427, 251] on icon "Open Grammarly. 0 Suggestions." at bounding box center [427, 250] width 7 height 7
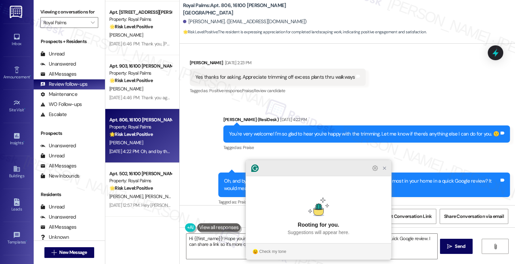
click at [385, 171] on icon "Close Grammarly Assistant" at bounding box center [384, 168] width 5 height 5
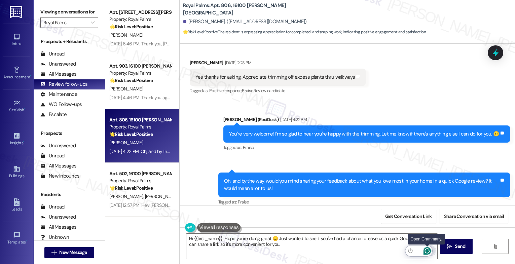
click at [428, 249] on icon "Open Grammarly. 0 Suggestions." at bounding box center [427, 250] width 5 height 5
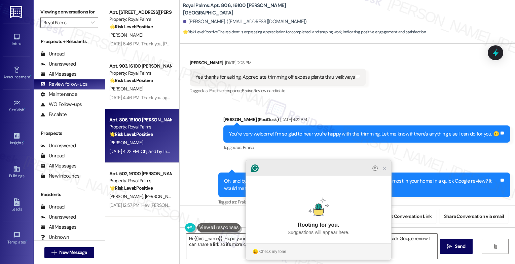
click at [385, 171] on icon "Close Grammarly Assistant" at bounding box center [384, 168] width 5 height 5
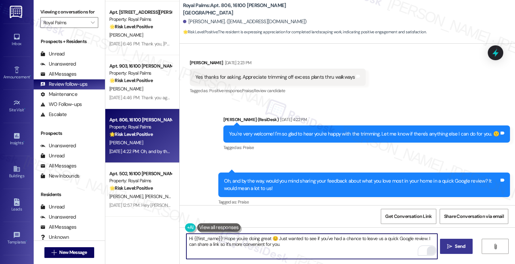
click at [449, 248] on icon "" at bounding box center [449, 246] width 5 height 5
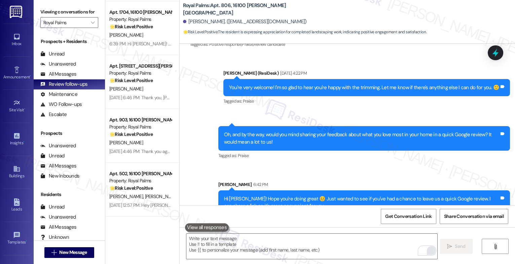
scroll to position [513, 0]
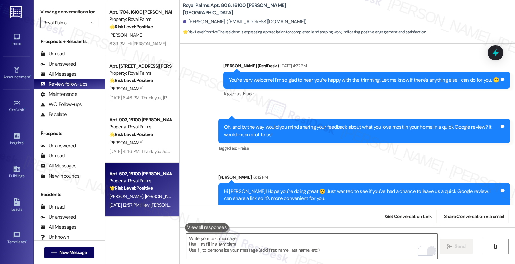
click at [131, 177] on div "Apt. 502, 16100 Henderson Pass" at bounding box center [140, 173] width 62 height 7
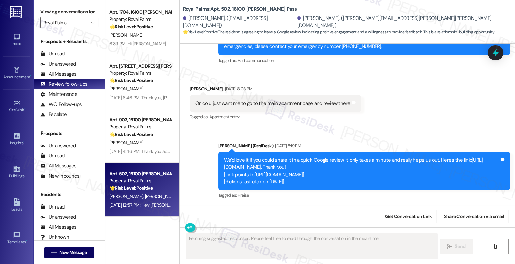
scroll to position [915, 0]
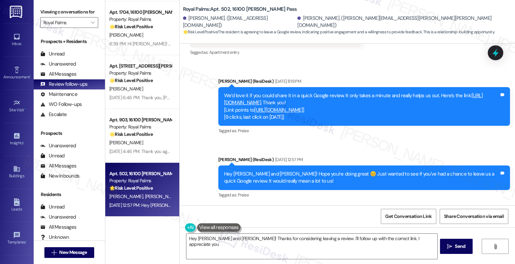
type textarea "Hey Nathan and Jessica! Thanks for considering leaving a review. I'll follow up…"
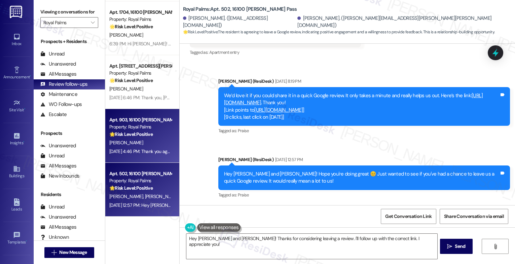
click at [165, 129] on div "Apt. 903, 16100 Henderson Pass Property: Royal Palms 🌟 Risk Level: Positive The…" at bounding box center [141, 127] width 64 height 23
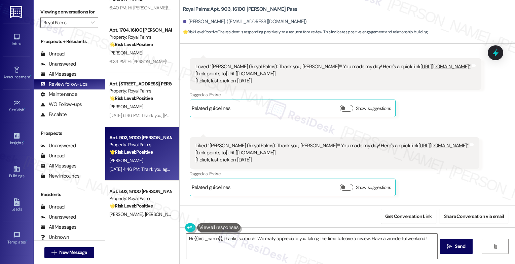
scroll to position [1522, 0]
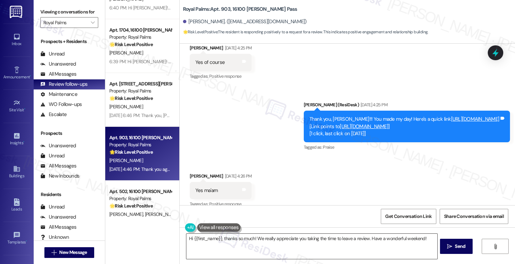
click at [226, 242] on textarea "Hi {{first_name}}, thanks so much! We really appreciate you taking the time to …" at bounding box center [311, 246] width 251 height 25
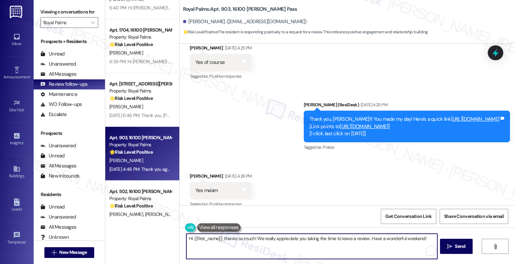
click at [226, 242] on textarea "Hi {{first_name}}, thanks so much! We really appreciate you taking the time to …" at bounding box center [311, 246] width 251 height 25
paste textarea "ey {{first_name}}! Hope you're doing great 😊 Just wanted to see if you’ve had a…"
click at [193, 239] on textarea "Hey {{first_name}}! Hope you're doing great 😊 Just wanted to see if you’ve had …" at bounding box center [311, 246] width 251 height 25
click at [264, 246] on textarea "Hi {{first_name}}! Hope you're doing great 😊 Just wanted to see if you’ve had a…" at bounding box center [311, 246] width 251 height 25
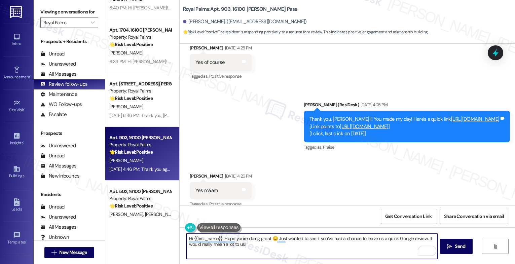
scroll to position [1852, 0]
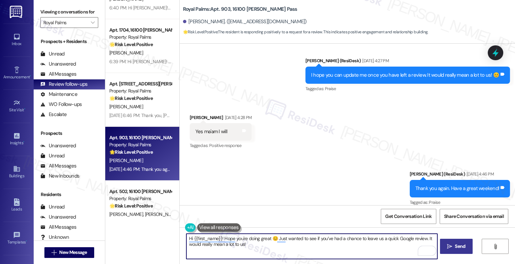
type textarea "Hi {{first_name}}! Hope you're doing great 😊 Just wanted to see if you’ve had a…"
click at [462, 248] on span "Send" at bounding box center [460, 246] width 10 height 7
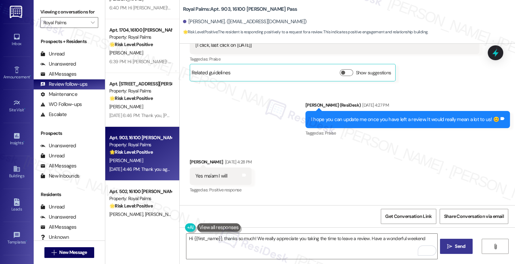
type textarea "Hi {{first_name}}, thanks so much! We really appreciate you taking the time to …"
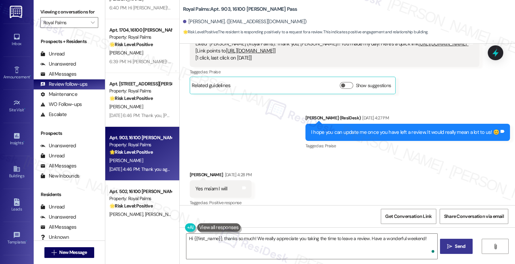
scroll to position [1906, 0]
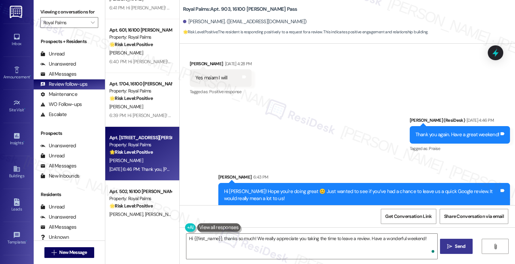
click at [118, 158] on div "T. Hiller" at bounding box center [141, 160] width 64 height 8
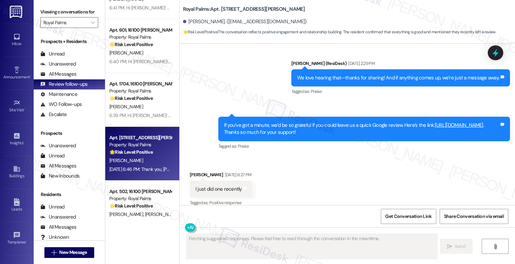
scroll to position [747, 0]
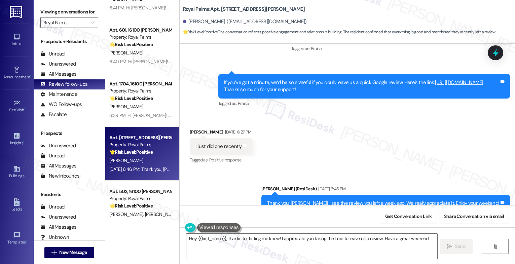
type textarea "Hey {{first_name}}, thanks for letting me know! I appreciate you taking the tim…"
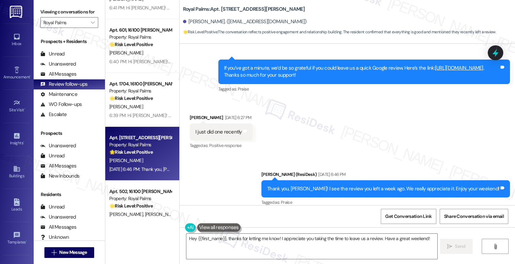
click at [266, 156] on div "Sent via SMS Sarah (ResiDesk) Sep 19, 2025 at 6:46 PM Thank you, Terry! I see t…" at bounding box center [347, 184] width 335 height 57
click at [243, 130] on icon at bounding box center [245, 131] width 4 height 3
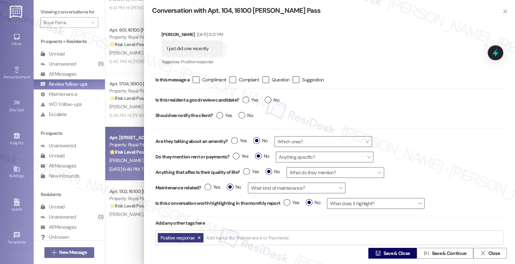
click at [218, 237] on input "Add topics like 'Maintenance' or 'Payments'" at bounding box center [247, 238] width 83 height 6
type input "succ"
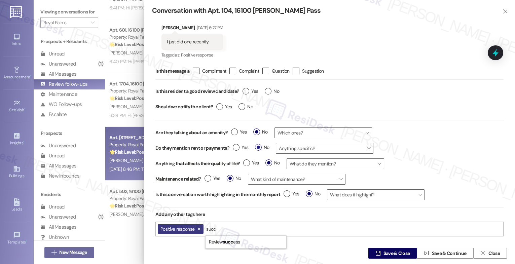
scroll to position [21, 0]
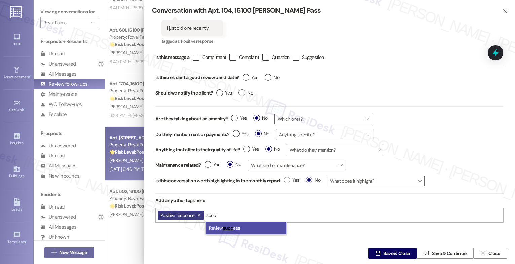
click at [229, 227] on mark "succ" at bounding box center [228, 228] width 10 height 6
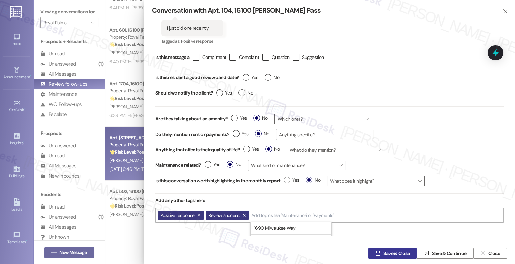
click at [384, 251] on span "Save & Close" at bounding box center [397, 253] width 27 height 7
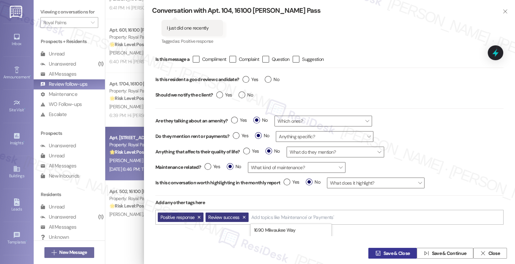
scroll to position [0, 0]
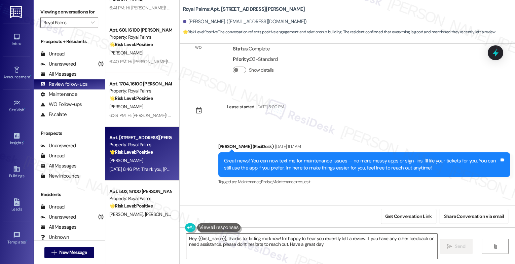
type textarea "Hey {{first_name}}, thanks for letting me know! I'm happy to hear you recently …"
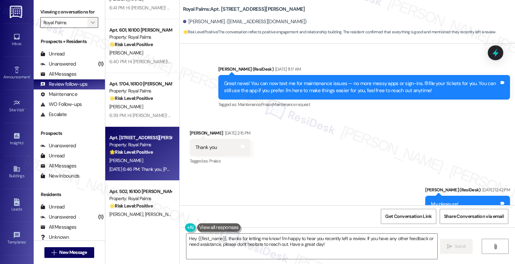
click at [90, 28] on span "" at bounding box center [92, 22] width 6 height 11
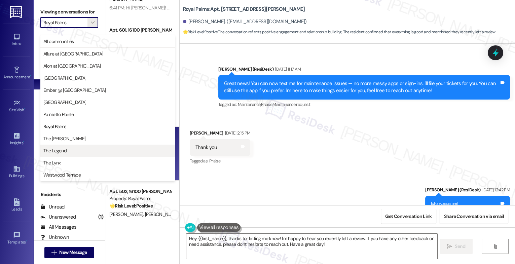
click at [73, 148] on span "The Legend" at bounding box center [107, 150] width 129 height 7
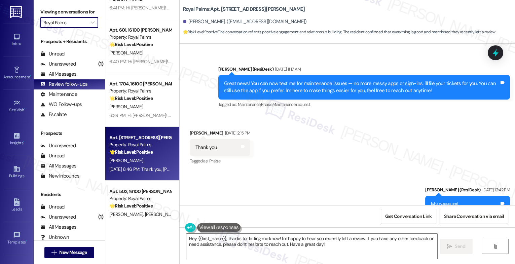
type input "The Legend"
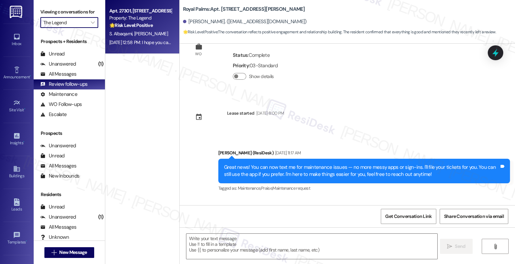
click at [131, 17] on div "Property: The Legend" at bounding box center [140, 17] width 62 height 7
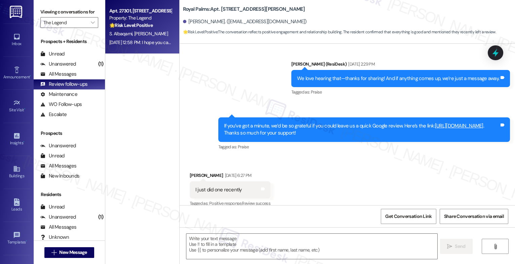
type textarea "Fetching suggested responses. Please feel free to read through the conversation…"
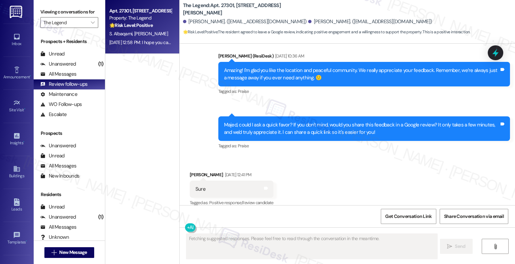
scroll to position [623, 0]
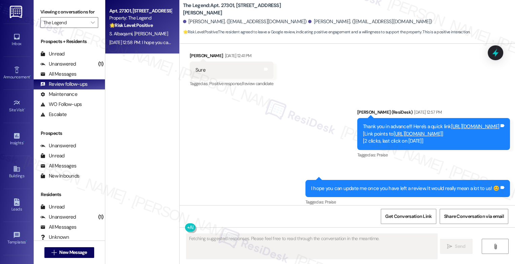
click at [228, 166] on div "Sent via SMS Sarah (ResiDesk) Sep 19, 2025 at 12:57 PM Thank you in advance!!! …" at bounding box center [347, 153] width 335 height 118
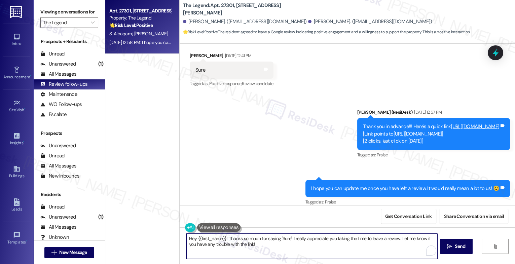
click at [225, 242] on textarea "Hey {{first_name}}! Thanks so much for saying 'Sure'! I really appreciate you t…" at bounding box center [311, 246] width 251 height 25
paste textarea "Hope you're doing great 😊 Just wanted to see if you’ve had a chance to leave us…"
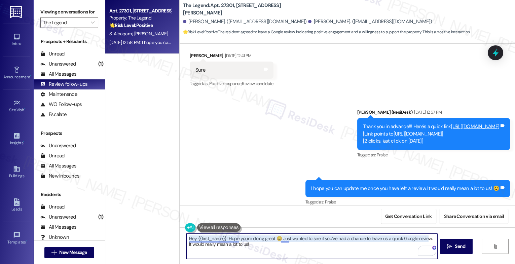
click at [191, 238] on textarea "Hey {{first_name}}! Hope you're doing great 😊 Just wanted to see if you’ve had …" at bounding box center [311, 246] width 251 height 25
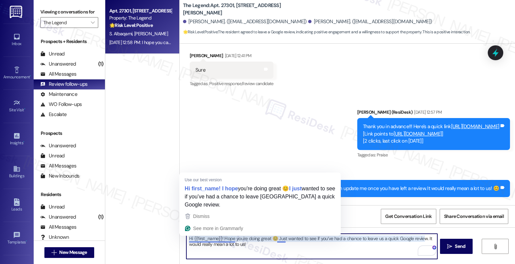
drag, startPoint x: 218, startPoint y: 239, endPoint x: 197, endPoint y: 238, distance: 20.6
click at [195, 238] on textarea "Hi {{first_name}}! Hope you're doing great 😊 Just wanted to see if you’ve had a…" at bounding box center [311, 246] width 251 height 25
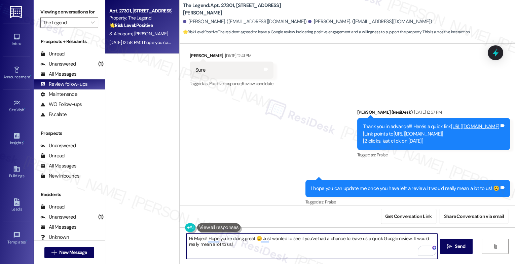
click at [238, 245] on textarea "Hi Majed! Hope you're doing great 😊 Just wanted to see if you’ve had a chance t…" at bounding box center [311, 246] width 251 height 25
type textarea "Hi Majed! Hope you're doing great 😊 Just wanted to see if you’ve had a chance t…"
click at [457, 247] on span "Send" at bounding box center [460, 246] width 10 height 7
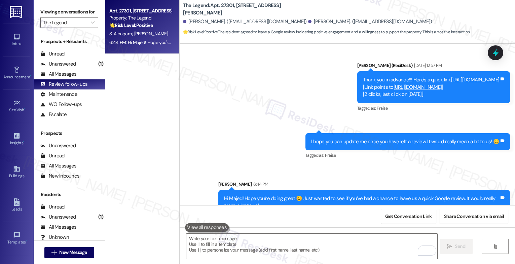
scroll to position [678, 0]
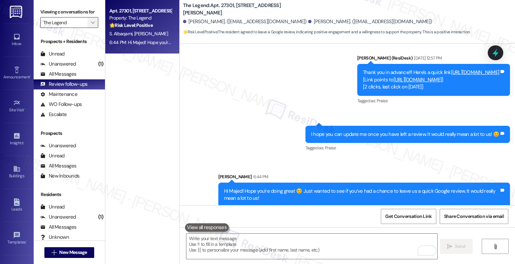
click at [91, 25] on icon "" at bounding box center [93, 22] width 4 height 5
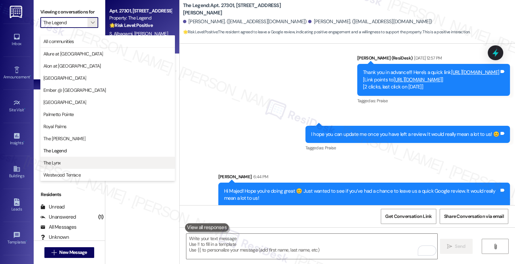
click at [67, 165] on span "The Lynx" at bounding box center [107, 162] width 129 height 7
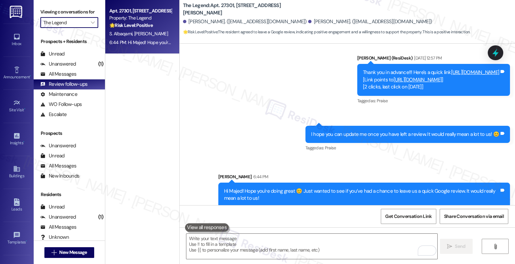
type input "The Lynx"
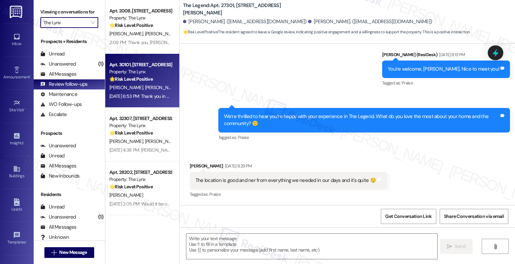
type textarea "Fetching suggested responses. Please feel free to read through the conversation…"
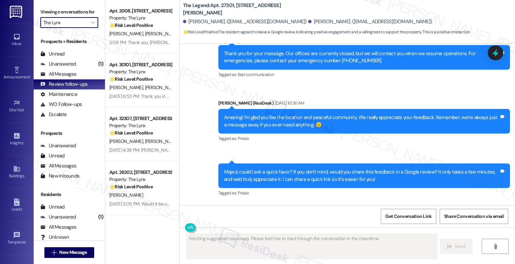
scroll to position [504, 0]
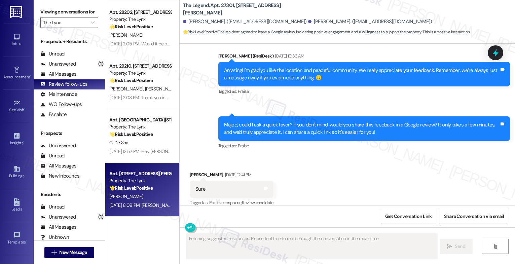
click at [136, 183] on div "Property: The Lynx" at bounding box center [140, 180] width 62 height 7
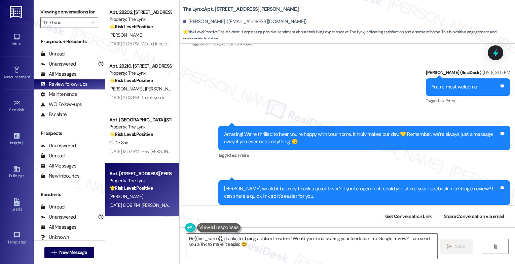
scroll to position [797, 0]
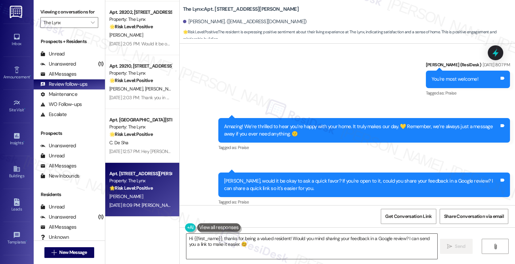
click at [220, 241] on textarea "Hi {{first_name}}, thanks for being a valued resident! Would you mind sharing y…" at bounding box center [311, 246] width 251 height 25
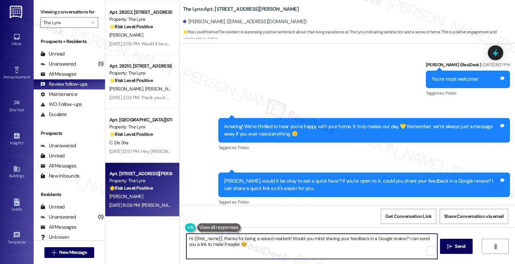
click at [220, 241] on textarea "Hi {{first_name}}, thanks for being a valued resident! Would you mind sharing y…" at bounding box center [311, 246] width 251 height 25
paste textarea "! I hope your day is going well. 😊 I just wanted to follow up regarding the Goo…"
drag, startPoint x: 275, startPoint y: 239, endPoint x: 241, endPoint y: 238, distance: 33.3
click at [241, 238] on textarea "Hi {{first_name}}! I hope your day is going well. 😊 I just wanted to follow up …" at bounding box center [311, 246] width 251 height 25
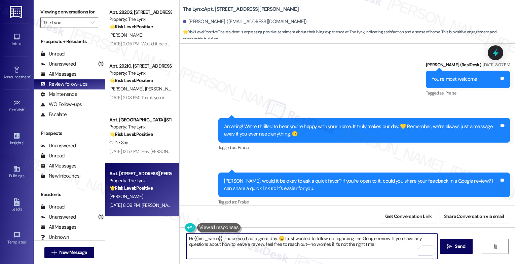
drag, startPoint x: 265, startPoint y: 238, endPoint x: 285, endPoint y: 240, distance: 20.0
click at [271, 237] on textarea "Hi {{first_name}}! I hope you had a great day. 😊 I just wanted to follow up reg…" at bounding box center [311, 246] width 251 height 25
click at [394, 247] on textarea "Hi {{first_name}}! I hope you had a great weekend. 😊 I just wanted to follow up…" at bounding box center [311, 246] width 251 height 25
type textarea "Hi {{first_name}}! I hope you had a great weekend. 😊 I just wanted to follow up…"
click at [430, 249] on div "1" at bounding box center [427, 250] width 7 height 7
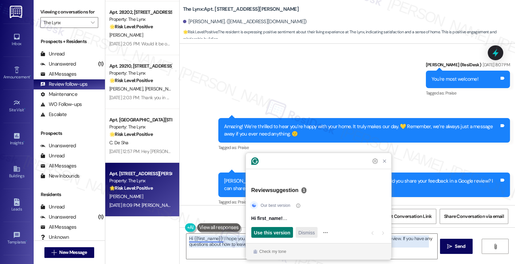
click at [300, 234] on span "Dismiss" at bounding box center [306, 232] width 16 height 7
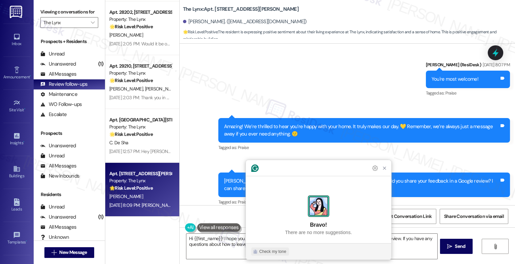
click at [274, 252] on div "Check my tone" at bounding box center [272, 252] width 27 height 6
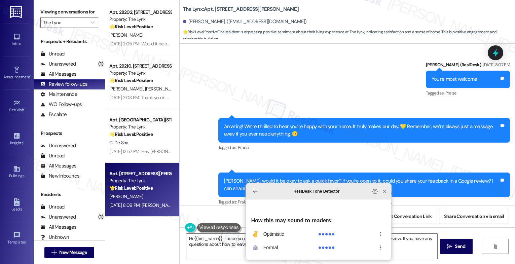
click at [384, 193] on icon "Close Grammarly Assistant" at bounding box center [384, 191] width 3 height 3
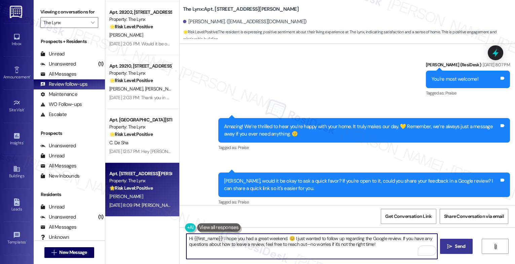
click at [452, 243] on button " Send" at bounding box center [456, 246] width 33 height 15
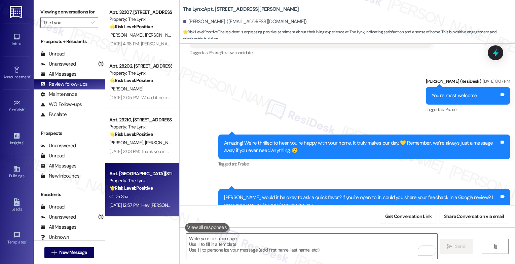
scroll to position [851, 0]
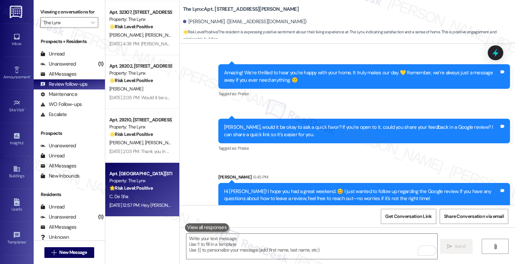
click at [139, 192] on div "C. De Sha" at bounding box center [141, 196] width 64 height 8
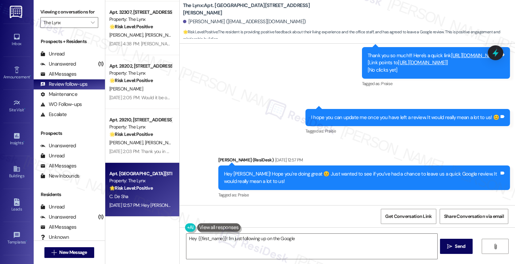
scroll to position [616, 0]
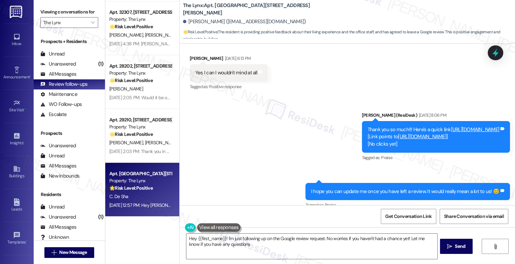
type textarea "Hey {{first_name}}! I'm just following up on the Google review request. No worr…"
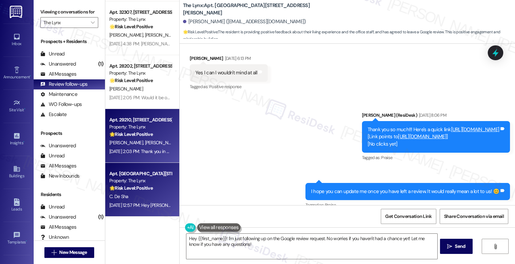
click at [113, 130] on div "Property: The Lynx" at bounding box center [140, 126] width 62 height 7
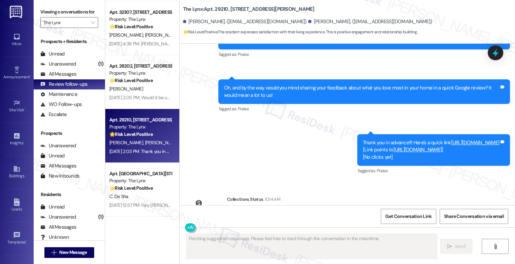
scroll to position [1331, 0]
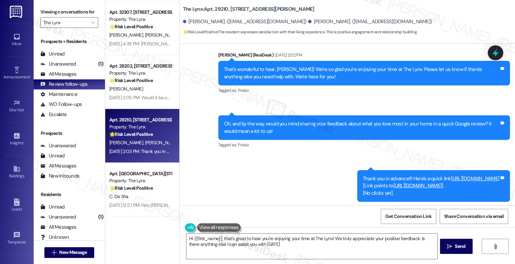
type textarea "Hi {{first_name}}, that's great to hear you're enjoying your time at The Lynx! …"
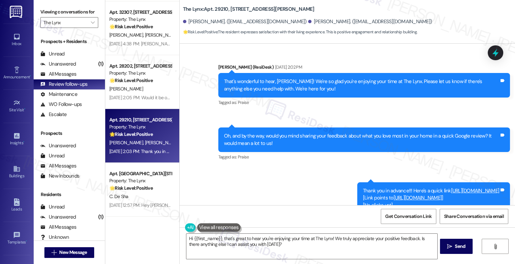
scroll to position [1397, 0]
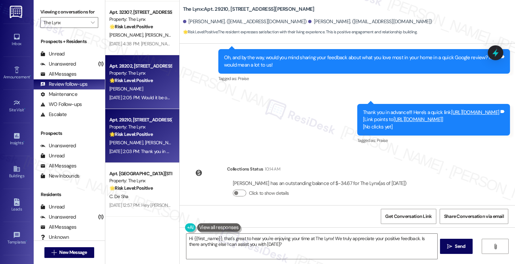
click at [126, 74] on div "Property: The Lynx" at bounding box center [140, 73] width 62 height 7
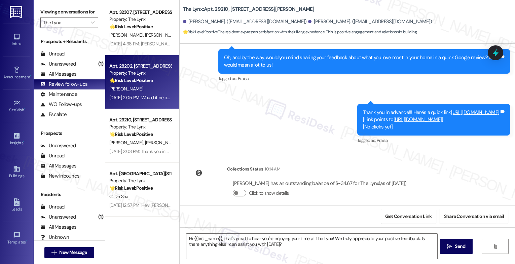
type textarea "Fetching suggested responses. Please feel free to read through the conversation…"
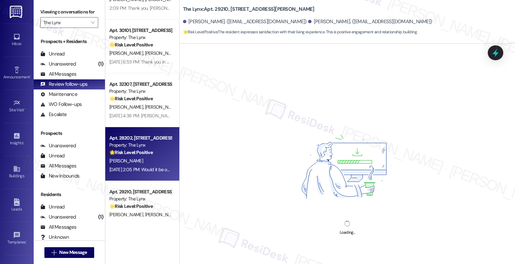
scroll to position [79, 0]
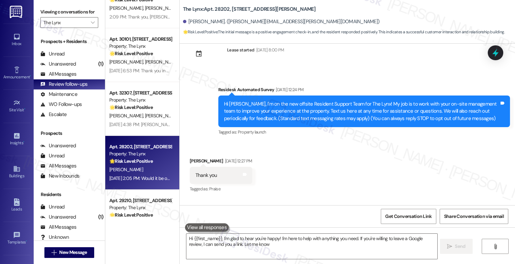
type textarea "Hi {{first_name}}, I'm glad to hear you're happy! I'm here to help with anythin…"
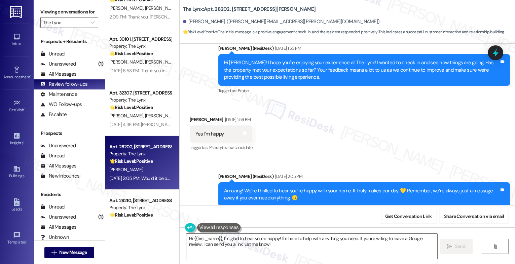
scroll to position [389, 0]
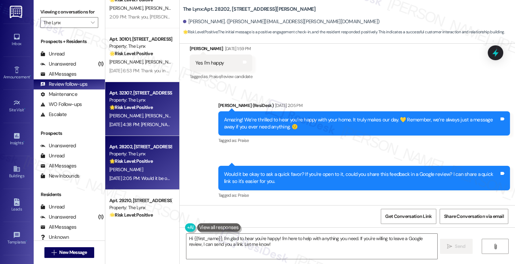
click at [145, 114] on span "R. Johnson" at bounding box center [162, 116] width 34 height 6
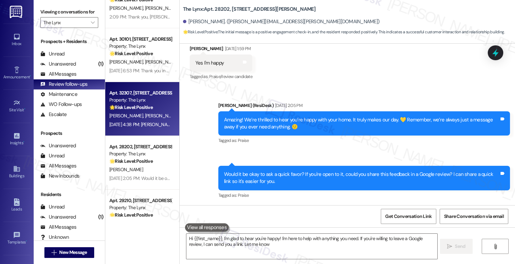
type textarea "Hi {{first_name}}, I'm glad to hear you're happy! I'm here to help with anythin…"
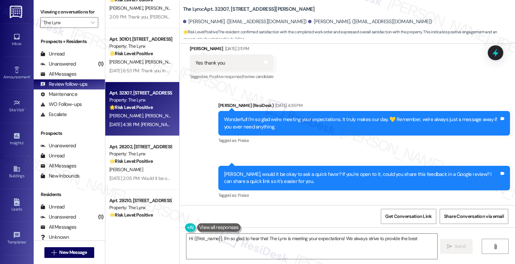
scroll to position [0, 0]
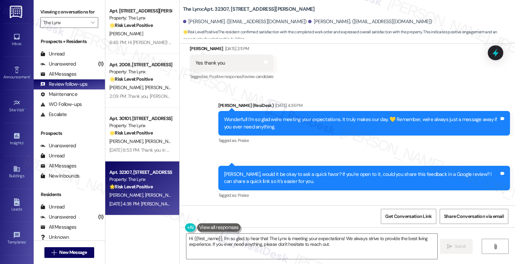
type textarea "Hi {{first_name}}, I'm so glad to hear that The Lynx is meeting your expectatio…"
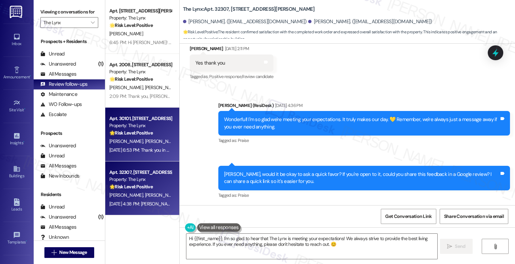
click at [126, 115] on div "Apt. 30101, 6000 Randolph Blvd" at bounding box center [140, 118] width 62 height 7
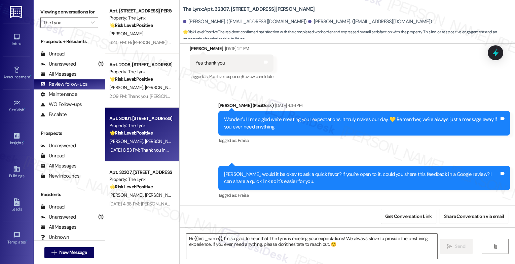
type textarea "Fetching suggested responses. Please feel free to read through the conversation…"
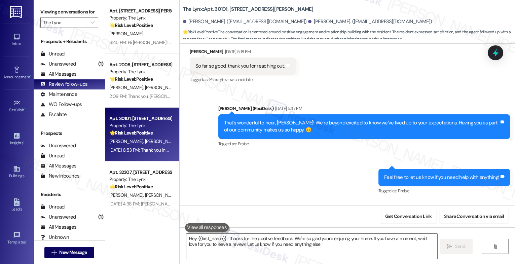
type textarea "Hey {{first_name}}! Thanks for the positive feedback. We're so glad you're enjo…"
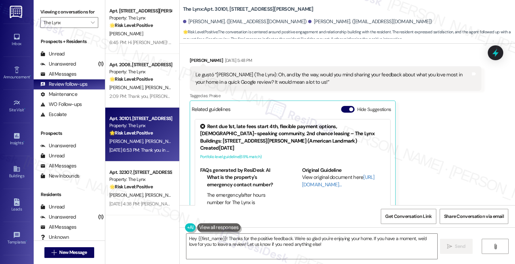
scroll to position [549, 0]
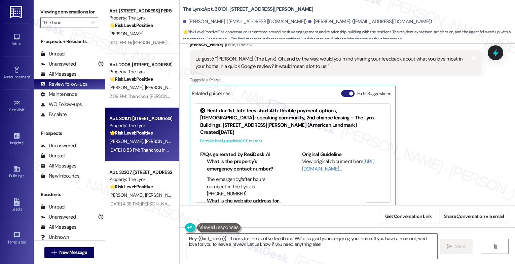
click at [342, 90] on button "Hide Suggestions" at bounding box center [347, 93] width 13 height 7
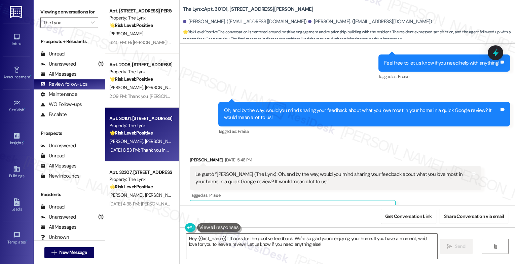
scroll to position [515, 0]
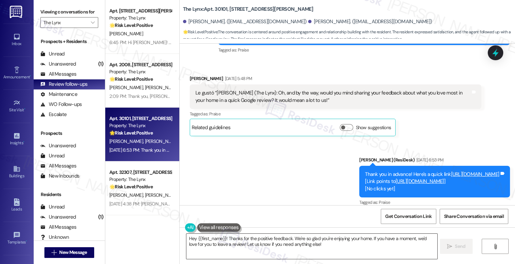
click at [235, 239] on textarea "Hey {{first_name}}! Thanks for the positive feedback. We're so glad you're enjo…" at bounding box center [311, 246] width 251 height 25
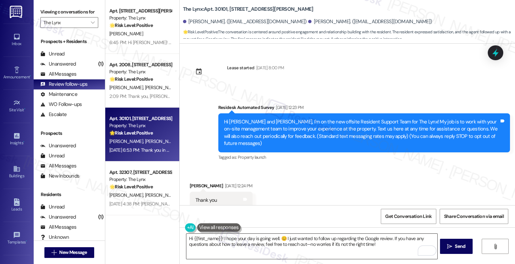
scroll to position [515, 0]
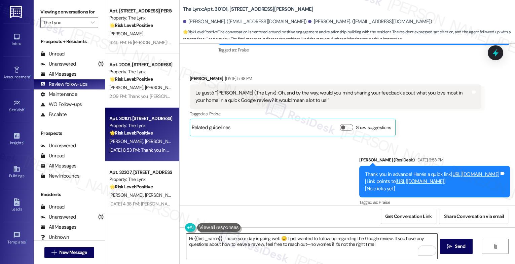
click at [229, 245] on textarea "Hi {{first_name}}! I hope your day is going well. 😊 I just wanted to follow up …" at bounding box center [311, 246] width 251 height 25
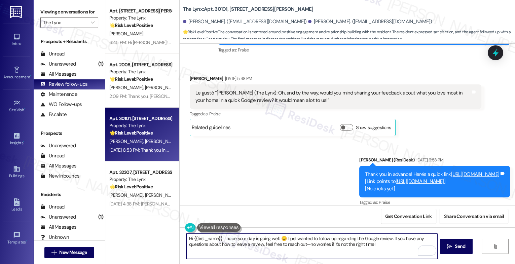
drag, startPoint x: 218, startPoint y: 237, endPoint x: 190, endPoint y: 237, distance: 27.9
click at [190, 237] on textarea "Hi {{first_name}}! I hope your day is going well. 😊 I just wanted to follow up …" at bounding box center [311, 246] width 251 height 25
paste textarea "Yorlenis"
click at [367, 249] on textarea "Hi [PERSON_NAME]! I hope your day is going well. 😊 I just wanted to follow up r…" at bounding box center [311, 246] width 251 height 25
drag, startPoint x: 261, startPoint y: 238, endPoint x: 230, endPoint y: 237, distance: 31.3
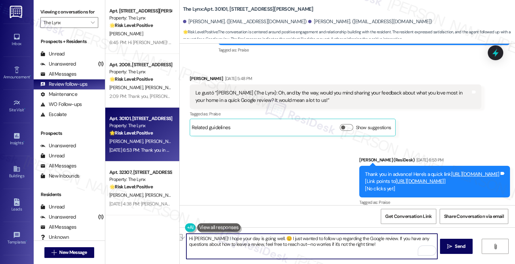
click at [230, 237] on textarea "Hi [PERSON_NAME]! I hope your day is going well. 😊 I just wanted to follow up r…" at bounding box center [311, 246] width 251 height 25
click at [364, 248] on textarea "Hi [PERSON_NAME]! I hope you had a great day. 😊 I just wanted to follow up rega…" at bounding box center [311, 246] width 251 height 25
type textarea "Hi [PERSON_NAME]! I hope you had a great day. 😊 I just wanted to follow up rega…"
click at [428, 249] on icon "Open Grammarly. 0 Suggestions." at bounding box center [427, 250] width 5 height 5
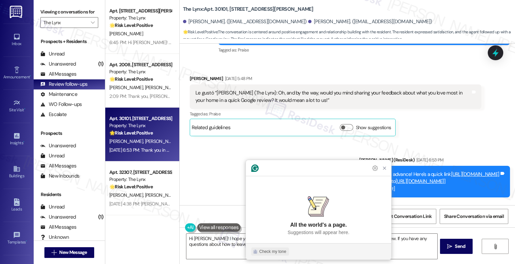
click at [276, 251] on div "Check my tone" at bounding box center [272, 252] width 27 height 6
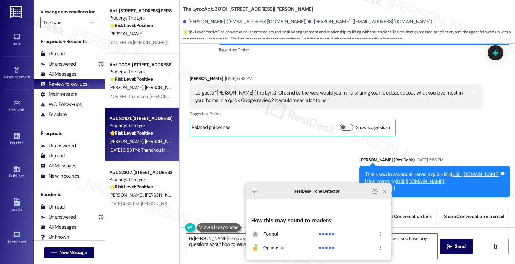
click at [383, 194] on icon "Close Grammarly Assistant" at bounding box center [384, 191] width 5 height 5
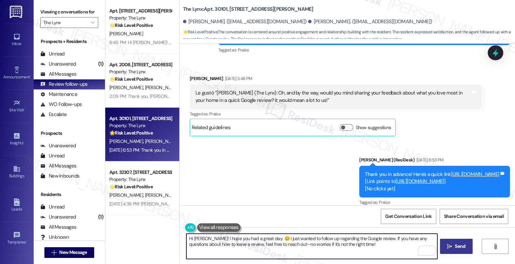
click at [450, 246] on icon "" at bounding box center [449, 246] width 5 height 5
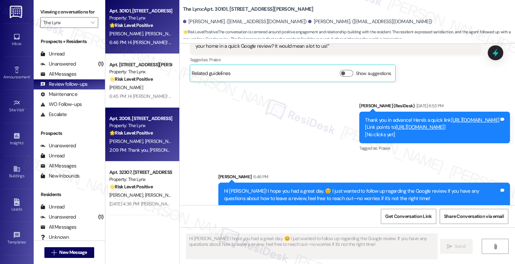
scroll to position [160, 0]
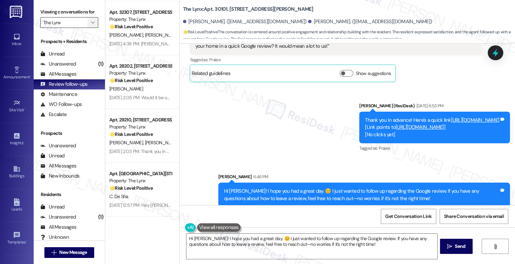
click at [91, 25] on icon "" at bounding box center [93, 22] width 4 height 5
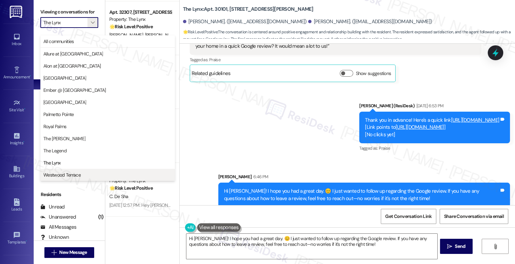
click at [72, 174] on span "Westwood Terrace" at bounding box center [61, 175] width 37 height 7
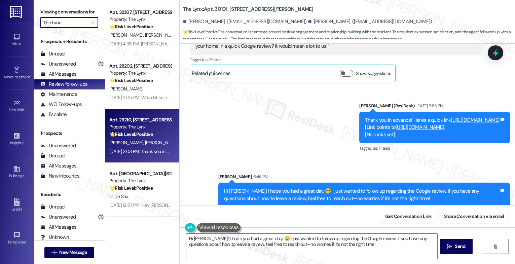
type input "Westwood Terrace"
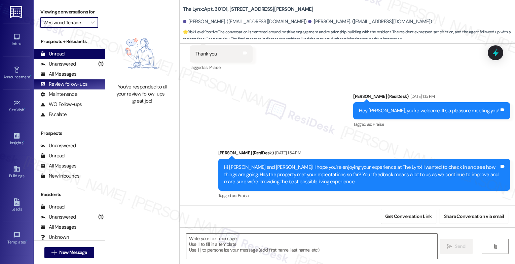
type textarea "Fetching suggested responses. Please feel free to read through the conversation…"
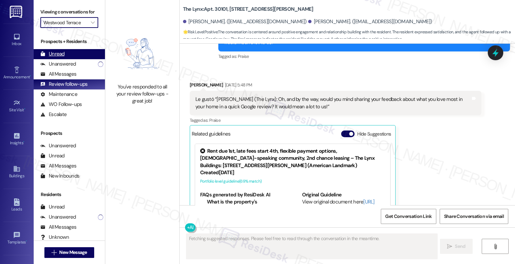
scroll to position [549, 0]
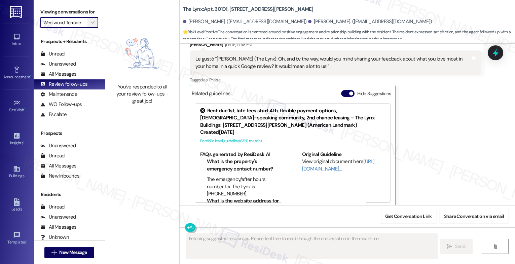
click at [91, 25] on icon "" at bounding box center [93, 22] width 4 height 5
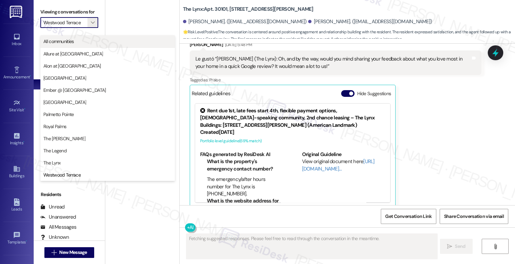
click at [105, 43] on span "All communities" at bounding box center [107, 41] width 129 height 7
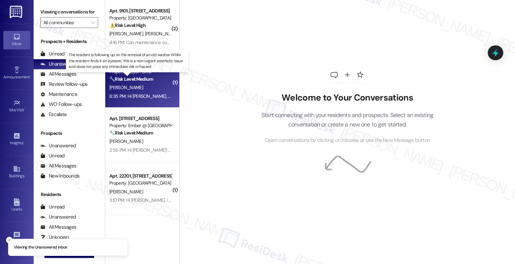
click at [145, 82] on strong "🔧 Risk Level: Medium" at bounding box center [131, 79] width 44 height 6
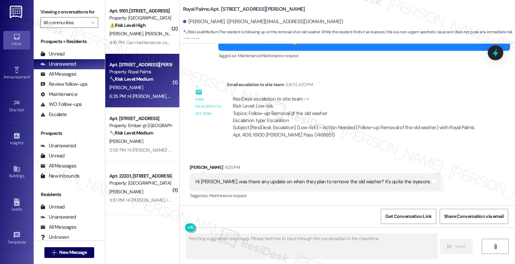
scroll to position [691, 0]
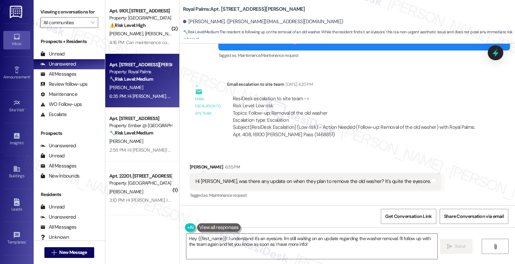
click at [299, 159] on div "Received via SMS [PERSON_NAME] 6:35 PM Hi [PERSON_NAME], was there any update o…" at bounding box center [316, 181] width 262 height 47
click at [224, 248] on textarea "Hey {{first_name}}! I understand it's an eyesore. I'm still waiting on an updat…" at bounding box center [311, 246] width 251 height 25
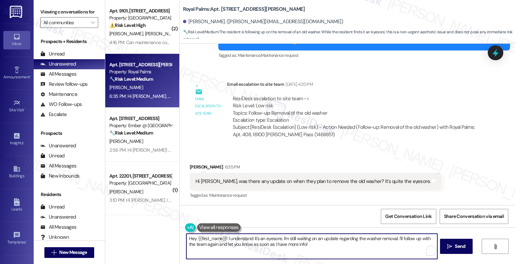
click at [224, 248] on textarea "Hey {{first_name}}! I understand it's an eyesore. I'm still waiting on an updat…" at bounding box center [311, 246] width 251 height 25
click at [224, 246] on textarea "Hey {{first_name}}! I understand it's an eyesore. I'm still waiting on an updat…" at bounding box center [311, 246] width 251 height 25
drag, startPoint x: 278, startPoint y: 239, endPoint x: 174, endPoint y: 238, distance: 104.3
click at [174, 238] on div "( 2 ) Apt. 9101, [STREET_ADDRESS] Property: [GEOGRAPHIC_DATA] ⚠️ Risk Level: Hi…" at bounding box center [310, 132] width 410 height 264
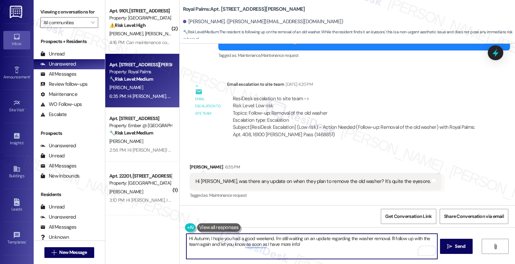
click at [326, 247] on textarea "Hi Autumn, I hope you had a good weekend. I'm still waiting on an update regard…" at bounding box center [311, 246] width 251 height 25
click at [393, 248] on textarea "Hi Autumn, I hope you had a good weekend. I'm still waiting on an update regard…" at bounding box center [311, 246] width 251 height 25
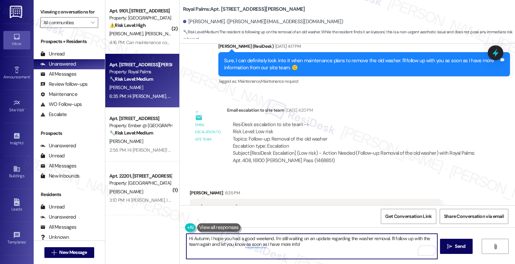
scroll to position [658, 0]
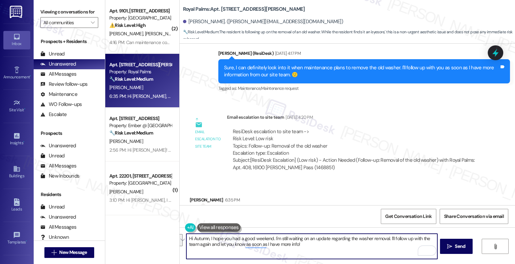
drag, startPoint x: 390, startPoint y: 238, endPoint x: 398, endPoint y: 247, distance: 11.9
click at [398, 247] on textarea "Hi Autumn, I hope you had a good weekend. I'm still waiting on an update regard…" at bounding box center [311, 246] width 251 height 25
click at [428, 249] on div "1" at bounding box center [427, 250] width 7 height 7
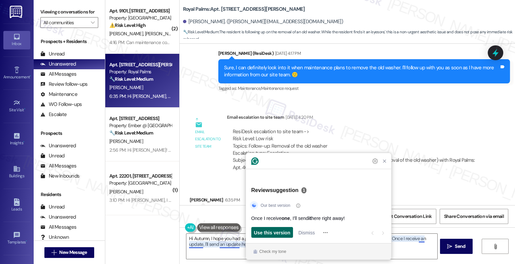
click at [272, 233] on span "Use this version" at bounding box center [272, 232] width 36 height 7
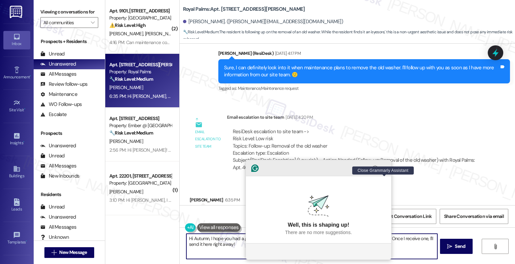
click at [383, 171] on icon "Close Grammarly Assistant" at bounding box center [384, 168] width 5 height 5
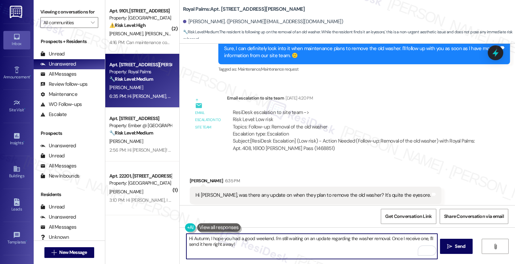
scroll to position [691, 0]
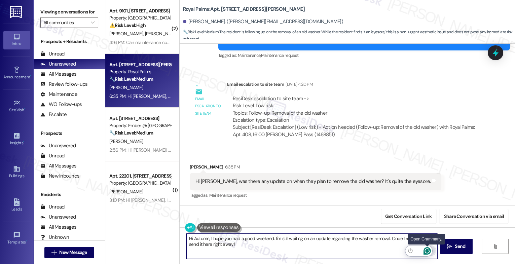
click at [428, 249] on icon "Open Grammarly. 0 Suggestions." at bounding box center [427, 250] width 5 height 5
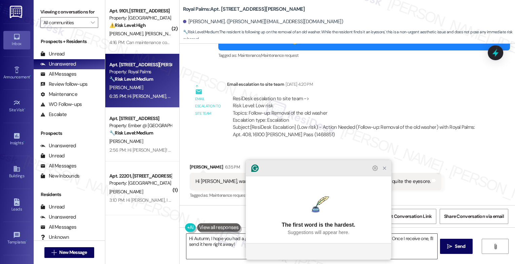
click at [385, 171] on icon "Close Grammarly Assistant" at bounding box center [384, 168] width 5 height 5
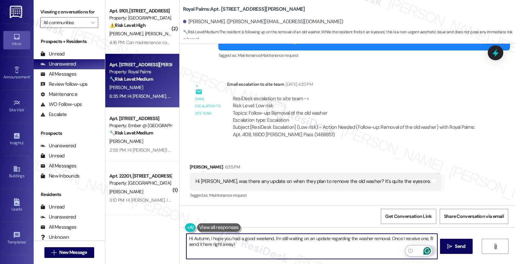
click at [428, 249] on icon "Open Grammarly. 0 Suggestions." at bounding box center [427, 250] width 5 height 5
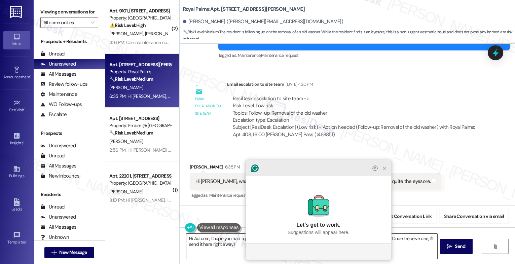
click at [385, 171] on icon "Close Grammarly Assistant" at bounding box center [384, 168] width 5 height 5
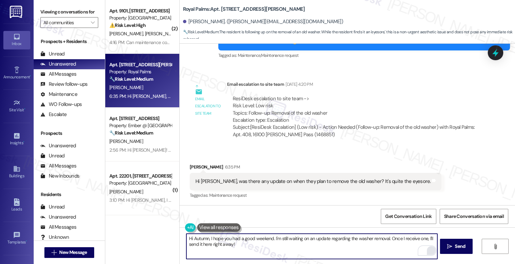
click at [246, 245] on textarea "Hi Autumn, I hope you had a good weekend. I'm still waiting on an update regard…" at bounding box center [311, 246] width 251 height 25
click at [293, 248] on textarea "Hi Autumn, I hope you had a good weekend. I'm still waiting on an update regard…" at bounding box center [311, 246] width 251 height 25
drag, startPoint x: 193, startPoint y: 245, endPoint x: 185, endPoint y: 245, distance: 8.4
click at [186, 245] on textarea "Hi Autumn, I hope you had a good weekend. I'm still waiting on an update regard…" at bounding box center [311, 246] width 251 height 25
click at [268, 246] on textarea "Hi Autumn, I hope you had a good weekend. I'm still waiting on an update regard…" at bounding box center [311, 246] width 251 height 25
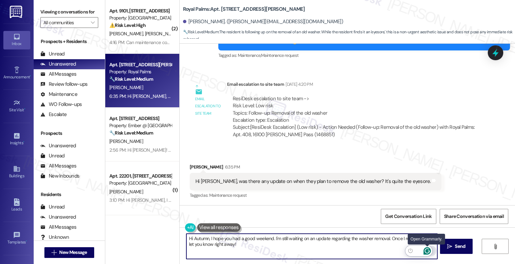
type textarea "Hi Autumn, I hope you had a good weekend. I'm still waiting on an update regard…"
click at [428, 249] on icon "Open Grammarly. 0 Suggestions." at bounding box center [427, 250] width 5 height 5
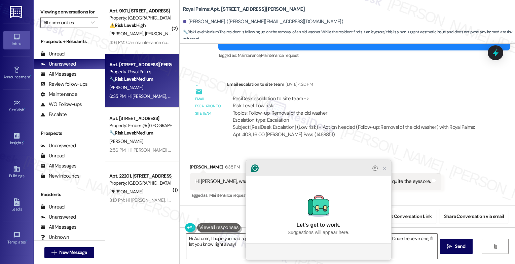
click at [387, 172] on icon "Close Grammarly Assistant" at bounding box center [384, 168] width 8 height 8
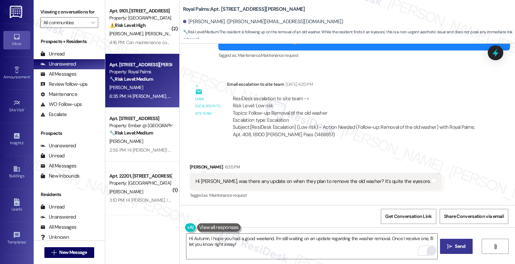
click at [448, 244] on icon "" at bounding box center [449, 246] width 5 height 5
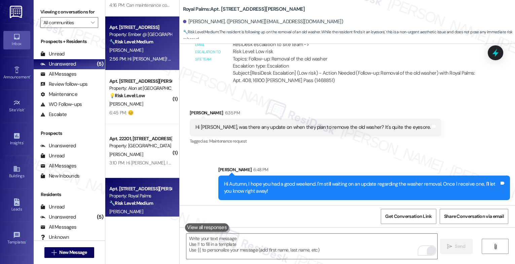
scroll to position [52, 0]
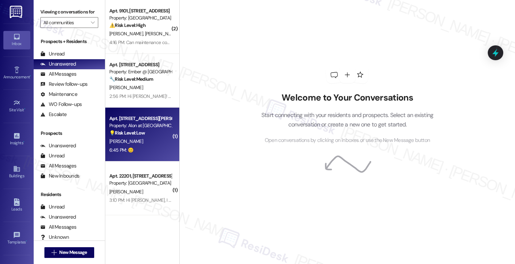
click at [145, 135] on div "💡 Risk Level: Low The conversation is regarding a pest control request, which i…" at bounding box center [140, 133] width 62 height 7
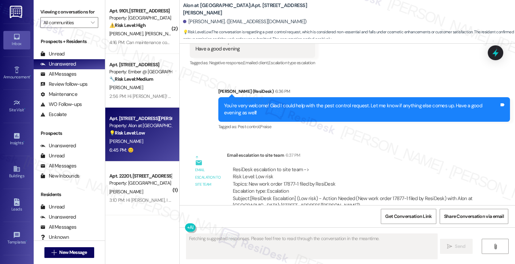
scroll to position [953, 0]
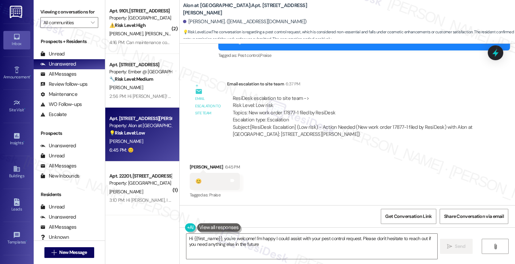
type textarea "Hi {{first_name}}, you're welcome! I'm happy I could assist with your pest cont…"
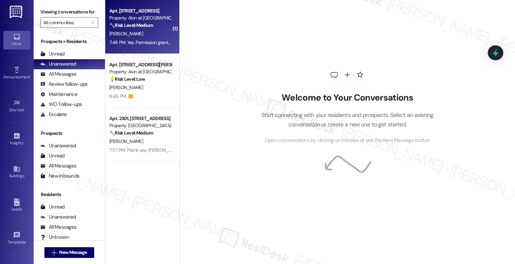
click at [137, 36] on div "[PERSON_NAME]" at bounding box center [141, 34] width 64 height 8
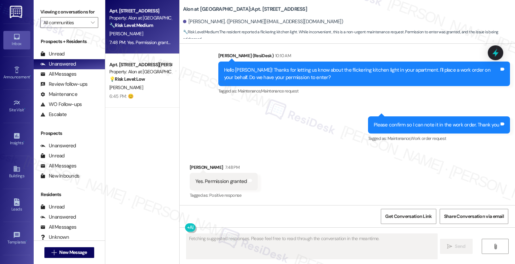
scroll to position [1277, 0]
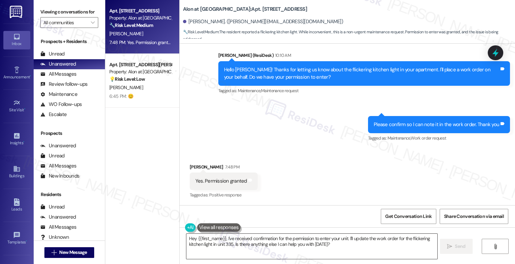
click at [228, 239] on textarea "Hey {{first_name}}, I've received confirmation for the permission to enter your…" at bounding box center [311, 246] width 251 height 25
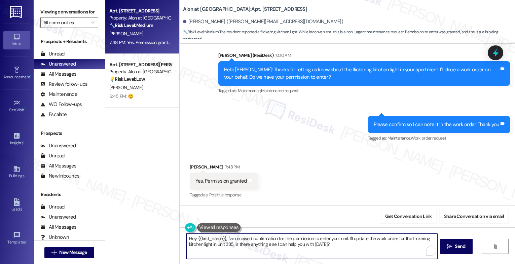
click at [228, 239] on textarea "Hey {{first_name}}, I've received confirmation for the permission to enter your…" at bounding box center [311, 246] width 251 height 25
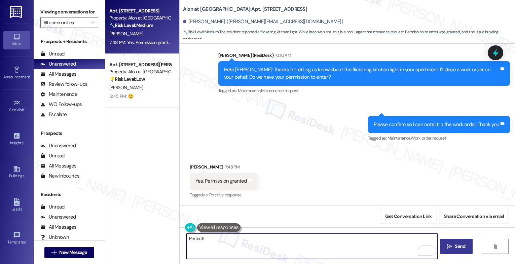
type textarea "Perfect!"
click at [456, 249] on span "Send" at bounding box center [460, 246] width 10 height 7
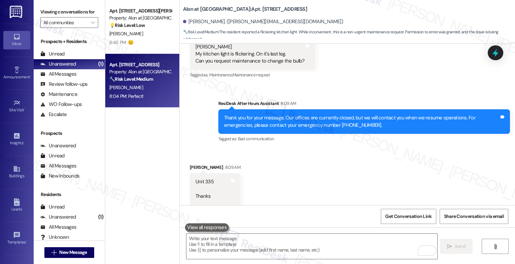
scroll to position [1016, 0]
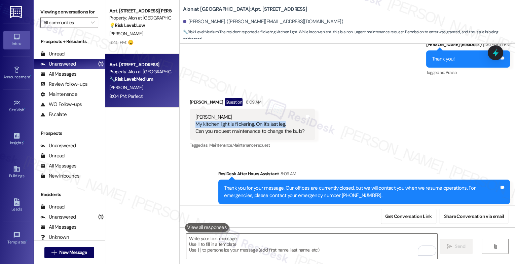
drag, startPoint x: 192, startPoint y: 123, endPoint x: 283, endPoint y: 125, distance: 90.8
click at [283, 125] on div "[PERSON_NAME] My kitchen light is flickering. On it's last leg. Can you request…" at bounding box center [249, 125] width 109 height 22
copy div "My kitchen light is flickering. On it's last leg."
click at [354, 129] on div "Received via SMS Ronald Hochleitner Question 8:09 AM Sarah My kitchen light is …" at bounding box center [347, 119] width 335 height 73
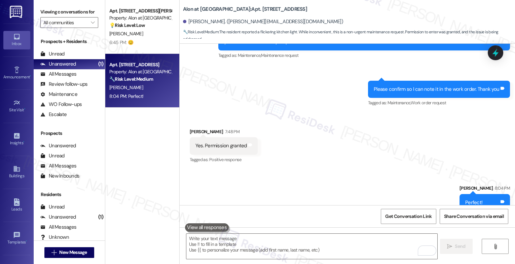
scroll to position [1323, 0]
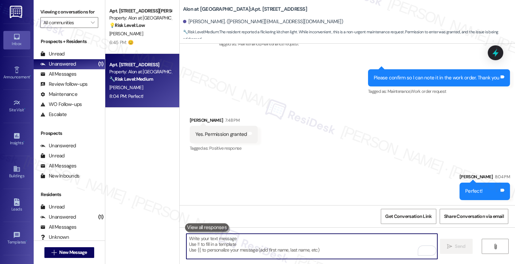
click at [212, 240] on textarea "To enrich screen reader interactions, please activate Accessibility in Grammarl…" at bounding box center [311, 246] width 251 height 25
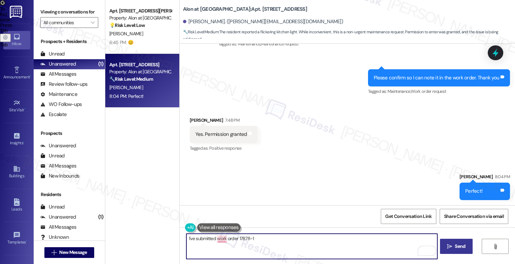
click at [287, 244] on textarea "I've submitted work order 17878-1" at bounding box center [311, 246] width 251 height 25
paste textarea "If anything else comes up or you have more questions, feel free to reach out an…"
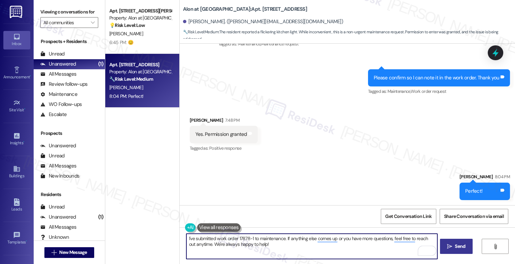
click at [306, 247] on textarea "I've submitted work order 17878-1 to maintenance. If anything else comes up or …" at bounding box center [311, 246] width 251 height 25
click at [186, 238] on textarea "I've submitted work order 17878-1 to maintenance. If anything else comes up or …" at bounding box center [311, 246] width 251 height 25
click at [310, 248] on textarea "Ronald, I've submitted work order 17878-1 to maintenance. If anything else come…" at bounding box center [311, 246] width 251 height 25
type textarea "Ronald, I've submitted work order 17878-1 to maintenance. If anything else come…"
click at [460, 246] on span "Send" at bounding box center [460, 246] width 10 height 7
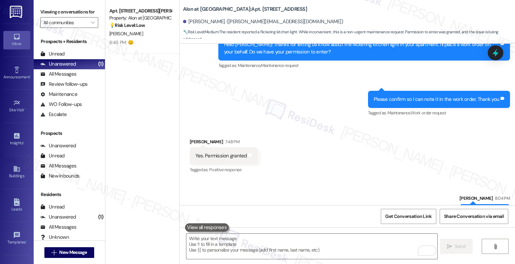
scroll to position [1378, 0]
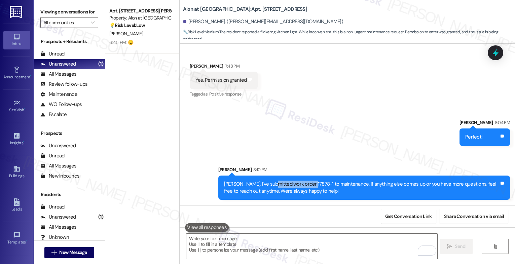
drag, startPoint x: 267, startPoint y: 184, endPoint x: 306, endPoint y: 183, distance: 38.4
click at [306, 183] on div "Ronald, I've submitted work order 17878-1 to maintenance. If anything else come…" at bounding box center [361, 188] width 275 height 14
copy div "work order 17878-1"
click at [269, 135] on div "Sent via SMS Sarah 8:04 PM Perfect! Tags and notes Sent via SMS Sarah 8:10 PM R…" at bounding box center [347, 154] width 335 height 101
click at [252, 122] on div "Sent via SMS Sarah 8:04 PM Perfect! Tags and notes Sent via SMS Sarah 8:10 PM R…" at bounding box center [347, 154] width 335 height 101
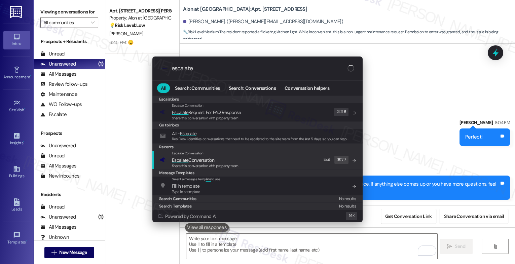
type input "escalate"
click at [212, 160] on span "Escalate Conversation" at bounding box center [193, 160] width 42 height 6
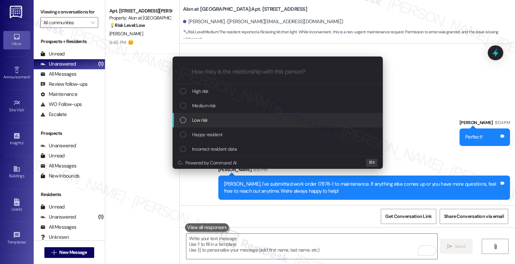
click at [209, 121] on div "Low risk" at bounding box center [278, 119] width 197 height 7
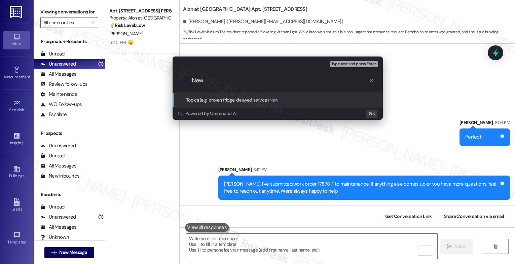
paste input "work order 17878-1"
type input "New work order 17878-1 filed by ResiDesk"
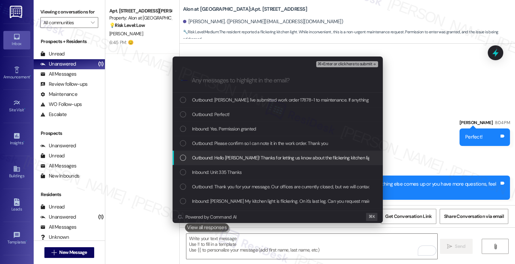
click at [242, 161] on span "Outbound: Hello Ronald! Thanks for letting us know about the flickering kitchen…" at bounding box center [374, 157] width 365 height 7
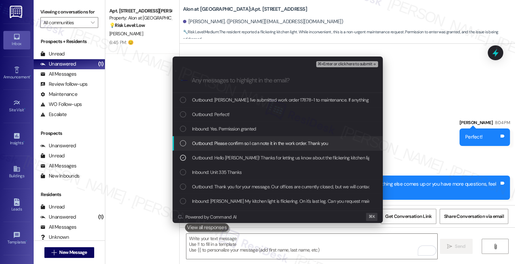
drag, startPoint x: 241, startPoint y: 147, endPoint x: 234, endPoint y: 137, distance: 12.7
click at [240, 145] on div "Outbound: Please confirm so I can note it in the work order. Thank you" at bounding box center [278, 143] width 210 height 14
click at [227, 126] on span "Inbound: Yes. Permission granted" at bounding box center [224, 128] width 64 height 7
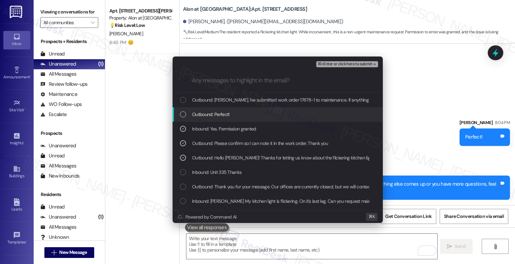
drag, startPoint x: 214, startPoint y: 111, endPoint x: 264, endPoint y: 97, distance: 51.8
click at [218, 108] on div "Outbound: Perfect!" at bounding box center [278, 114] width 210 height 14
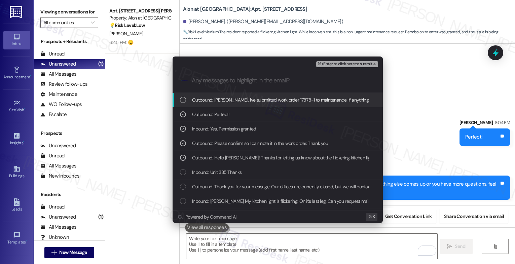
click at [266, 96] on span "Outbound: Ronald, I've submitted work order 17878-1 to maintenance. If anything…" at bounding box center [381, 99] width 378 height 7
click at [355, 65] on span "⌘+Enter or click here to submit" at bounding box center [345, 64] width 54 height 5
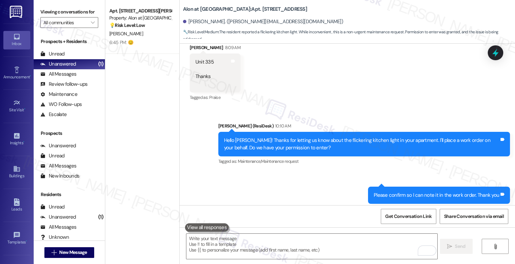
scroll to position [1397, 0]
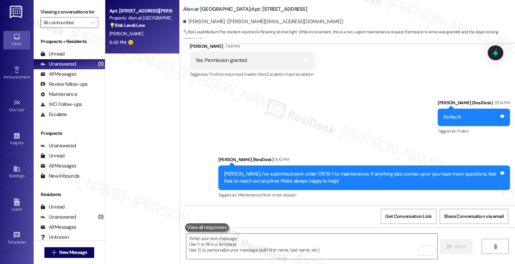
click at [132, 30] on div "[PERSON_NAME]" at bounding box center [141, 34] width 64 height 8
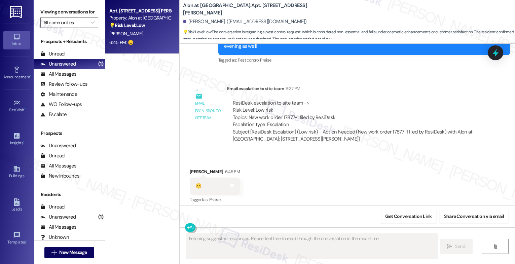
scroll to position [953, 0]
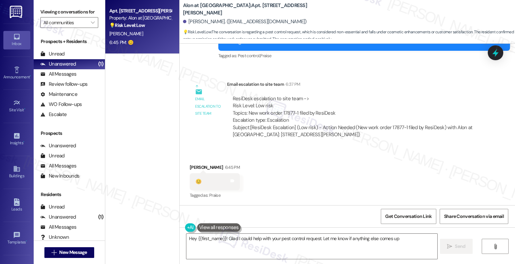
type textarea "Hey {{first_name}}! Glad I could help with your pest control request. Let me kn…"
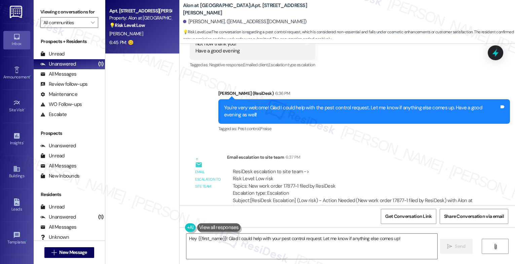
scroll to position [953, 0]
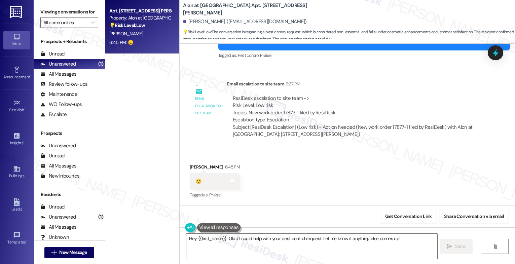
click at [235, 232] on div "Hey {{first_name}}! Glad I could help with your pest control request. Let me kn…" at bounding box center [347, 252] width 335 height 50
click at [231, 236] on textarea "Hey {{first_name}}! Glad I could help with your pest control request. Let me kn…" at bounding box center [311, 246] width 251 height 25
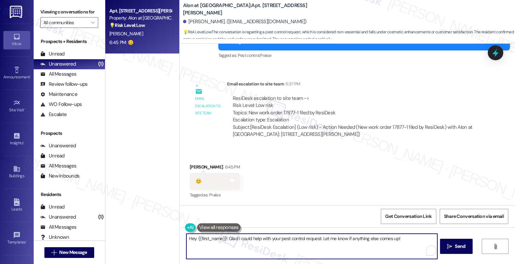
click at [231, 236] on textarea "Hey {{first_name}}! Glad I could help with your pest control request. Let me kn…" at bounding box center [311, 246] width 251 height 25
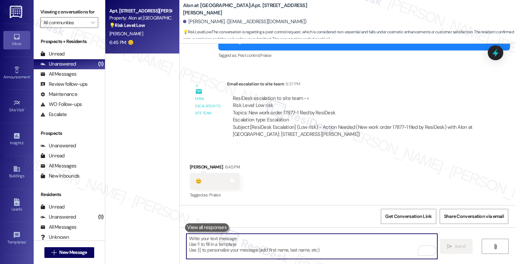
click at [197, 241] on textarea "To enrich screen reader interactions, please activate Accessibility in Grammarl…" at bounding box center [311, 246] width 251 height 25
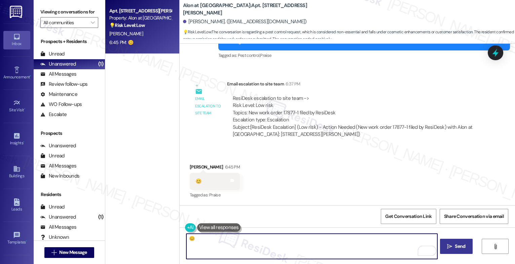
type textarea "😊"
click at [455, 246] on span "Send" at bounding box center [460, 246] width 10 height 7
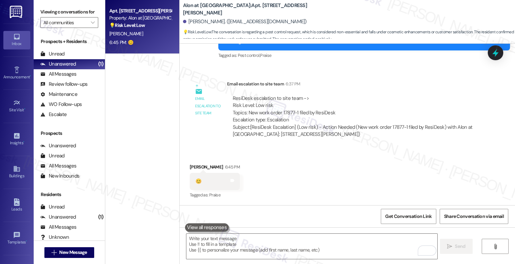
scroll to position [1000, 0]
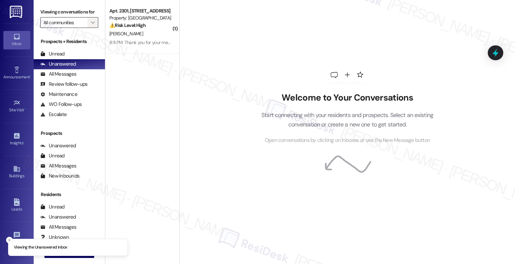
click at [91, 25] on icon "" at bounding box center [93, 22] width 4 height 5
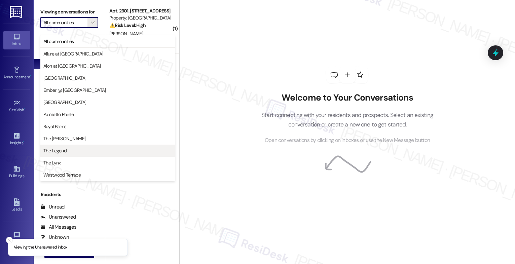
click at [80, 153] on span "The Legend" at bounding box center [107, 150] width 129 height 7
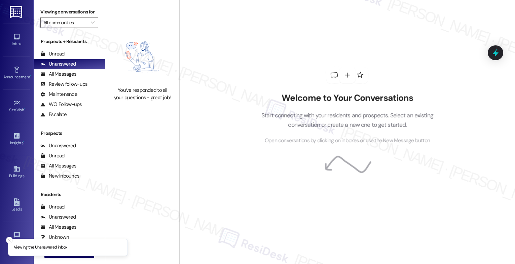
type input "The Legend"
click at [82, 79] on div "All Messages (undefined)" at bounding box center [69, 74] width 71 height 10
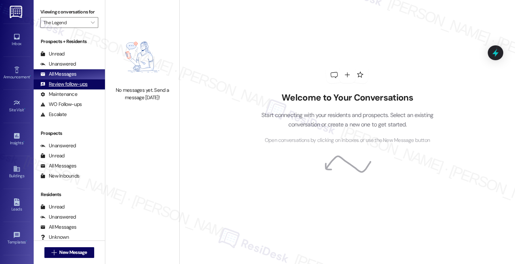
click at [81, 88] on div "Review follow-ups" at bounding box center [63, 84] width 47 height 7
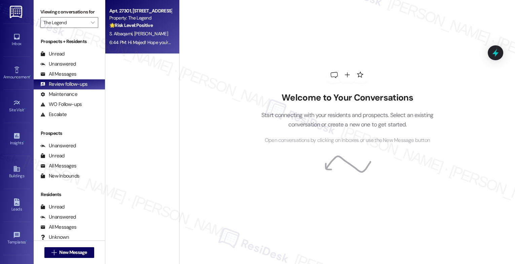
click at [142, 38] on div "6:44 PM: Hi Majed! Hope you're doing great 😊 Just wanted to see if you’ve had a…" at bounding box center [141, 42] width 64 height 8
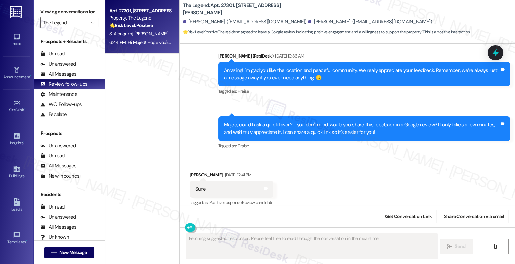
scroll to position [687, 0]
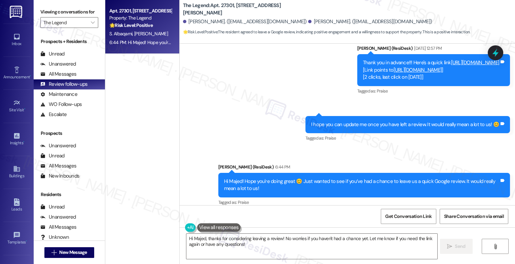
type textarea "Hi Majed, thanks for considering leaving a review! No worries if you haven't ha…"
click at [91, 25] on icon "" at bounding box center [93, 22] width 4 height 5
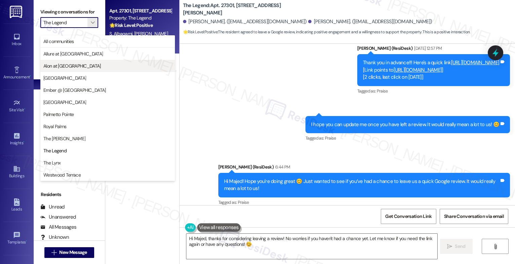
click at [78, 65] on span "Alon at [GEOGRAPHIC_DATA]" at bounding box center [72, 66] width 58 height 7
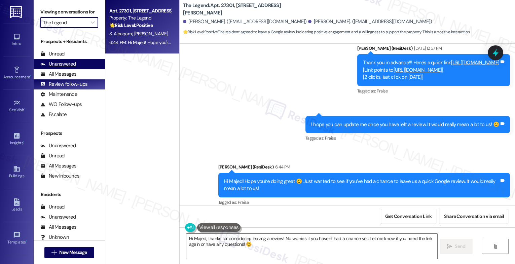
type input "Alon at [GEOGRAPHIC_DATA]"
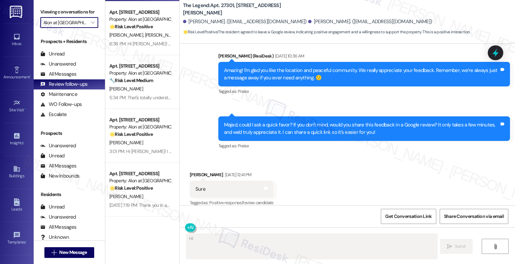
scroll to position [106, 0]
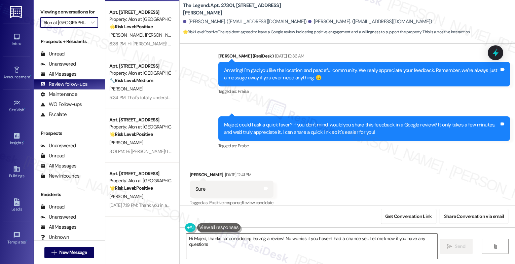
type textarea "Hi Majed, thanks for considering leaving a review! No worries if you haven't ha…"
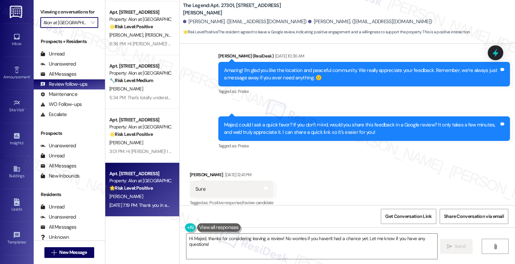
click at [143, 197] on div "[PERSON_NAME]" at bounding box center [141, 196] width 64 height 8
type textarea "Fetching suggested responses. Please feel free to read through the conversation…"
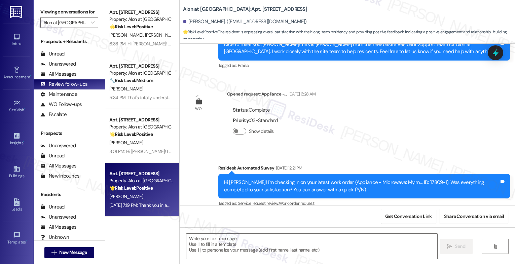
type textarea "Fetching suggested responses. Please feel free to read through the conversation…"
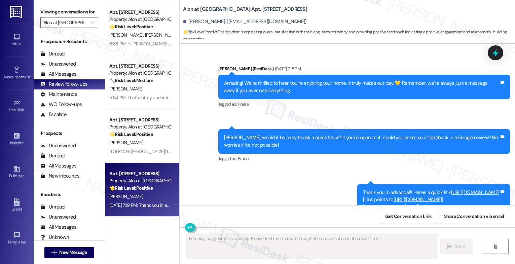
scroll to position [770, 0]
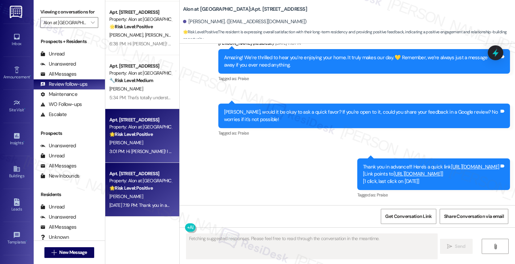
click at [140, 131] on strong "🌟 Risk Level: Positive" at bounding box center [130, 134] width 43 height 6
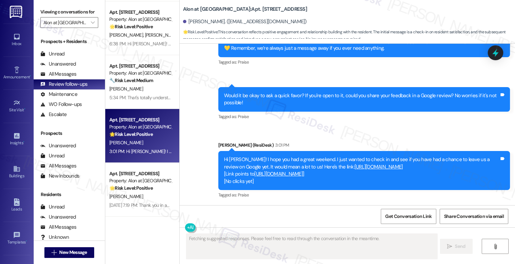
scroll to position [399, 0]
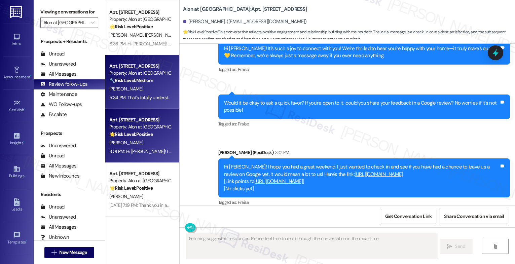
click at [123, 95] on div "5:34 PM: That's totally understandable! Please allow me time to check with the …" at bounding box center [280, 98] width 342 height 6
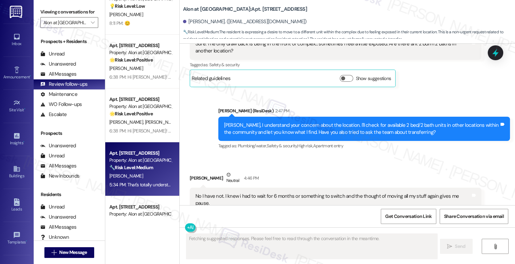
scroll to position [648, 0]
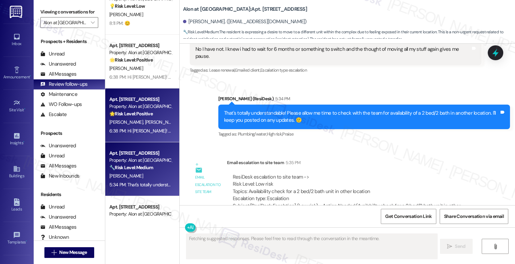
click at [127, 118] on div "[PERSON_NAME] [PERSON_NAME]" at bounding box center [141, 122] width 64 height 8
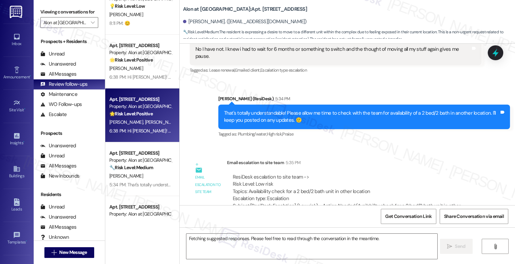
scroll to position [481, 0]
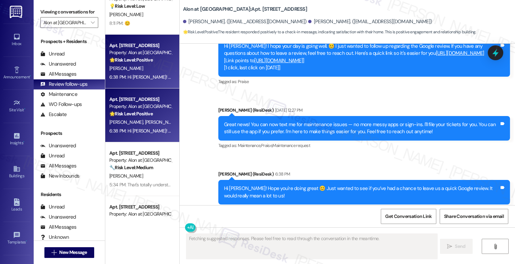
click at [134, 62] on strong "🌟 Risk Level: Positive" at bounding box center [130, 60] width 43 height 6
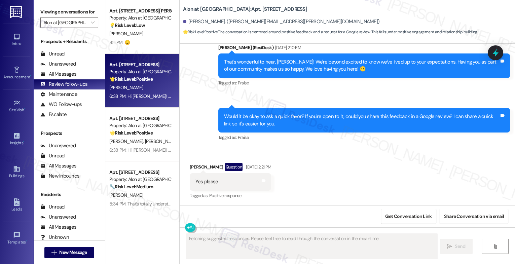
scroll to position [748, 0]
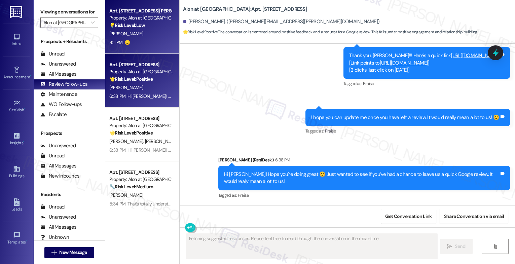
click at [144, 28] on div "💡 Risk Level: Low The conversation is regarding a pest control request, which i…" at bounding box center [140, 25] width 62 height 7
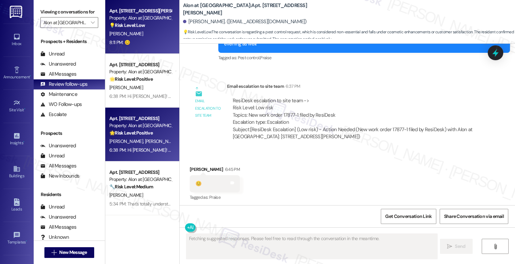
scroll to position [953, 0]
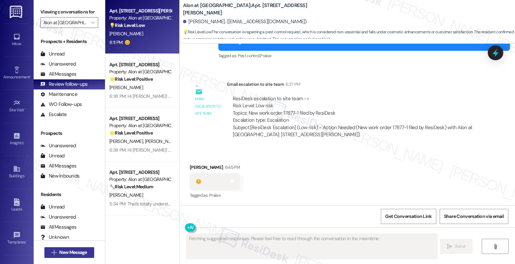
click at [68, 250] on span "New Message" at bounding box center [73, 252] width 28 height 7
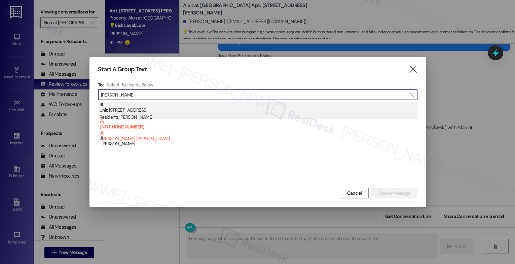
type input "[PERSON_NAME]"
click at [160, 115] on div "Residents: [PERSON_NAME]" at bounding box center [259, 117] width 318 height 7
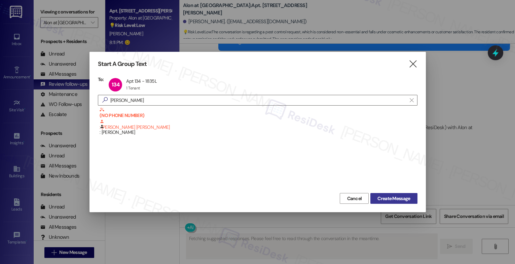
click at [383, 193] on button "Create Message" at bounding box center [393, 198] width 47 height 11
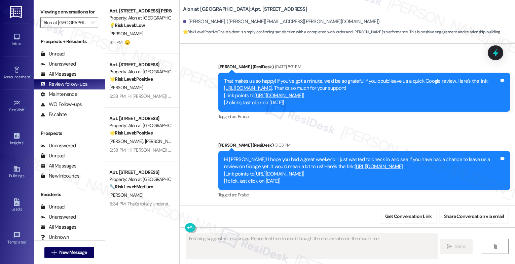
scroll to position [673, 0]
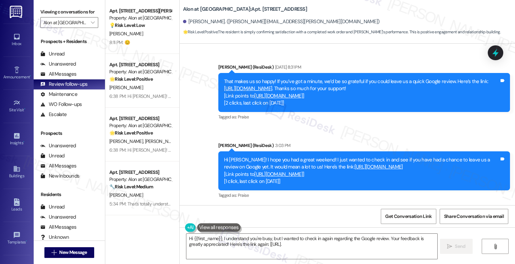
type textarea "Hi {{first_name}}, I understand you're busy, but I wanted to check in again reg…"
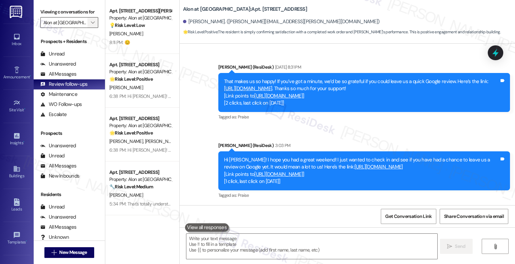
click at [91, 25] on icon "" at bounding box center [93, 22] width 4 height 5
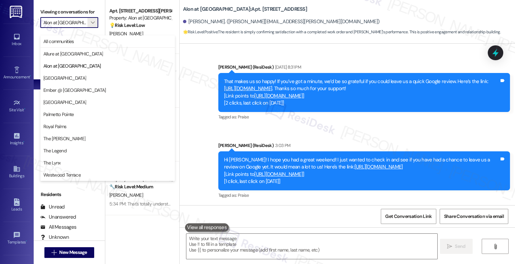
click at [226, 51] on div "Sent via SMS [PERSON_NAME] (ResiDesk) [DATE] 8:31 PM That makes us so happy! If…" at bounding box center [347, 126] width 335 height 157
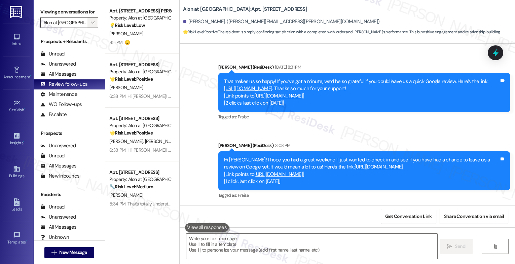
click at [89, 26] on span "" at bounding box center [92, 22] width 6 height 11
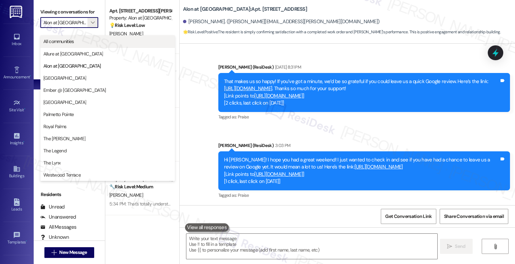
click at [93, 39] on span "All communities" at bounding box center [107, 41] width 129 height 7
